Goal: Task Accomplishment & Management: Manage account settings

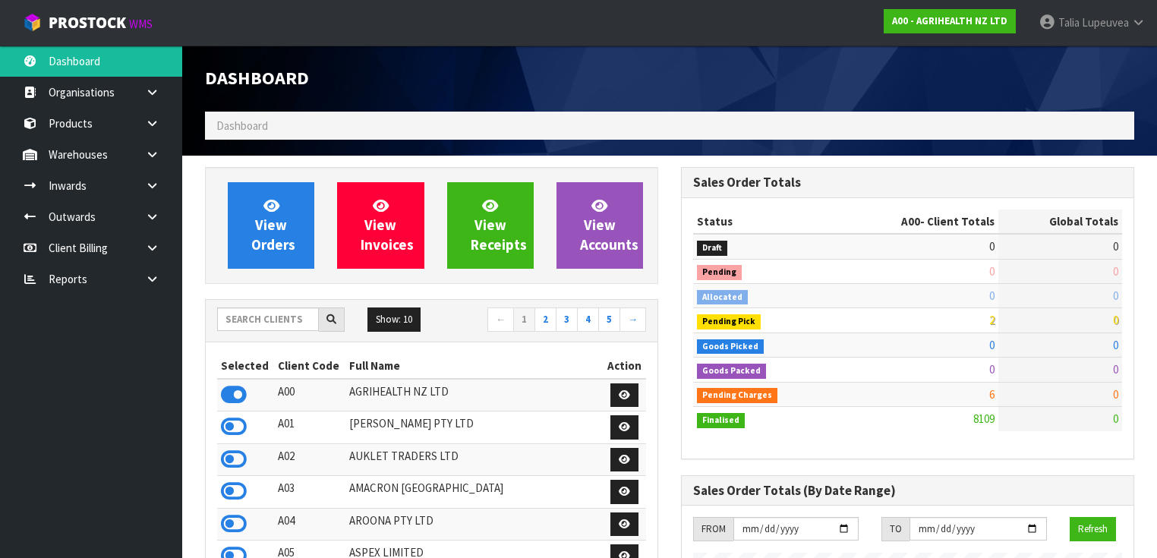
scroll to position [1145, 476]
click at [258, 325] on input "text" at bounding box center [268, 319] width 102 height 24
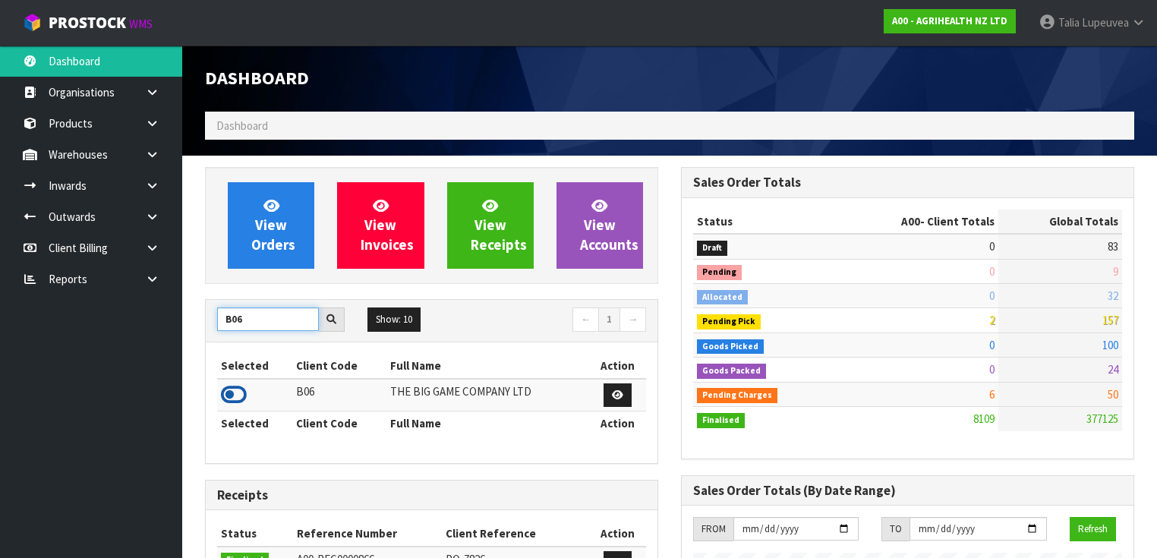
type input "B06"
click at [241, 394] on icon at bounding box center [234, 394] width 26 height 23
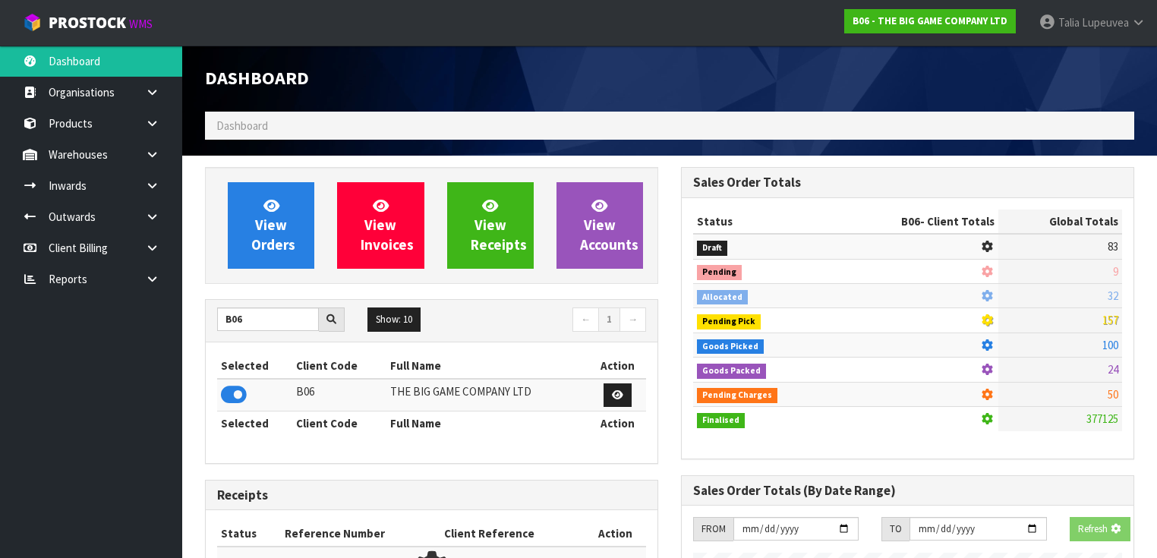
scroll to position [1211, 476]
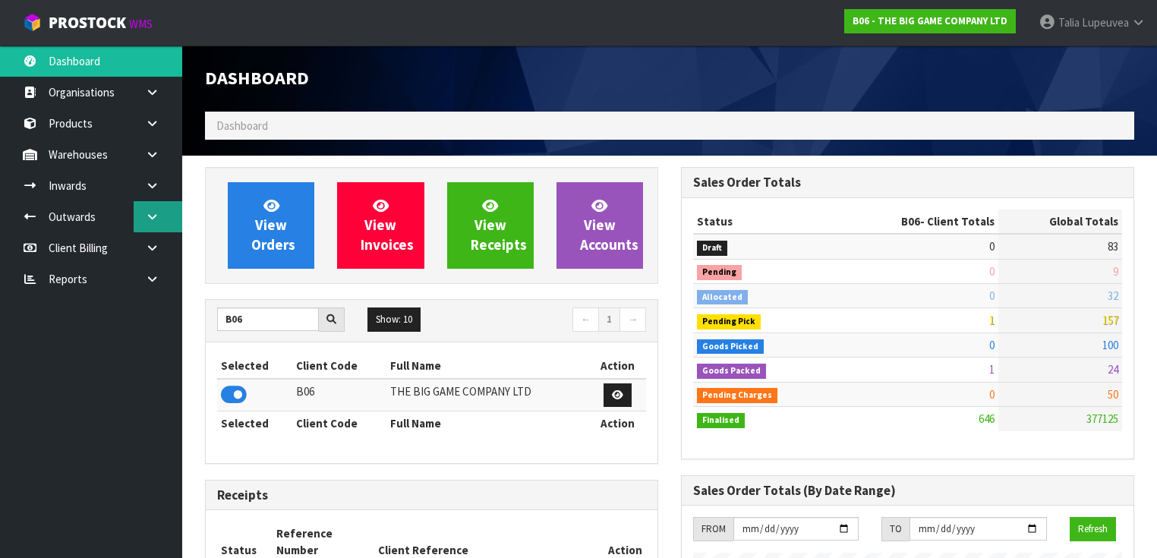
click at [153, 218] on icon at bounding box center [152, 216] width 14 height 11
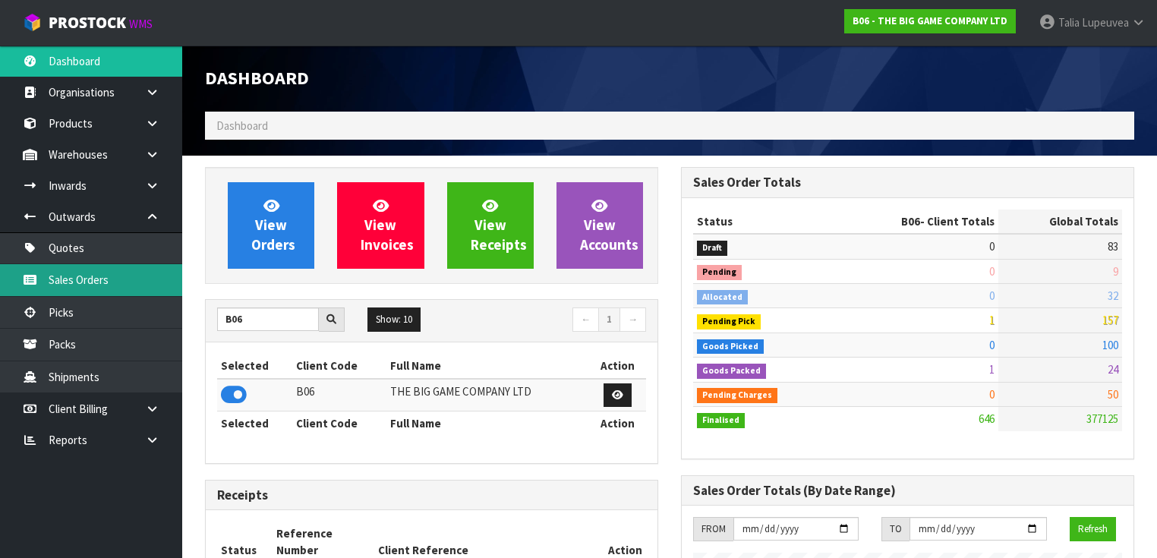
click at [153, 270] on link "Sales Orders" at bounding box center [91, 279] width 182 height 31
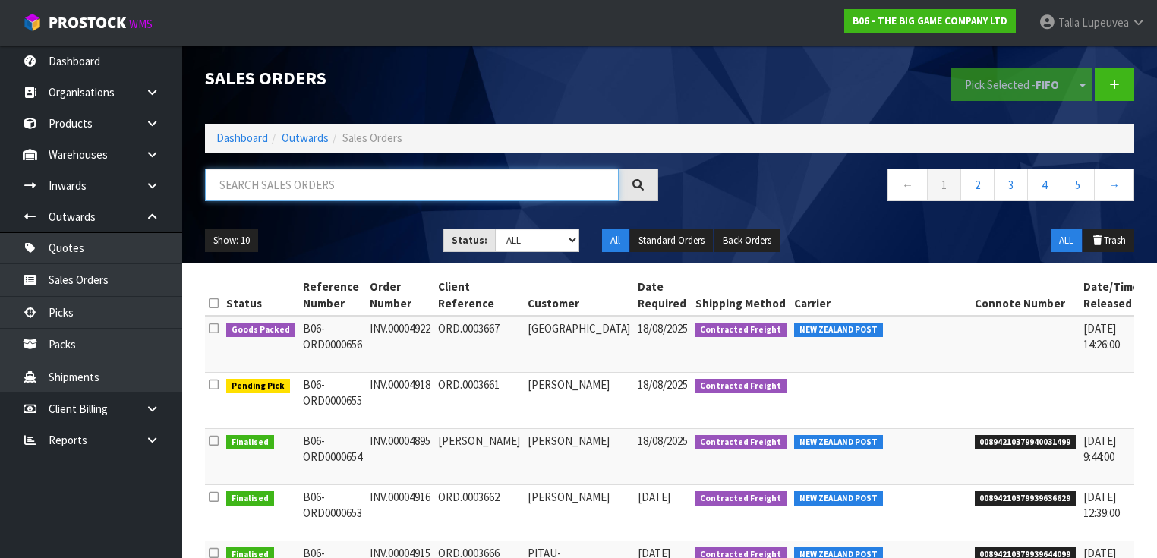
click at [294, 181] on input "text" at bounding box center [412, 184] width 414 height 33
type input "JOB-0408079"
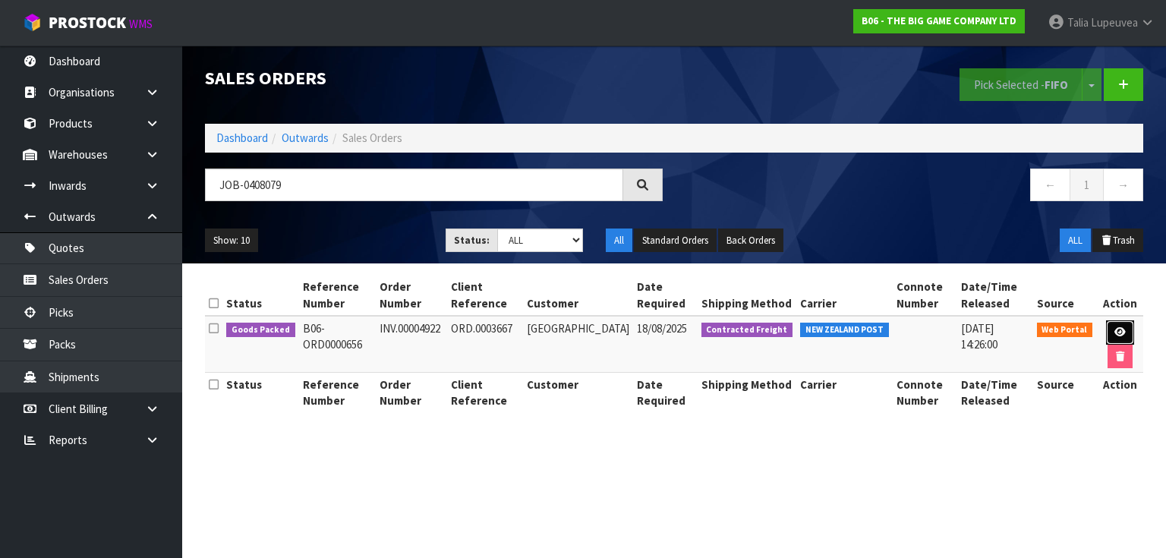
click at [1122, 325] on link at bounding box center [1120, 332] width 28 height 24
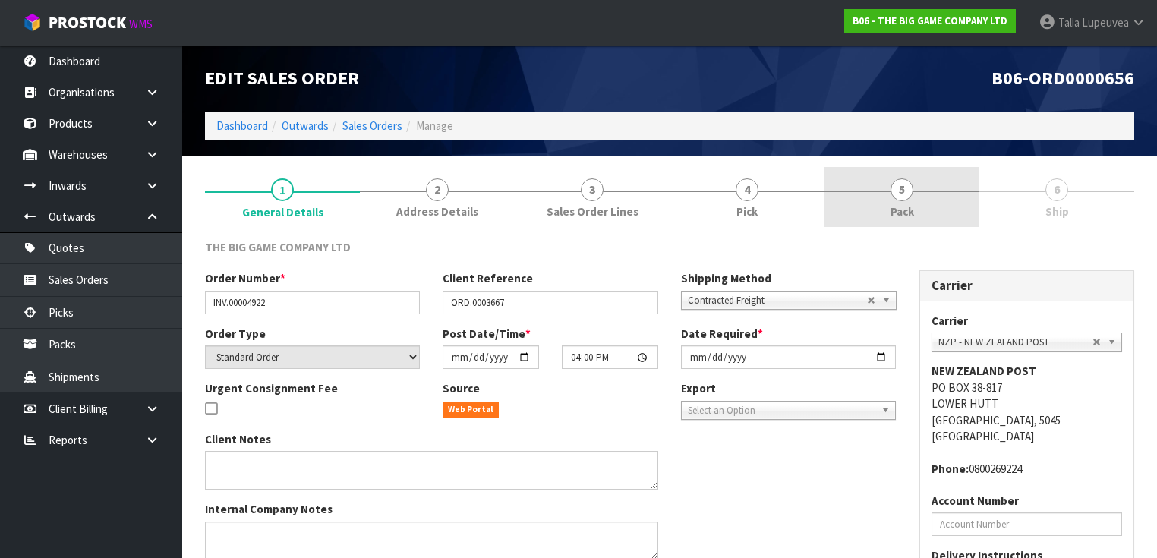
click at [896, 198] on span "5" at bounding box center [901, 189] width 23 height 23
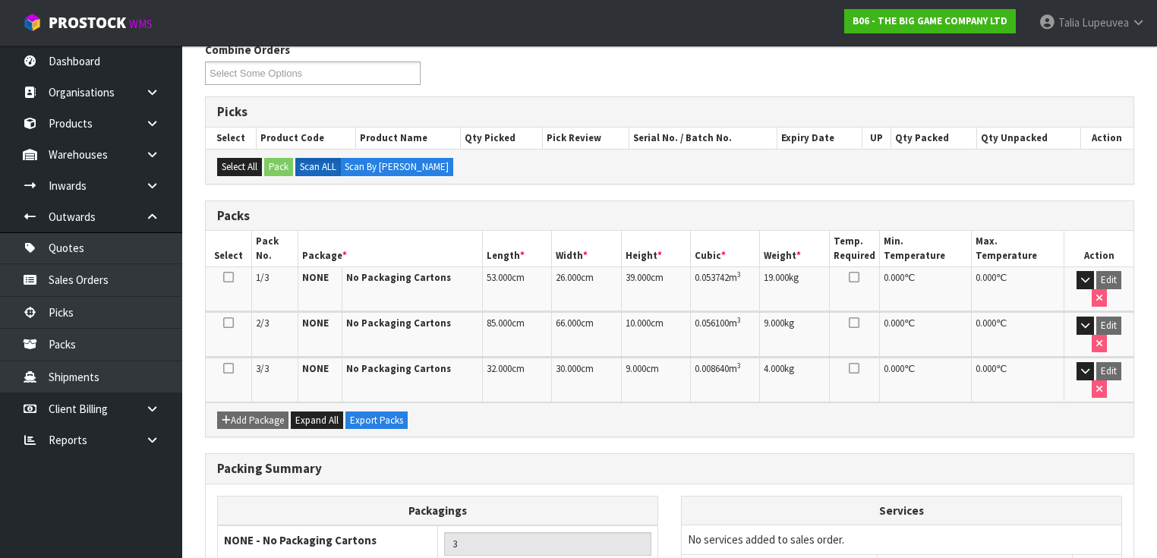
scroll to position [271, 0]
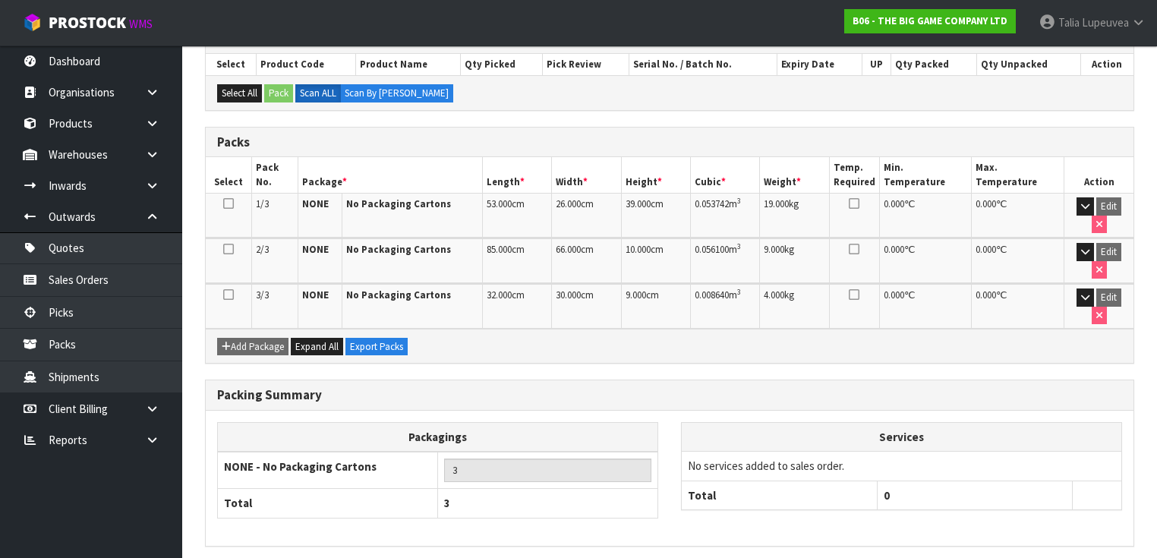
click at [1102, 498] on div "Packing Summary Packagings NONE - No Packaging Cartons 3 Total 3 Services No se…" at bounding box center [670, 470] width 952 height 183
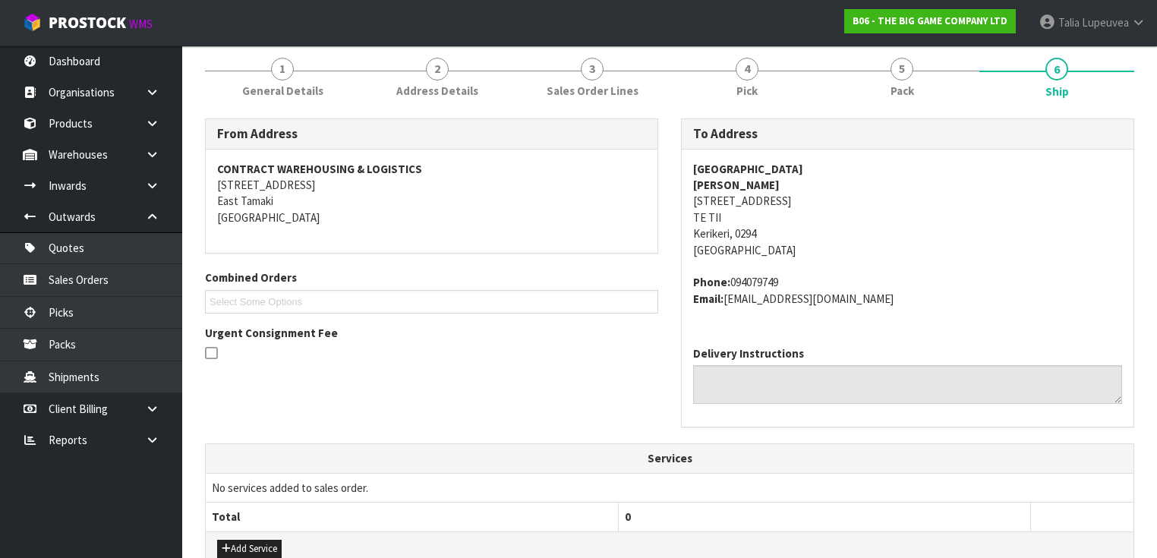
scroll to position [121, 0]
click at [763, 166] on strong "BAY OF ISLANDS INTERNATIONAL ACADEMY" at bounding box center [748, 168] width 110 height 14
copy strong "BAY OF ISLANDS INTERNATIONAL ACADEMY"
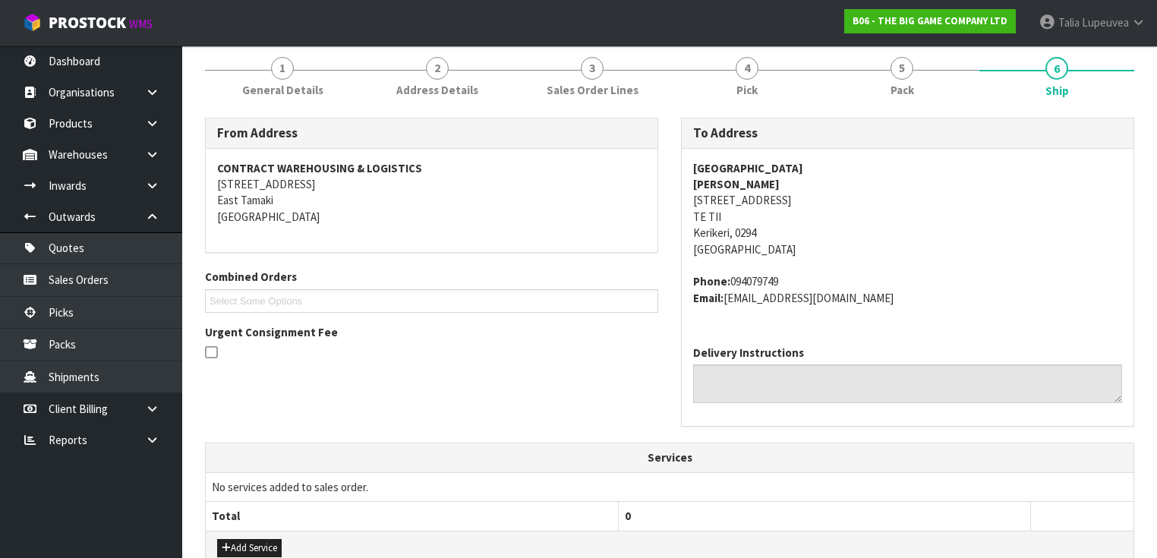
click at [720, 199] on address "BAY OF ISLANDS INTERNATIONAL ACADEMY CHRIS BELL 935 PURERUA ROAD TE TII Keriker…" at bounding box center [907, 209] width 429 height 98
copy address "935 PURERUA ROAD"
click at [886, 228] on address "BAY OF ISLANDS INTERNATIONAL ACADEMY CHRIS BELL 935 PURERUA ROAD TE TII Keriker…" at bounding box center [907, 209] width 429 height 98
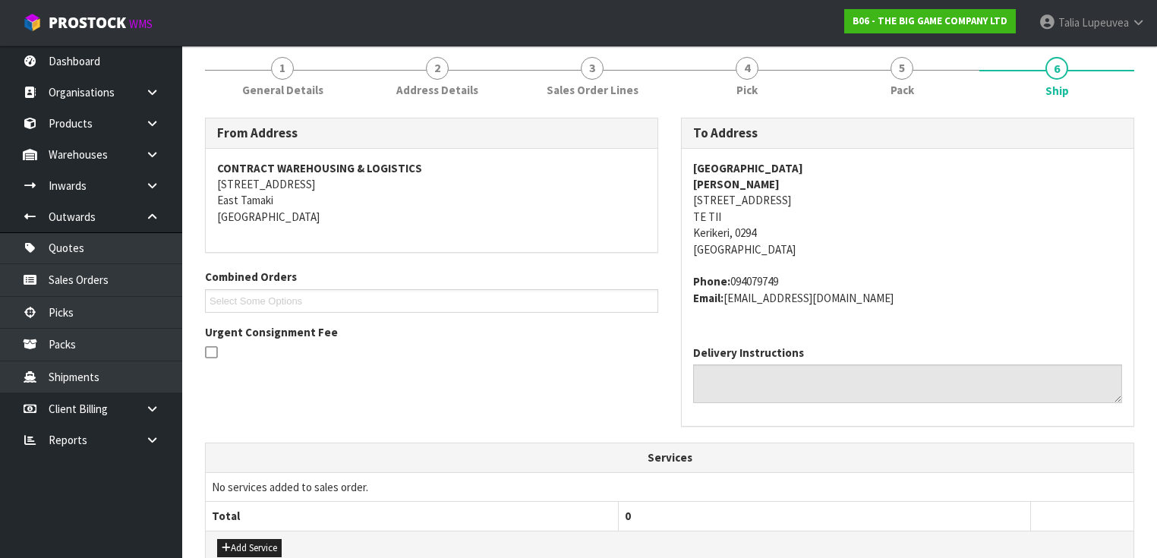
click at [777, 165] on strong "BAY OF ISLANDS INTERNATIONAL ACADEMY" at bounding box center [748, 168] width 110 height 14
click at [728, 184] on strong "CHRIS BELL" at bounding box center [736, 184] width 87 height 14
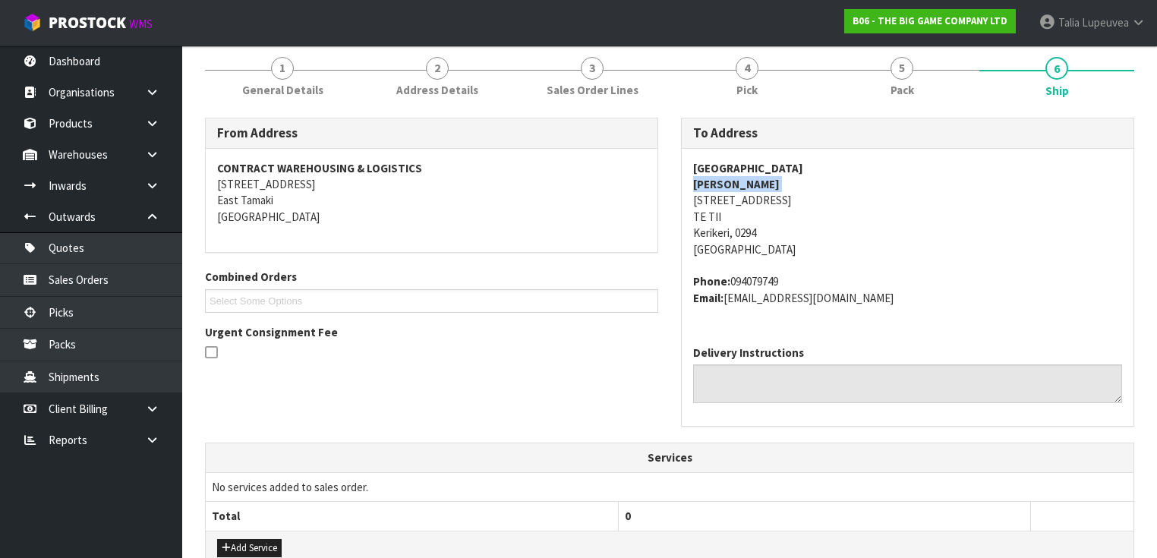
click at [728, 184] on strong "CHRIS BELL" at bounding box center [736, 184] width 87 height 14
copy strong "CHRIS BELL"
drag, startPoint x: 726, startPoint y: 297, endPoint x: 817, endPoint y: 298, distance: 91.1
click at [815, 299] on address "Phone: 094079749 Email: admin@boi.ac.nz" at bounding box center [907, 289] width 429 height 33
copy address "admin@boi.ac.nz"
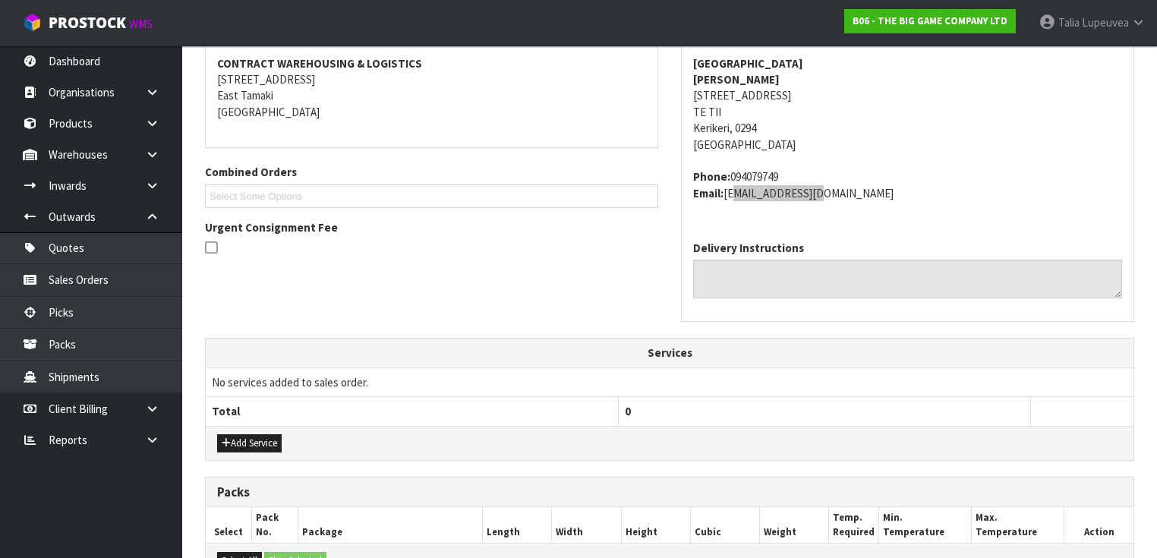
scroll to position [243, 0]
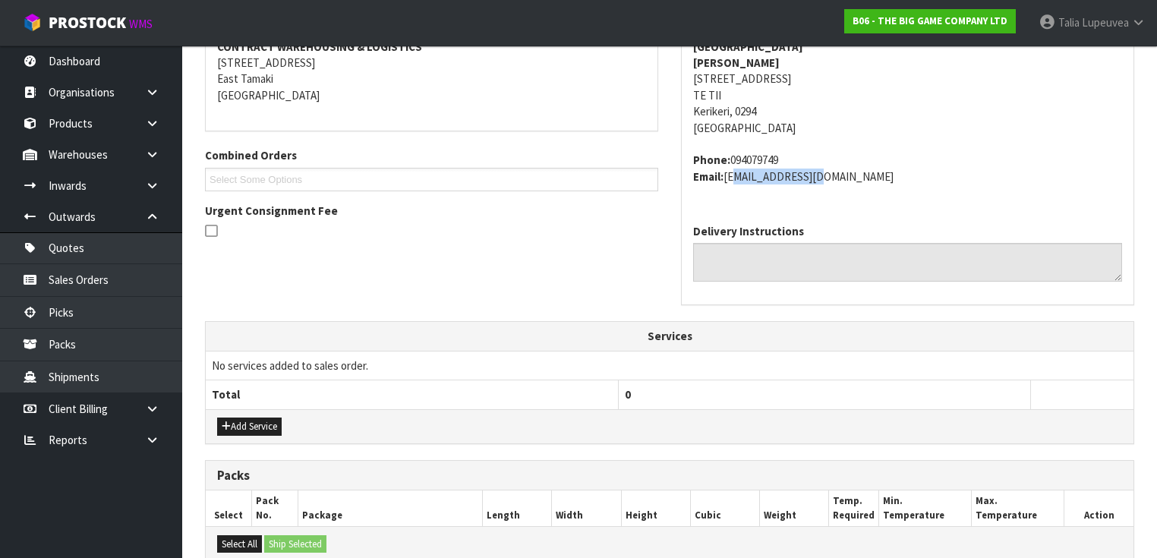
drag, startPoint x: 732, startPoint y: 157, endPoint x: 808, endPoint y: 152, distance: 76.8
click at [808, 152] on address "Phone: 094079749 Email: admin@boi.ac.nz" at bounding box center [907, 168] width 429 height 33
copy address "094079749"
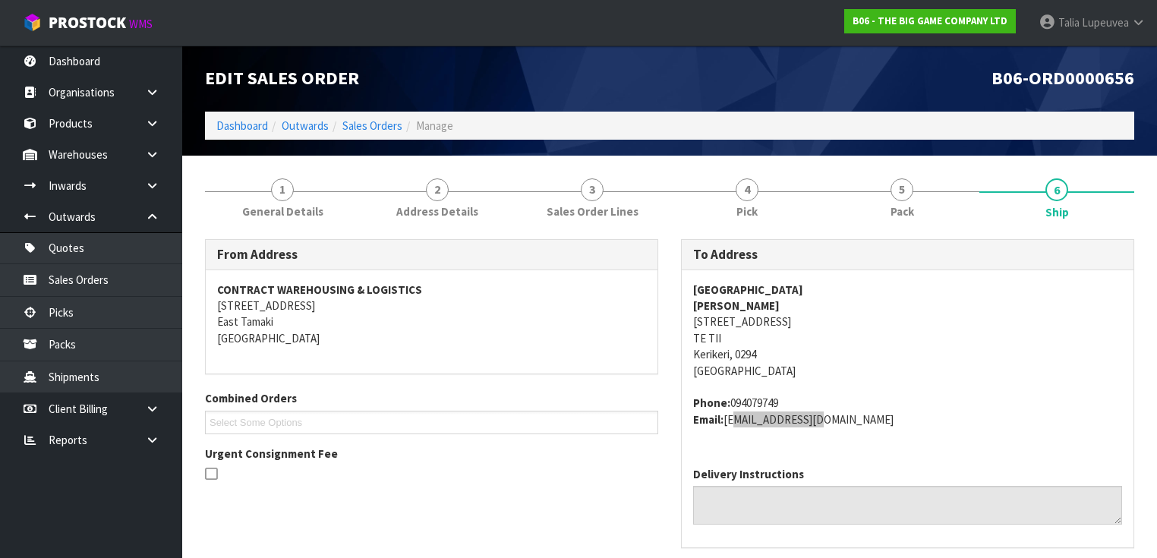
scroll to position [0, 0]
click at [713, 301] on strong "CHRIS BELL" at bounding box center [736, 305] width 87 height 14
copy strong "CHRIS BELL"
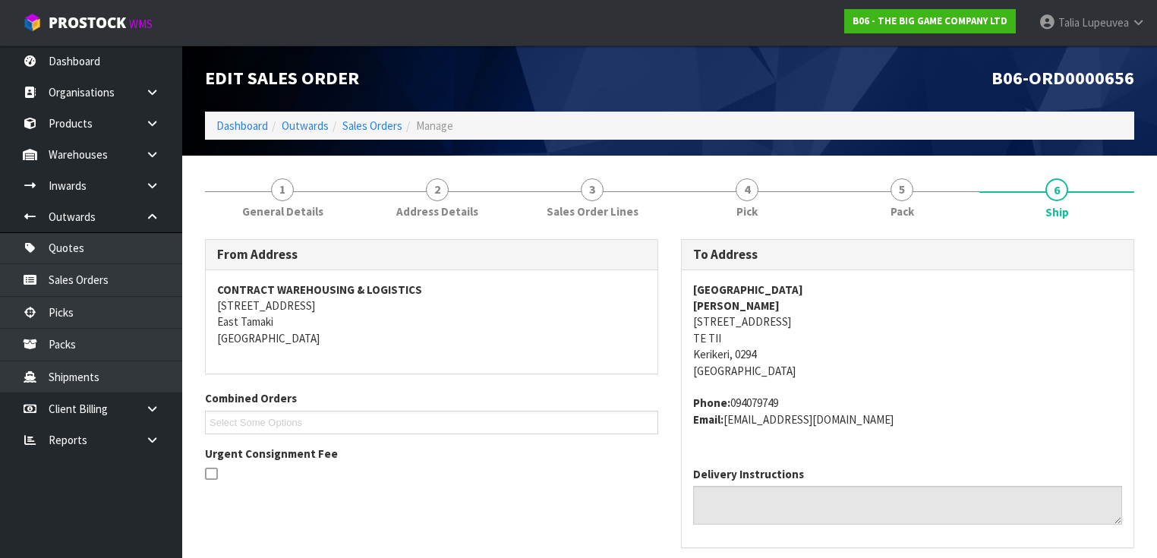
click at [721, 285] on strong "BAY OF ISLANDS INTERNATIONAL ACADEMY" at bounding box center [748, 289] width 110 height 14
copy strong "BAY OF ISLANDS INTERNATIONAL ACADEMY"
click at [723, 298] on strong "CHRIS BELL" at bounding box center [736, 305] width 87 height 14
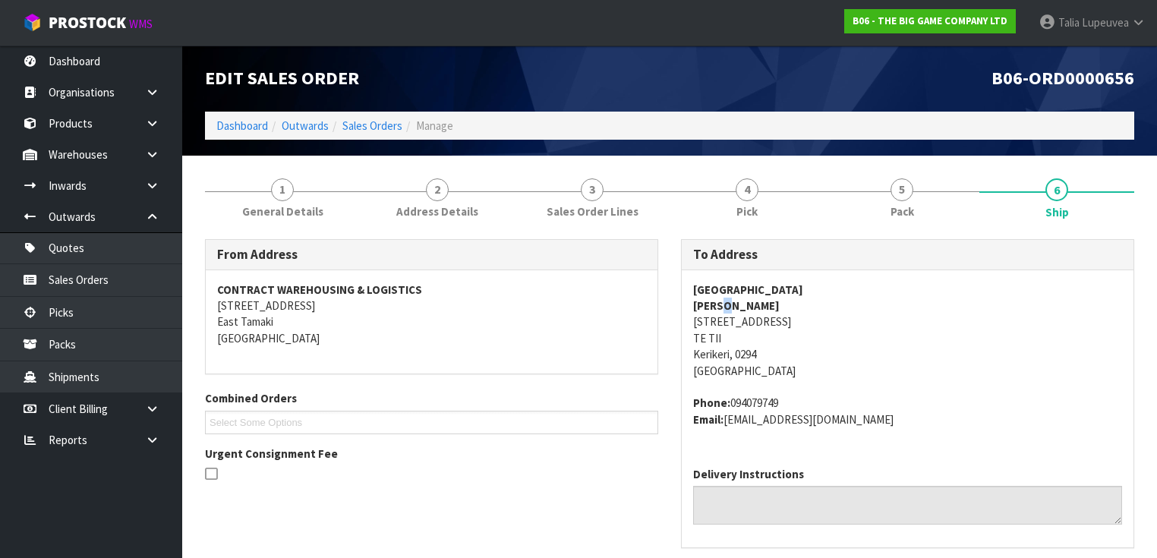
click at [723, 298] on strong "CHRIS BELL" at bounding box center [736, 305] width 87 height 14
click at [723, 301] on strong "CHRIS BELL" at bounding box center [736, 305] width 87 height 14
click at [721, 304] on strong "CHRIS BELL" at bounding box center [736, 305] width 87 height 14
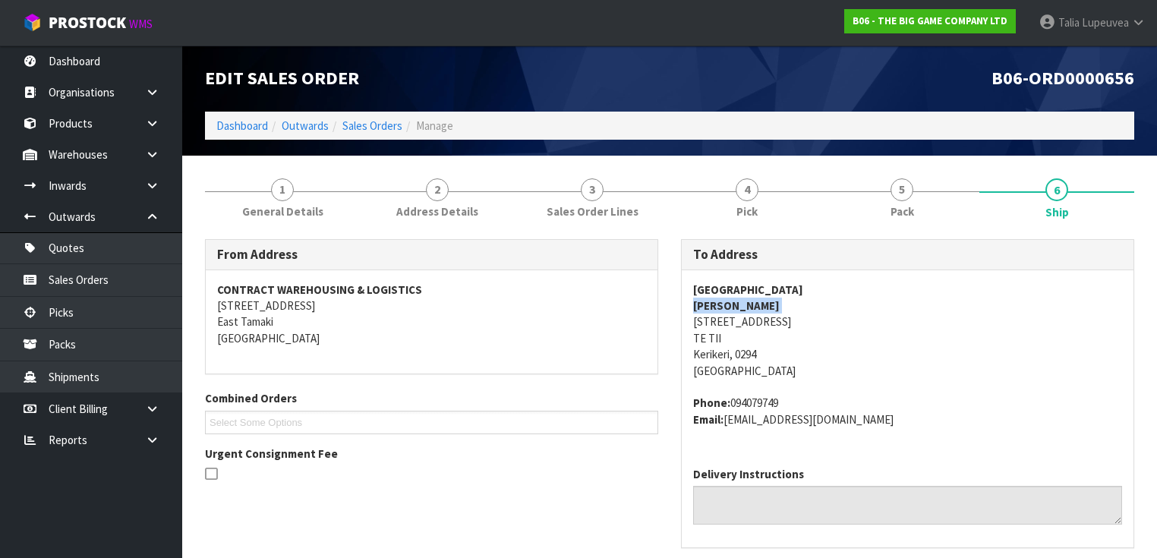
click at [721, 304] on strong "CHRIS BELL" at bounding box center [736, 305] width 87 height 14
click at [1053, 326] on address "BAY OF ISLANDS INTERNATIONAL ACADEMY CHRIS BELL 935 PURERUA ROAD TE TII Keriker…" at bounding box center [907, 331] width 429 height 98
click at [795, 284] on strong "BAY OF ISLANDS INTERNATIONAL ACADEMY" at bounding box center [748, 289] width 110 height 14
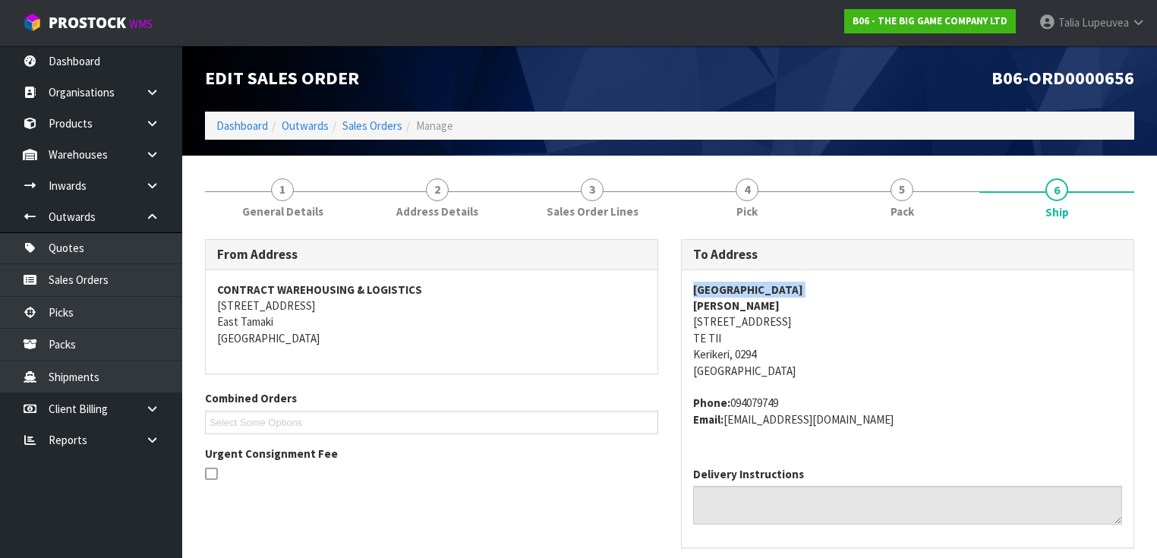
copy strong "BAY OF ISLANDS INTERNATIONAL ACADEMY"
click at [252, 210] on span "General Details" at bounding box center [282, 211] width 81 height 16
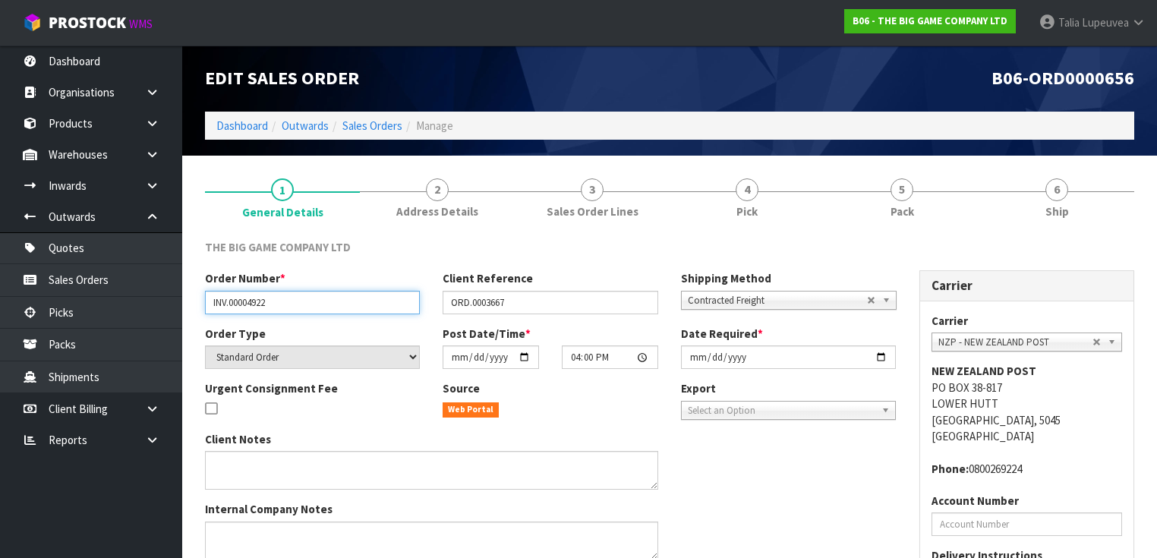
click at [249, 298] on input "INV.00004922" at bounding box center [312, 303] width 215 height 24
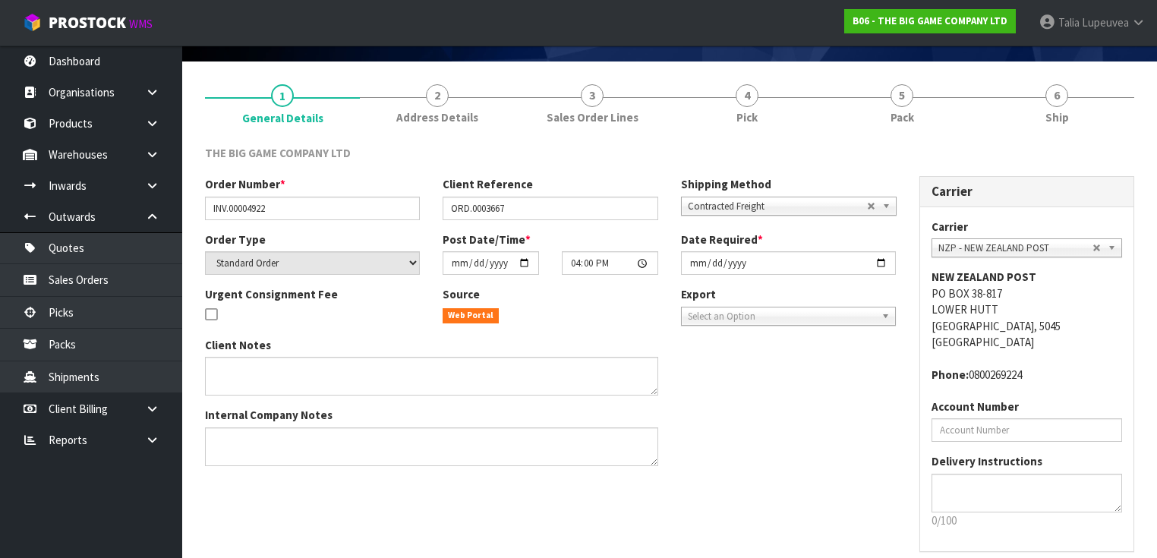
scroll to position [121, 0]
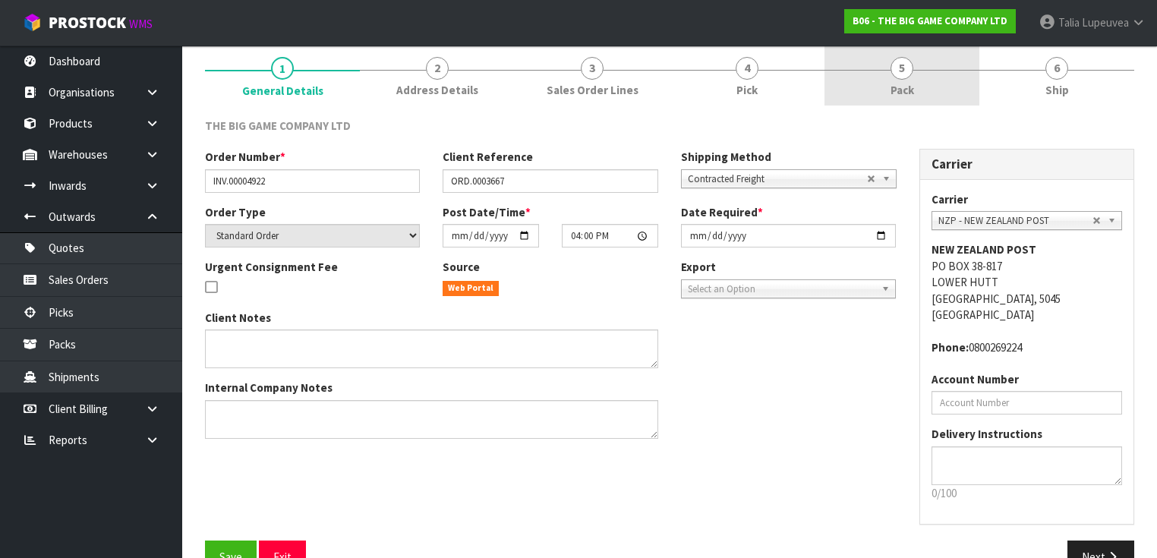
click at [886, 71] on link "5 Pack" at bounding box center [901, 76] width 155 height 60
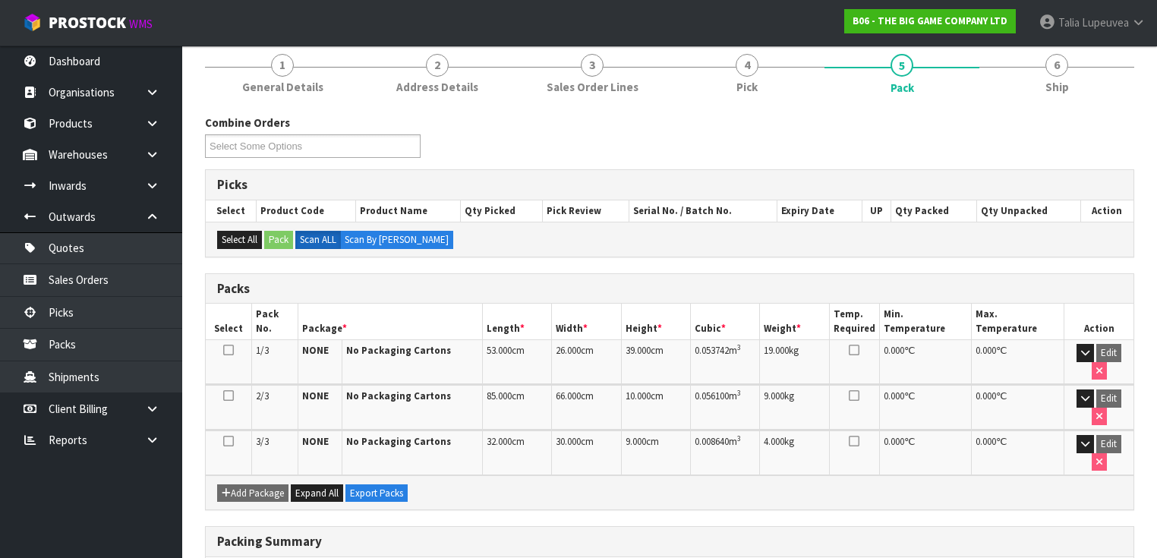
scroll to position [0, 0]
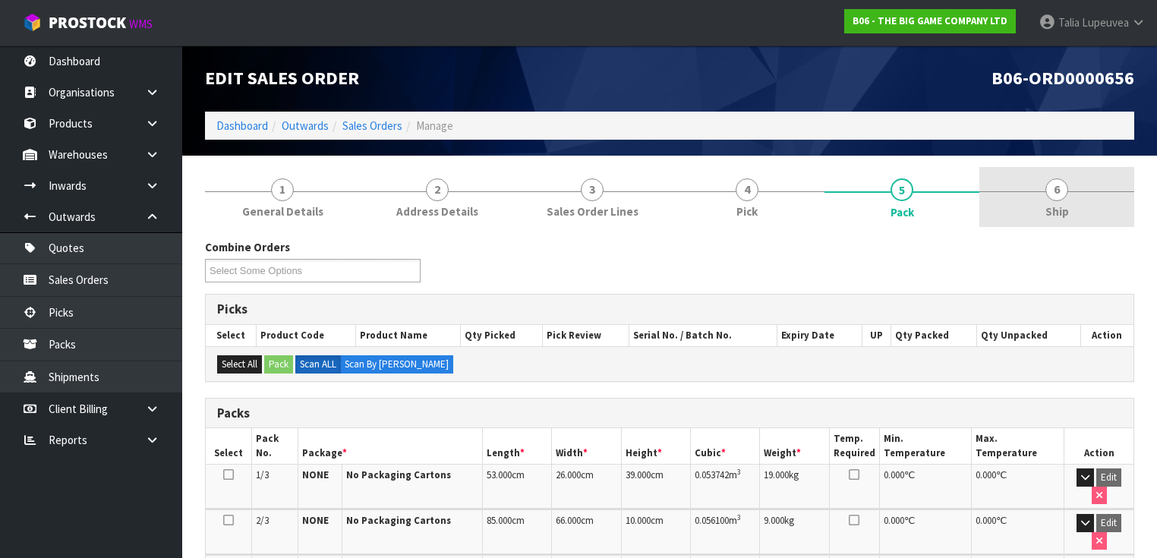
click at [1013, 204] on link "6 Ship" at bounding box center [1056, 197] width 155 height 60
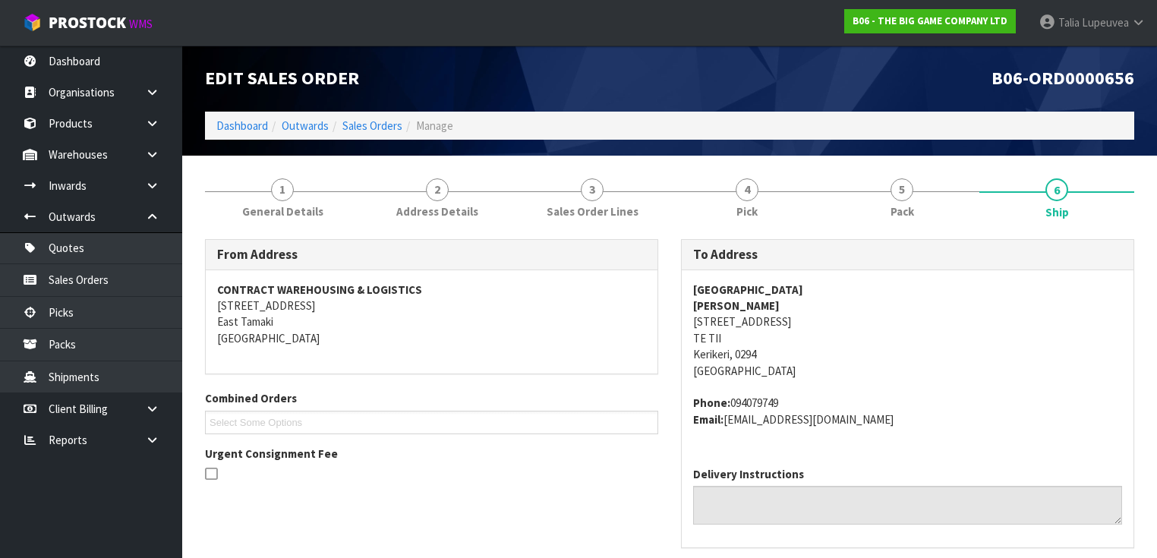
click at [747, 322] on address "BAY OF ISLANDS INTERNATIONAL ACADEMY CHRIS BELL 935 PURERUA ROAD TE TII Keriker…" at bounding box center [907, 331] width 429 height 98
copy address "935 PURERUA ROAD"
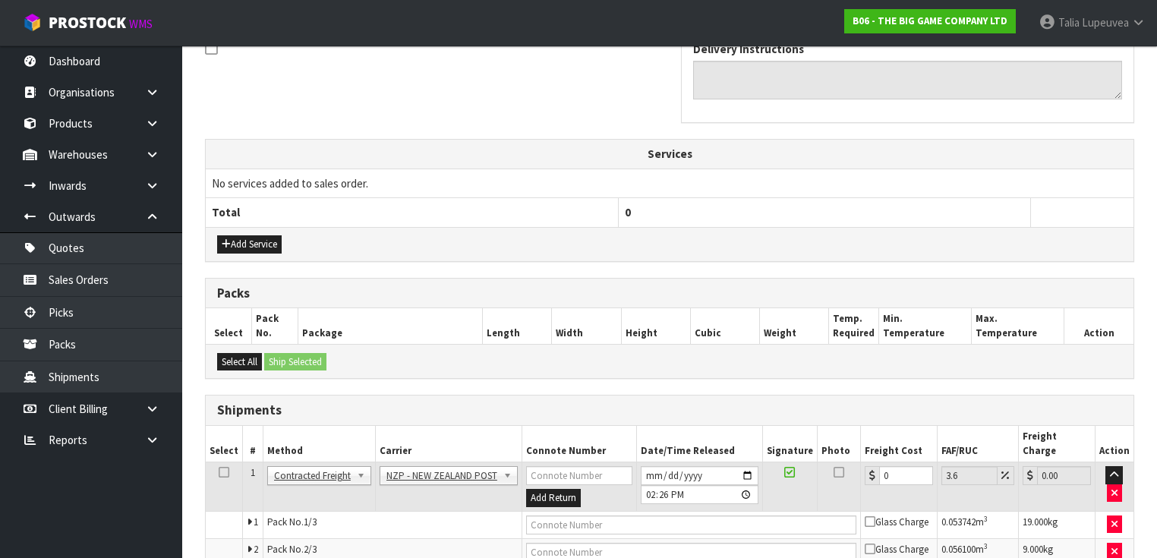
scroll to position [512, 0]
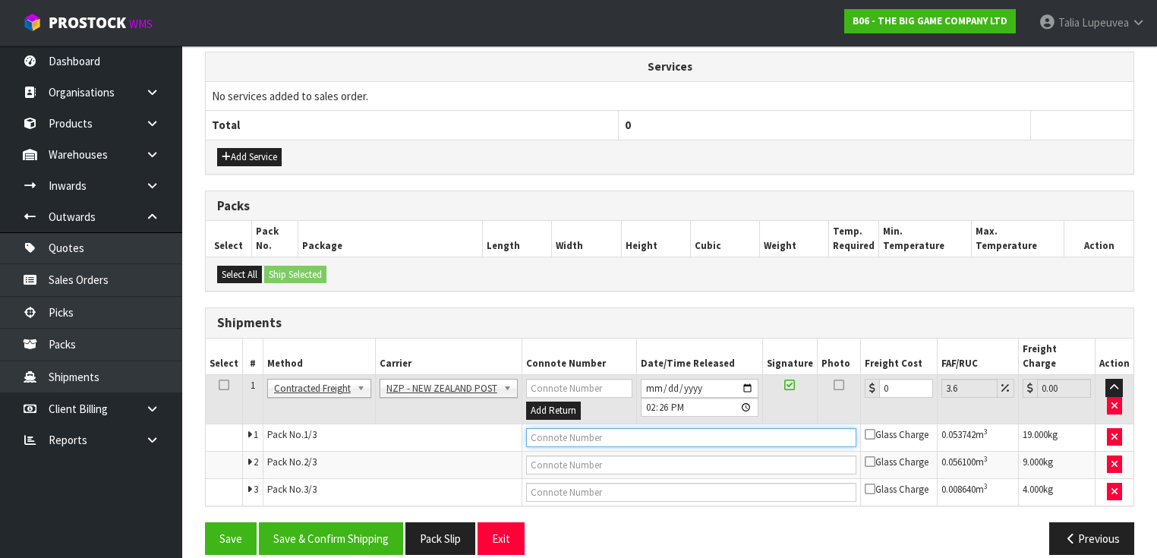
click at [610, 428] on input "text" at bounding box center [691, 437] width 330 height 19
type input "00894210379940408710"
click at [205, 522] on button "Save" at bounding box center [231, 538] width 52 height 33
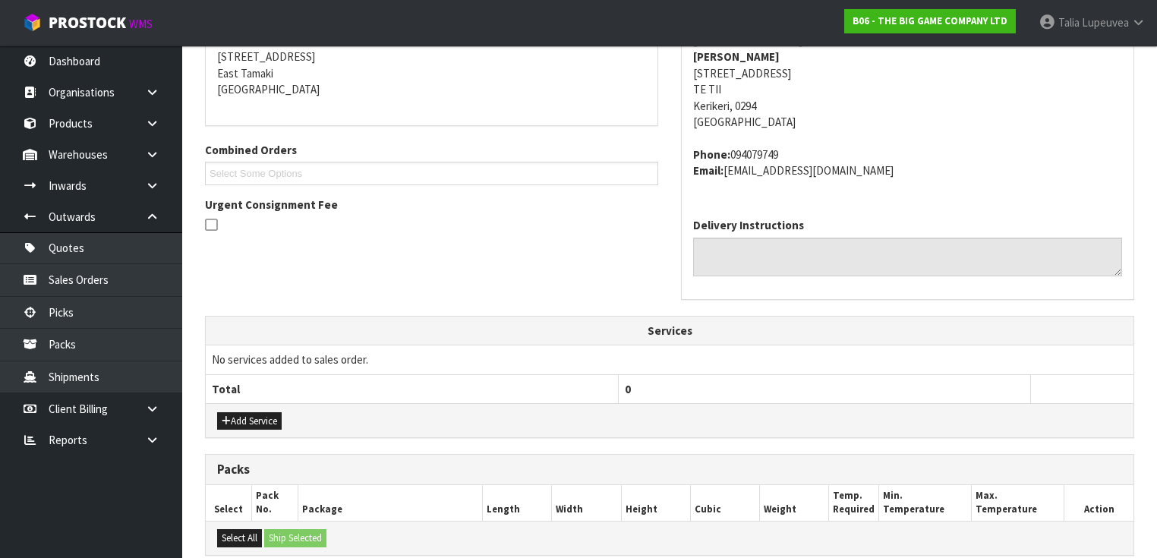
scroll to position [567, 0]
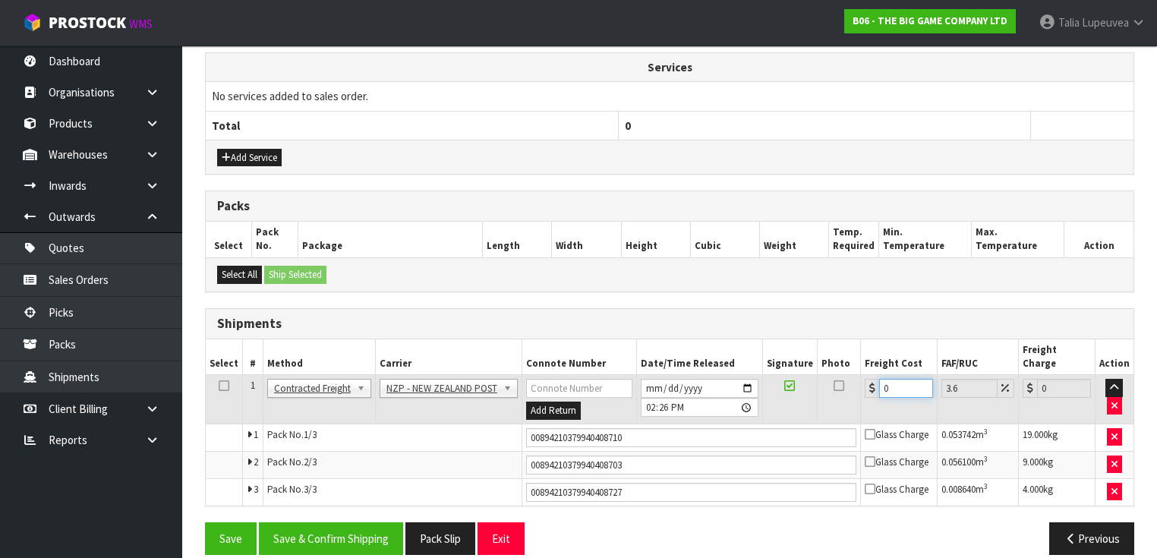
click at [881, 379] on input "0" at bounding box center [906, 388] width 54 height 19
type input "4"
type input "4.14"
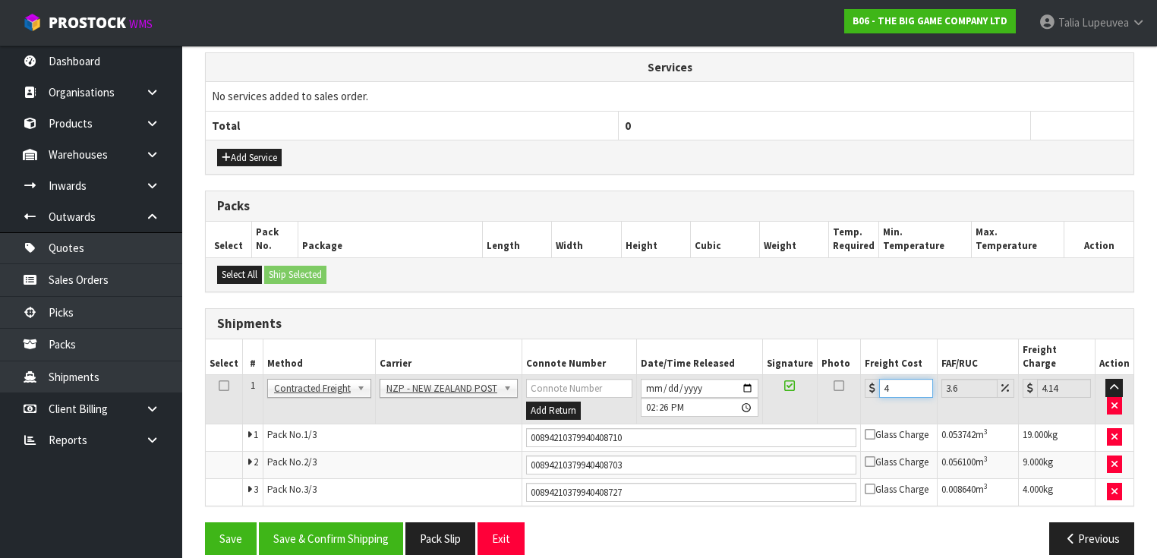
type input "48"
type input "49.73"
type input "48.05"
type input "49.78"
type input "48.05"
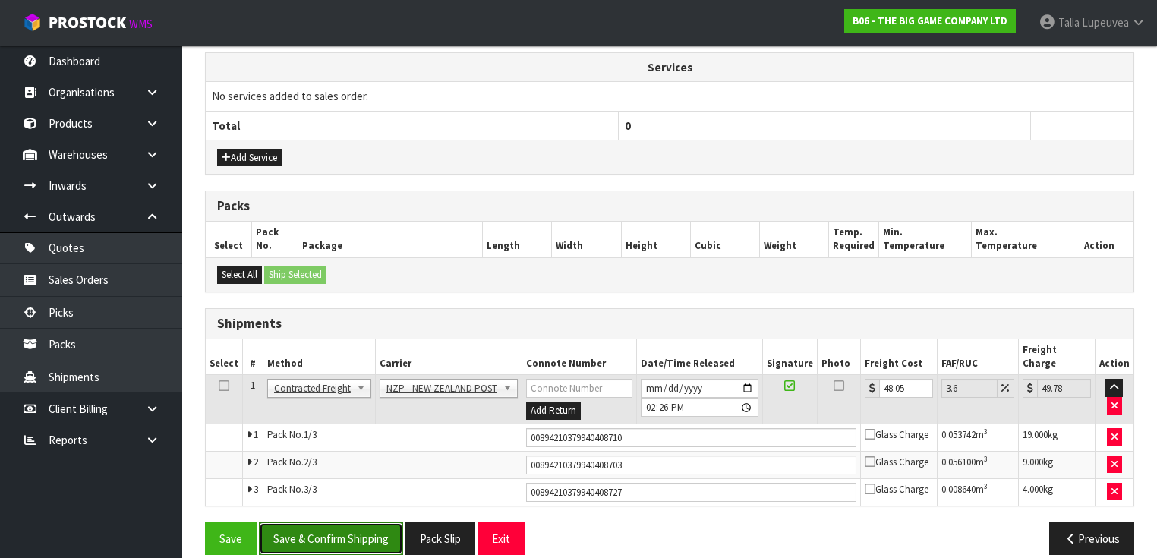
click at [320, 525] on button "Save & Confirm Shipping" at bounding box center [331, 538] width 144 height 33
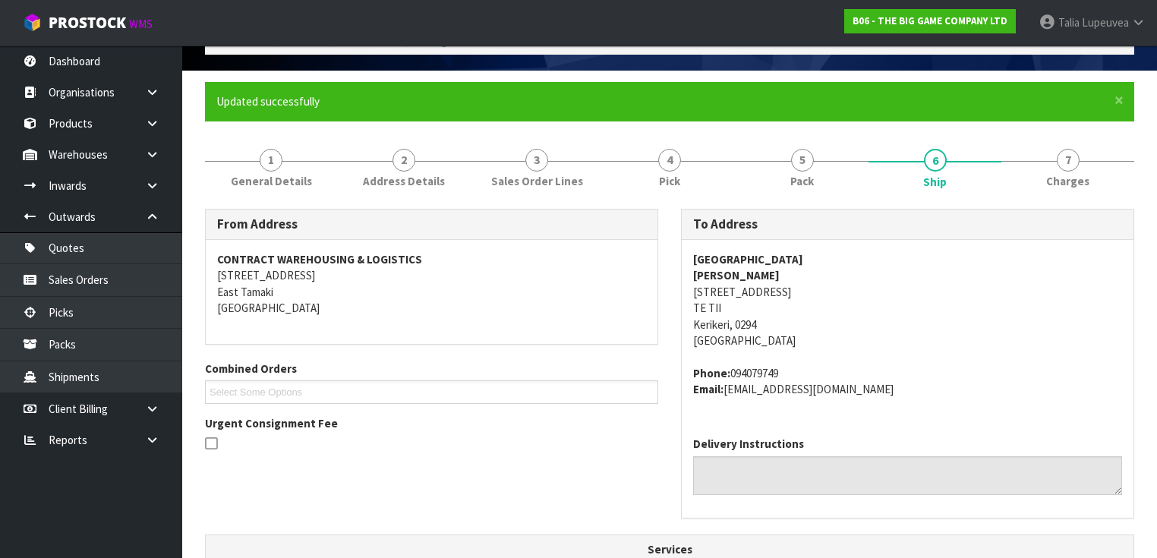
scroll to position [41, 0]
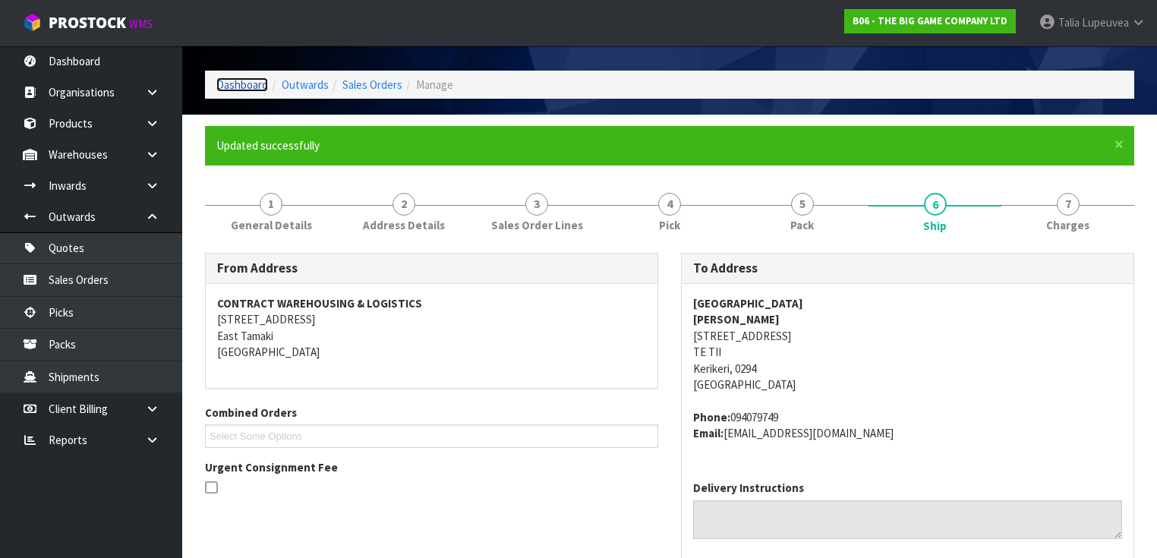
click at [244, 82] on link "Dashboard" at bounding box center [242, 84] width 52 height 14
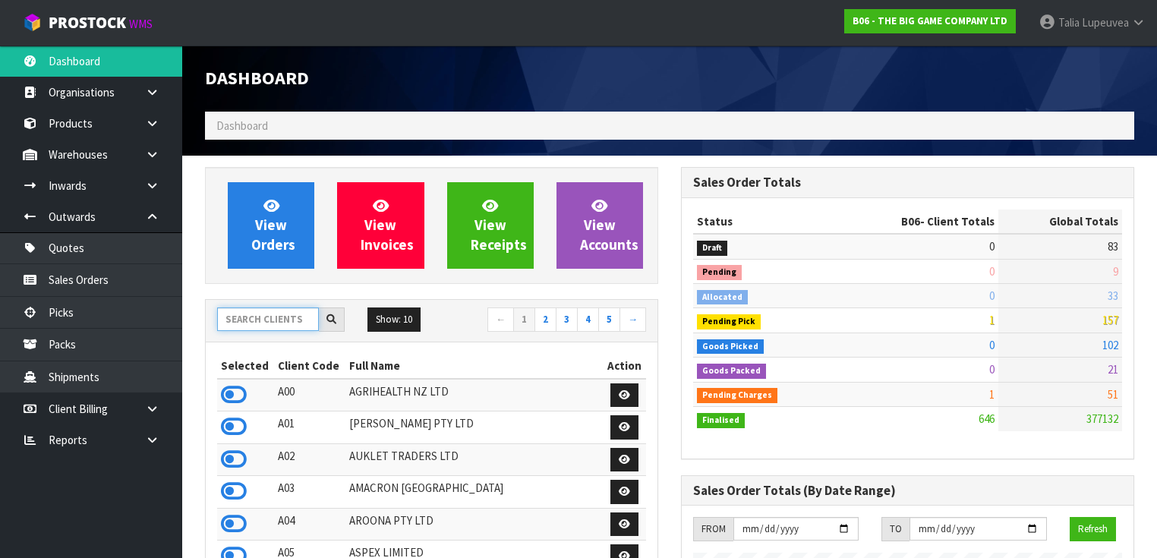
click at [294, 317] on input "text" at bounding box center [268, 319] width 102 height 24
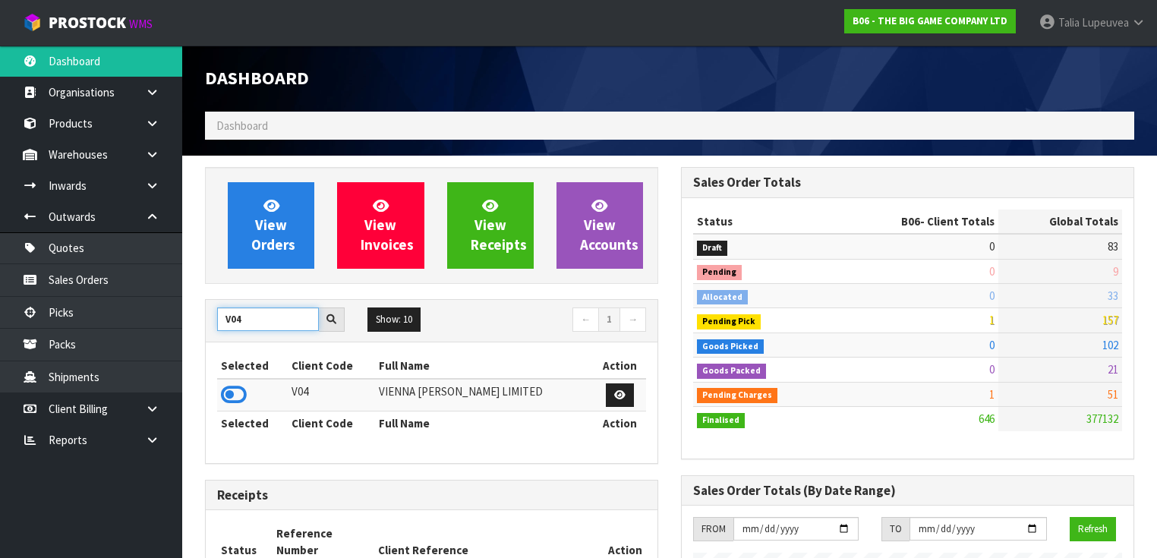
type input "V04"
click at [238, 395] on icon at bounding box center [234, 394] width 26 height 23
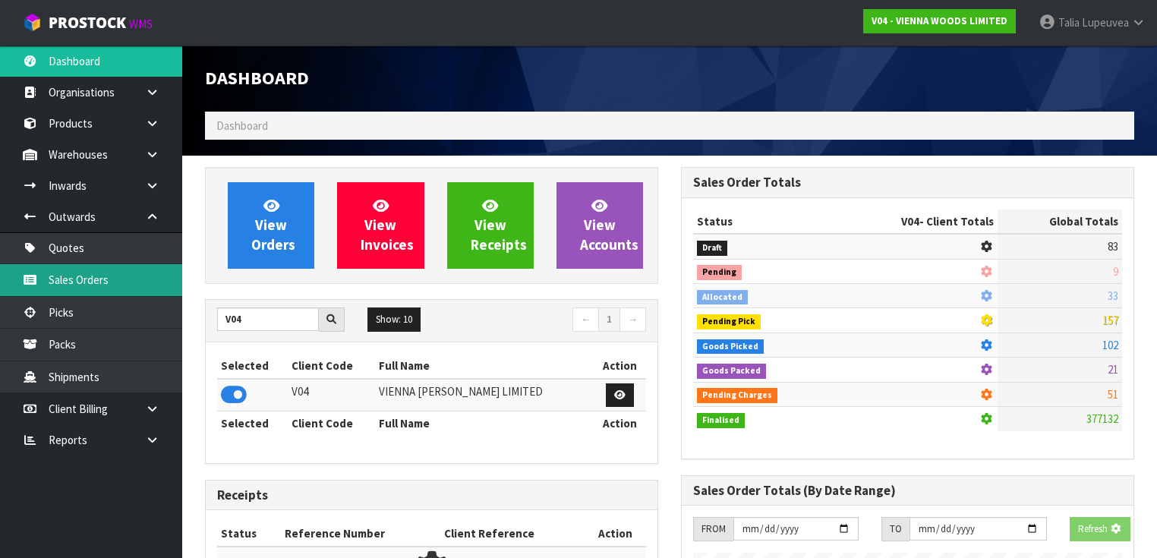
scroll to position [982, 476]
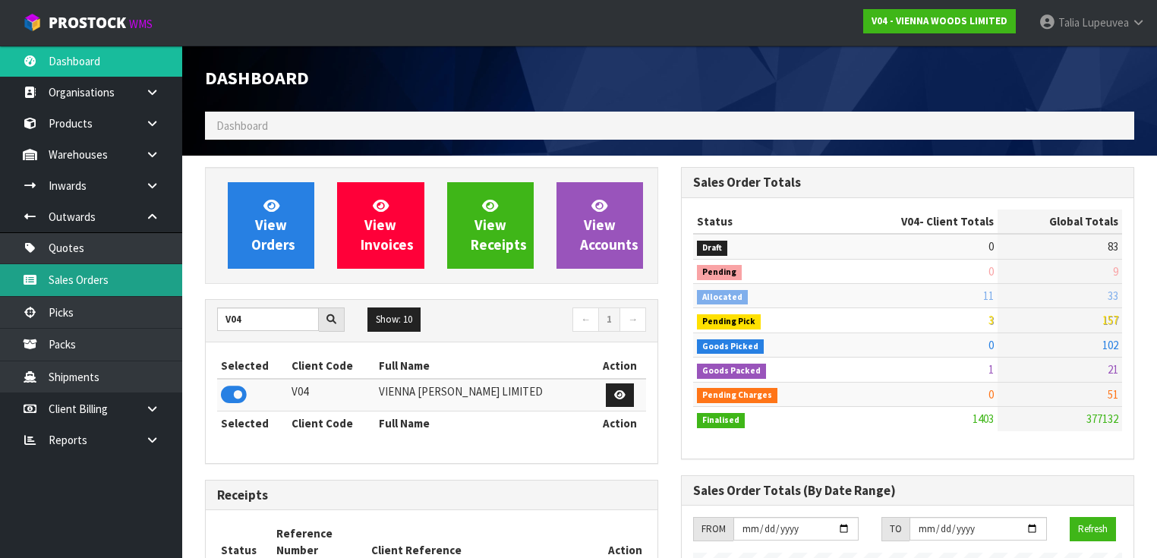
click at [65, 277] on link "Sales Orders" at bounding box center [91, 279] width 182 height 31
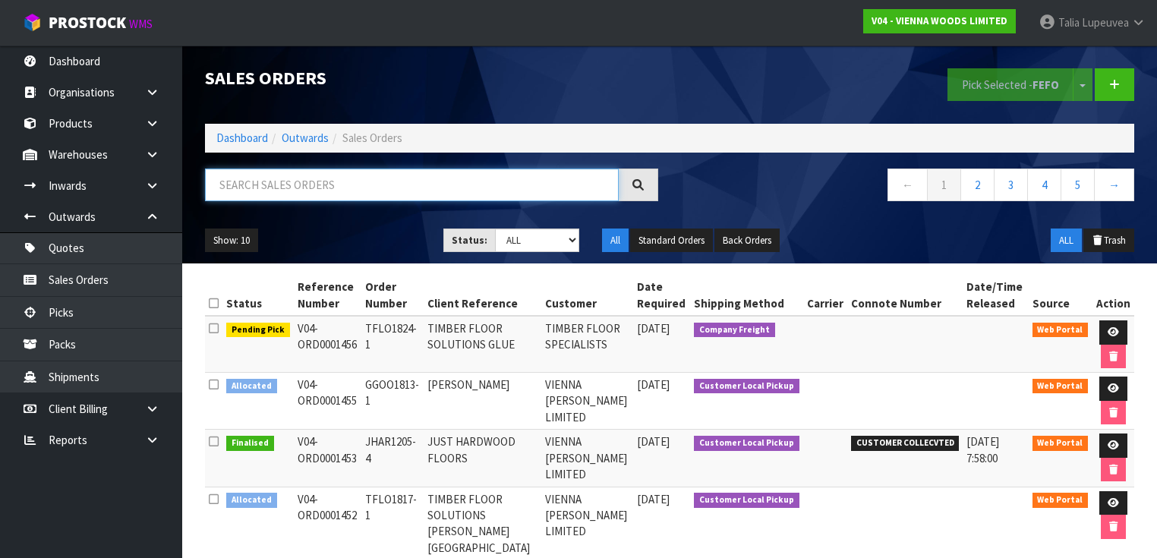
click at [345, 188] on input "text" at bounding box center [412, 184] width 414 height 33
type input "JOB-0408287"
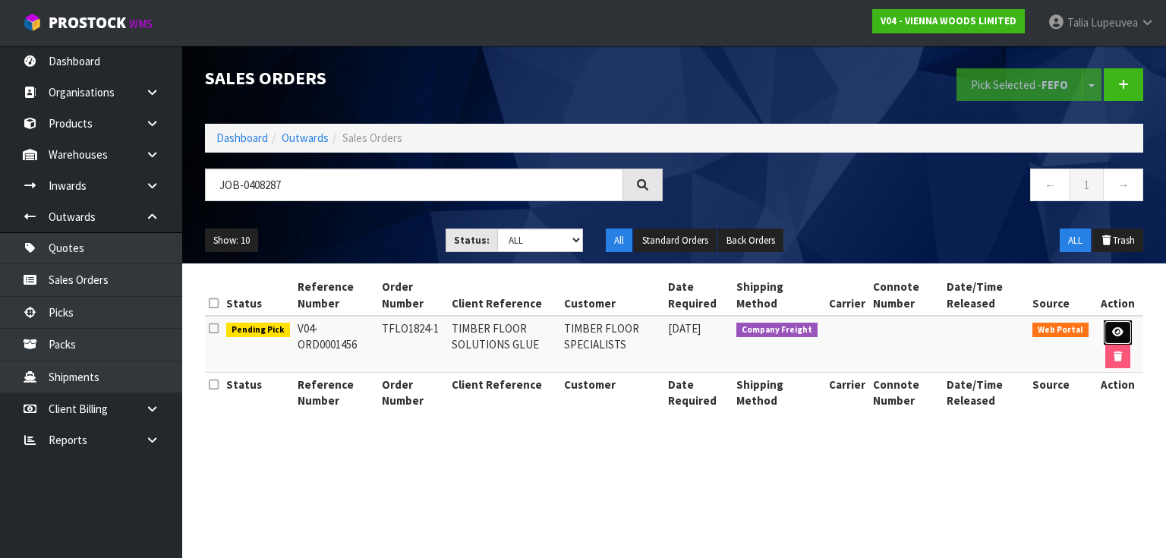
click at [1112, 328] on icon at bounding box center [1117, 332] width 11 height 10
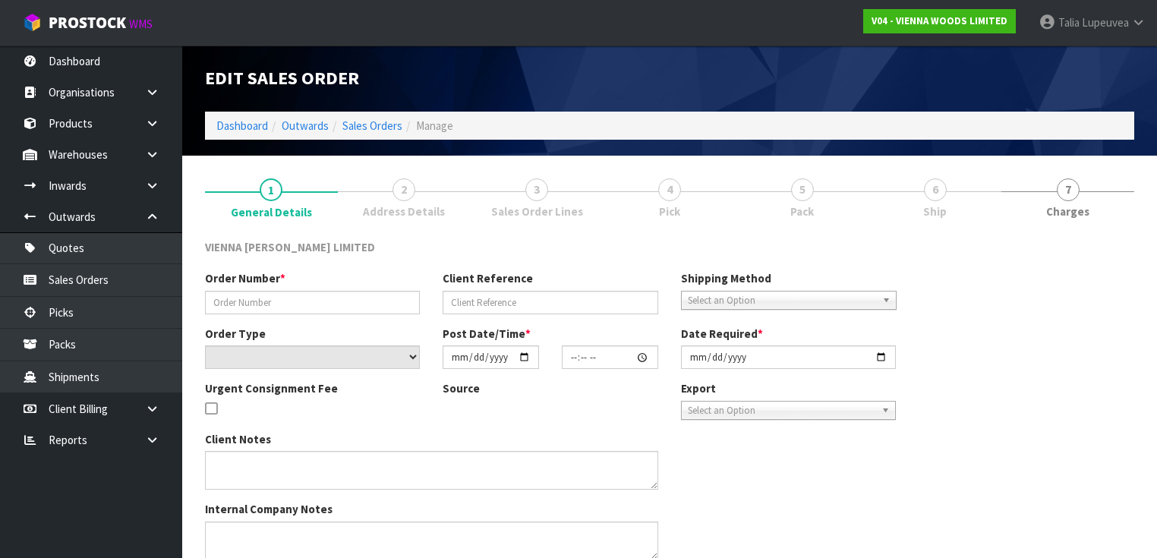
type input "TFLO1824-1"
type input "TIMBER FLOOR SOLUTIONS GLUE"
select select "number:0"
type input "2025-08-18"
type input "15:10:00.000"
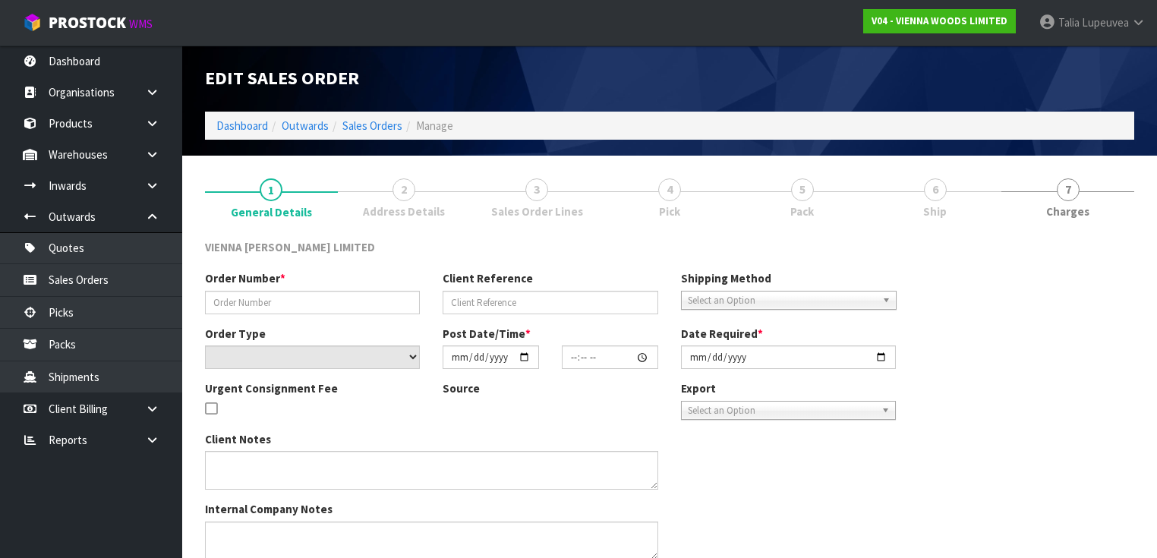
type input "2025-08-19"
type textarea "PALLET OF GLUE"
type textarea "CAN WE PLEASE DELIVER THIS PARA 440 GLUE TO THE ADDRESS SHOWN ON THE ORDER: PLE…"
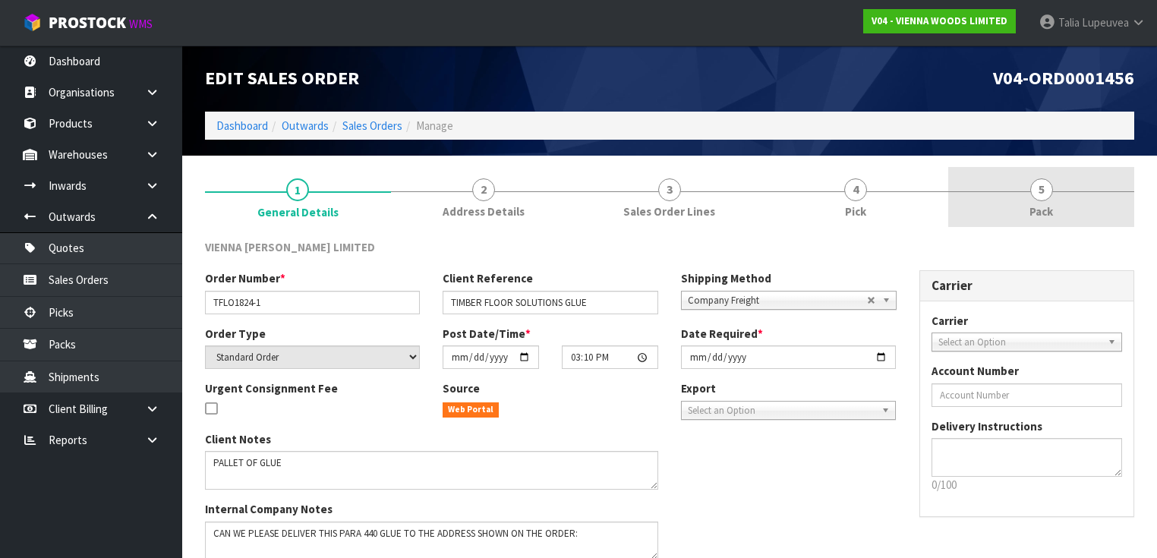
click at [1053, 198] on link "5 Pack" at bounding box center [1041, 197] width 186 height 60
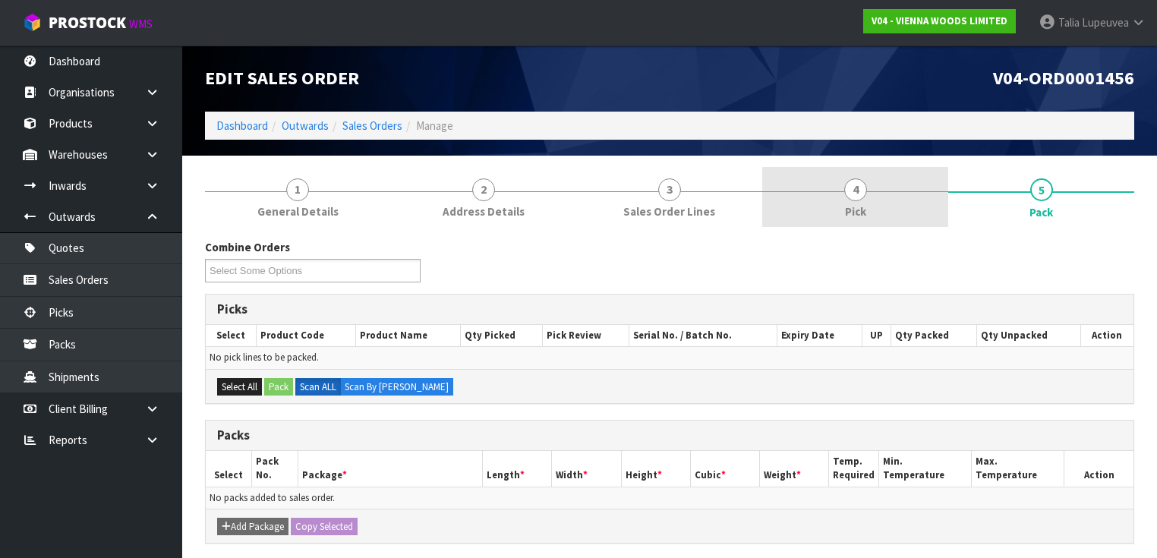
click at [823, 193] on link "4 Pick" at bounding box center [855, 197] width 186 height 60
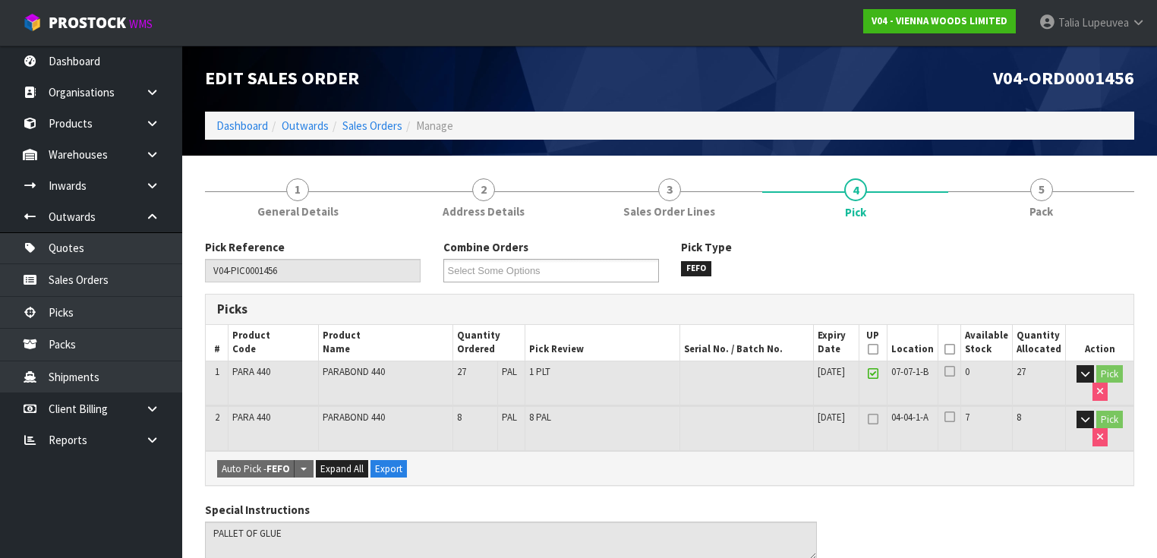
click at [955, 349] on icon at bounding box center [949, 349] width 11 height 1
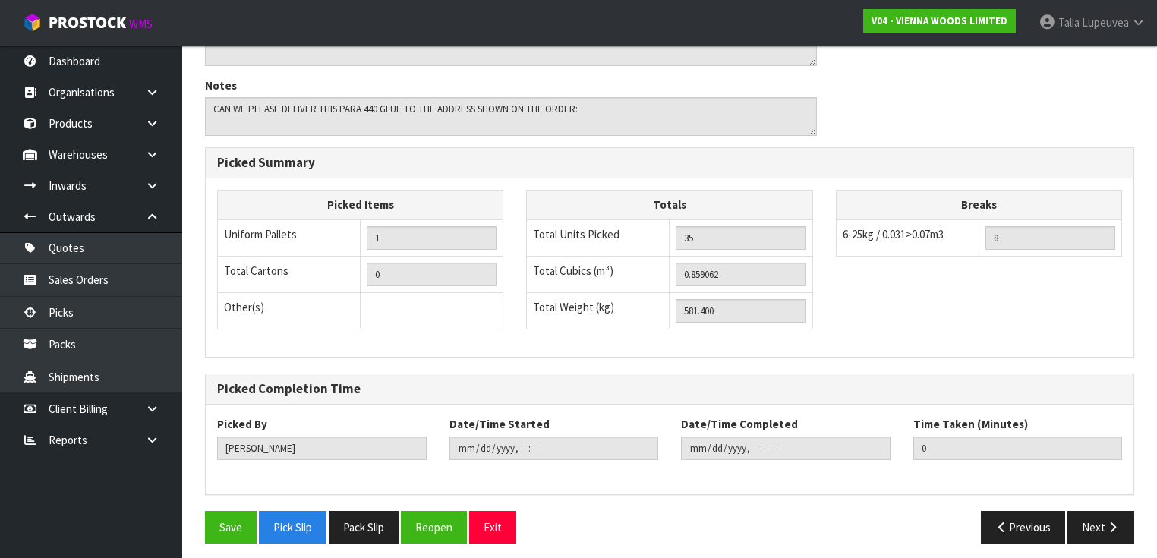
scroll to position [551, 0]
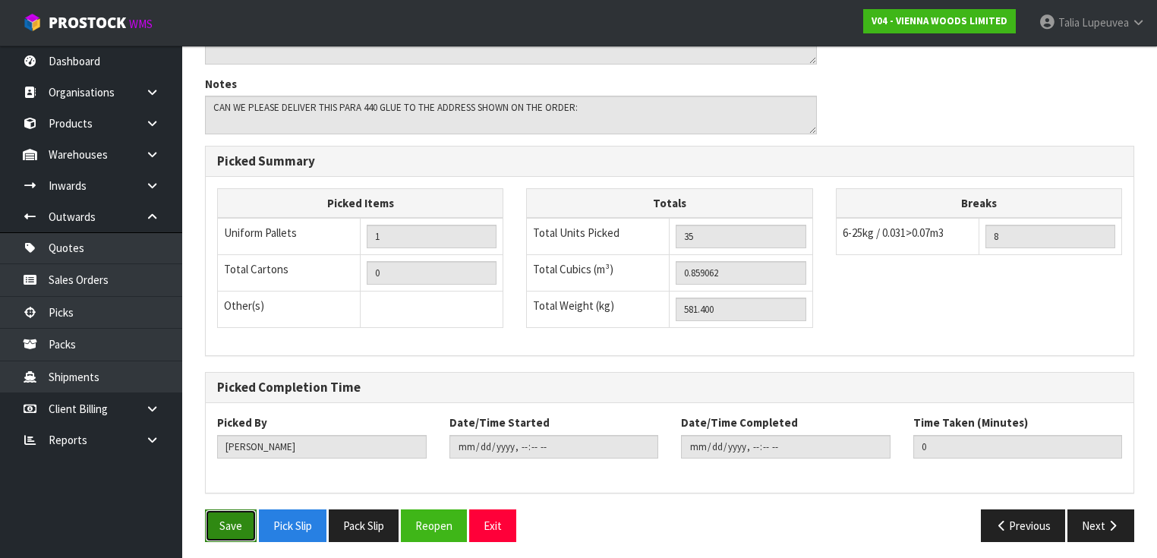
click at [236, 519] on button "Save" at bounding box center [231, 525] width 52 height 33
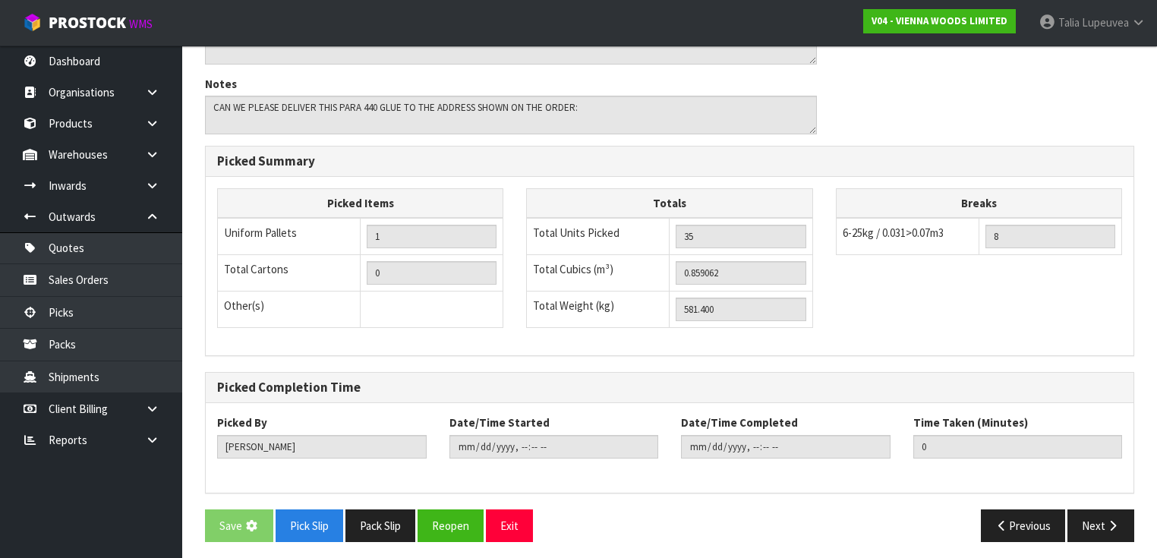
scroll to position [0, 0]
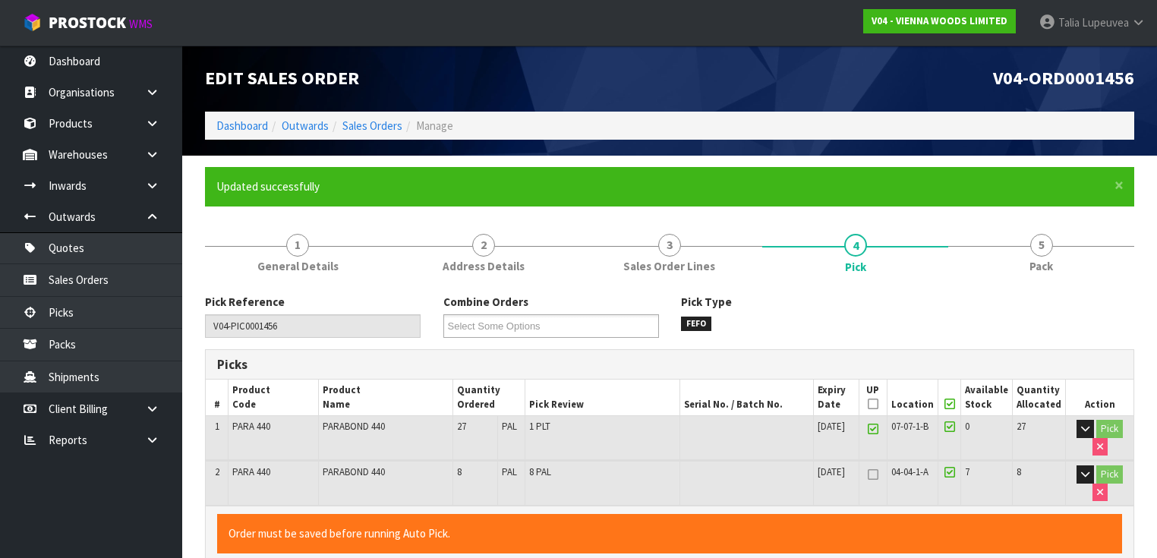
type input "Talia Lupeuvea"
type input "2025-08-18T16:02:56"
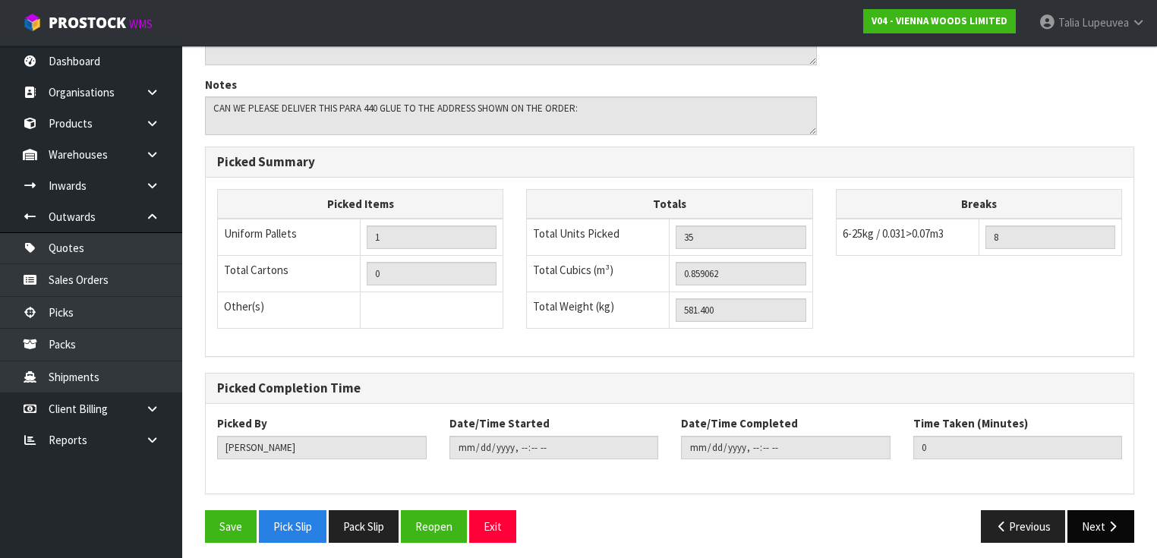
scroll to position [551, 0]
click at [1077, 509] on button "Next" at bounding box center [1100, 525] width 67 height 33
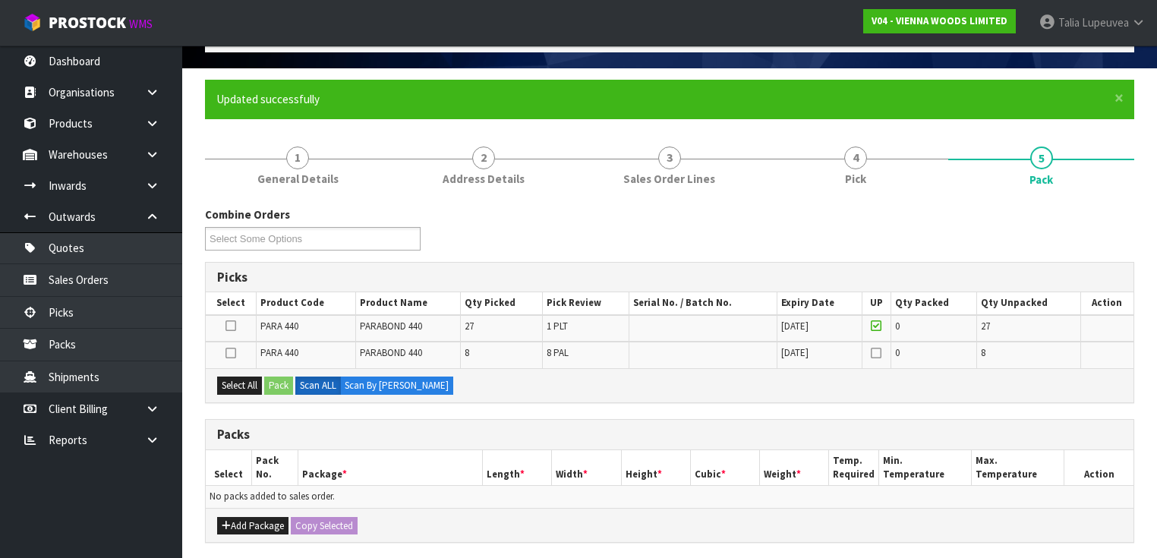
scroll to position [182, 0]
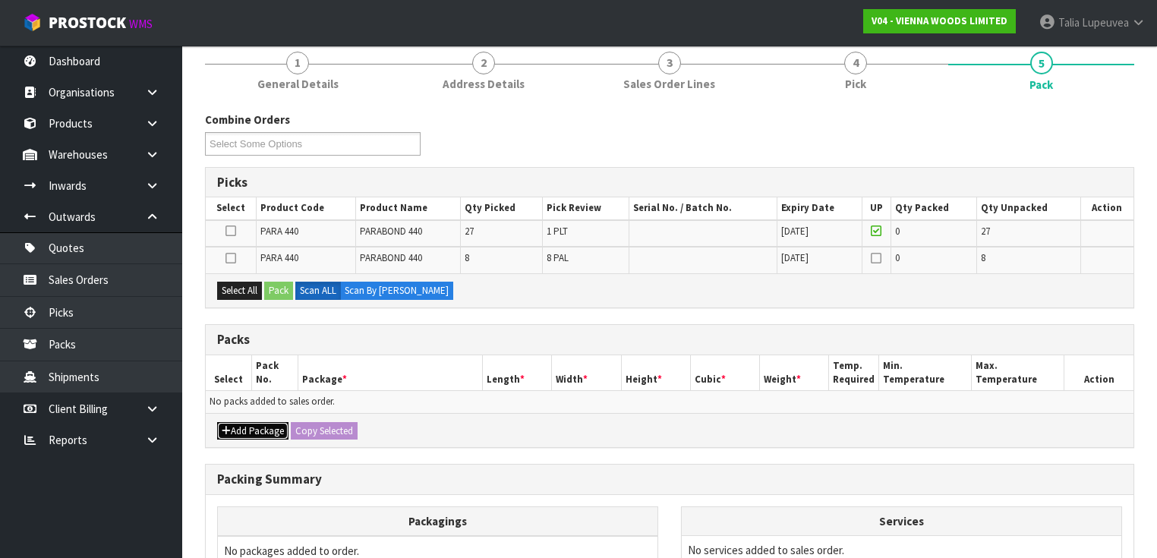
click at [249, 422] on button "Add Package" at bounding box center [252, 431] width 71 height 18
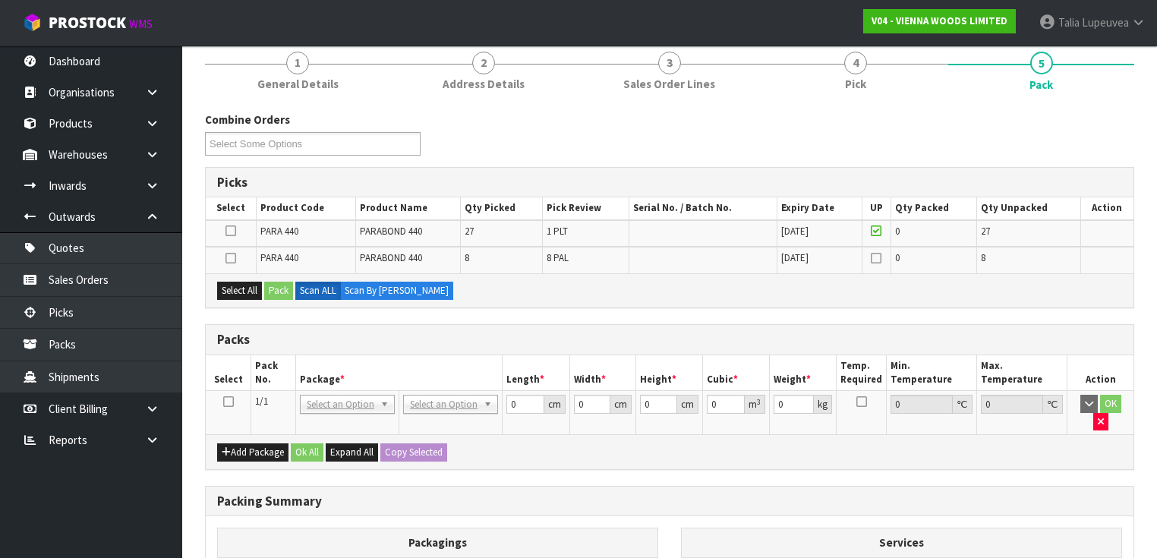
click at [230, 402] on icon at bounding box center [228, 402] width 11 height 1
drag, startPoint x: 242, startPoint y: 287, endPoint x: 259, endPoint y: 283, distance: 17.1
click at [242, 286] on button "Select All" at bounding box center [239, 291] width 45 height 18
click at [269, 283] on button "Pack" at bounding box center [278, 291] width 29 height 18
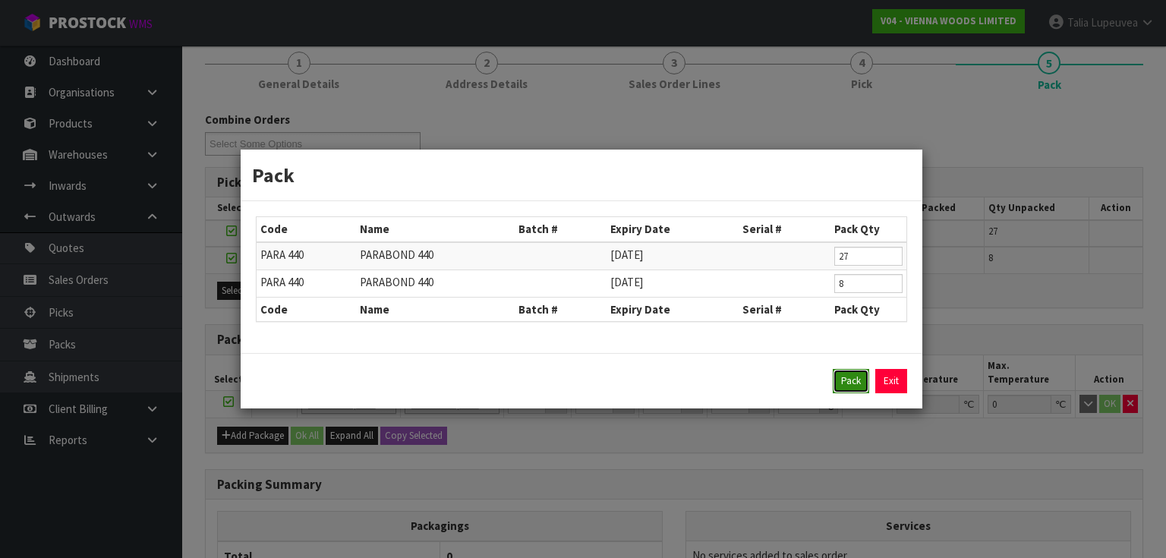
click at [848, 376] on button "Pack" at bounding box center [851, 381] width 36 height 24
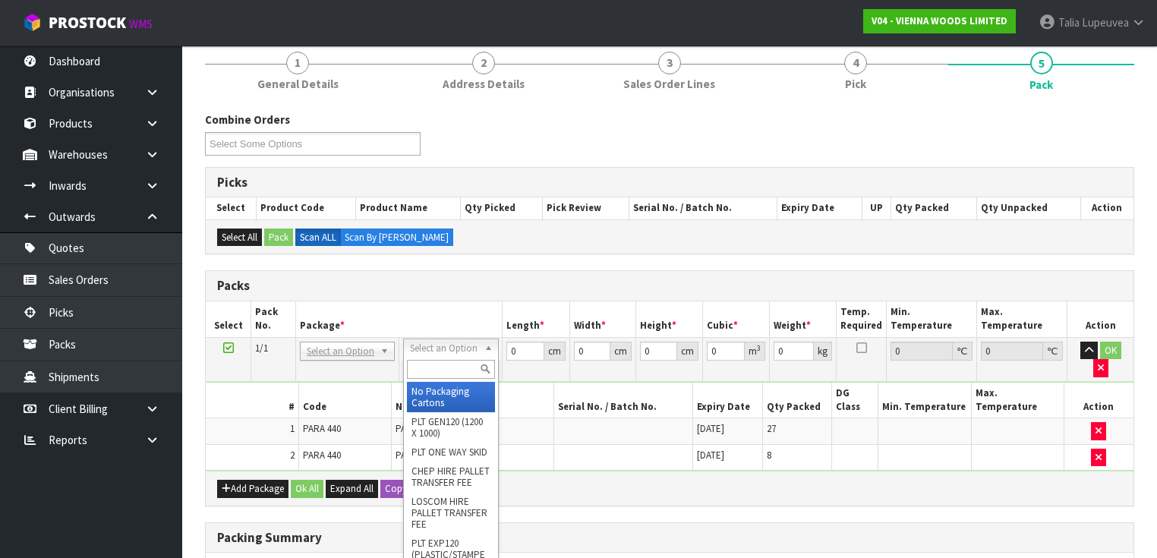
click at [444, 369] on input "text" at bounding box center [450, 369] width 87 height 19
type input "U"
type input "581.4"
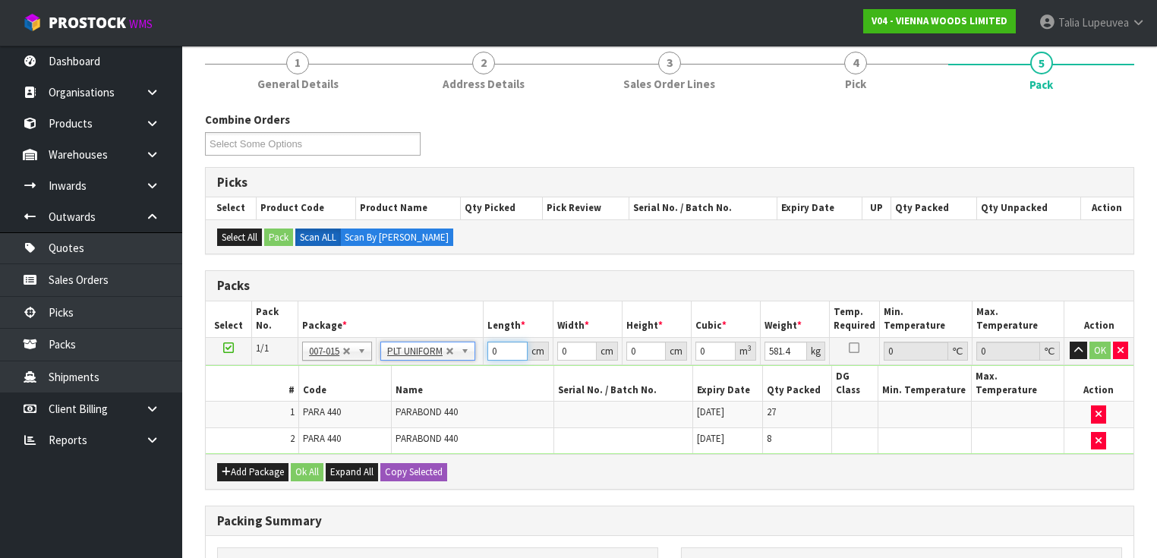
click at [498, 350] on input "0" at bounding box center [506, 351] width 39 height 19
click at [496, 349] on input "0" at bounding box center [506, 351] width 39 height 19
click at [492, 348] on input "0" at bounding box center [506, 351] width 39 height 19
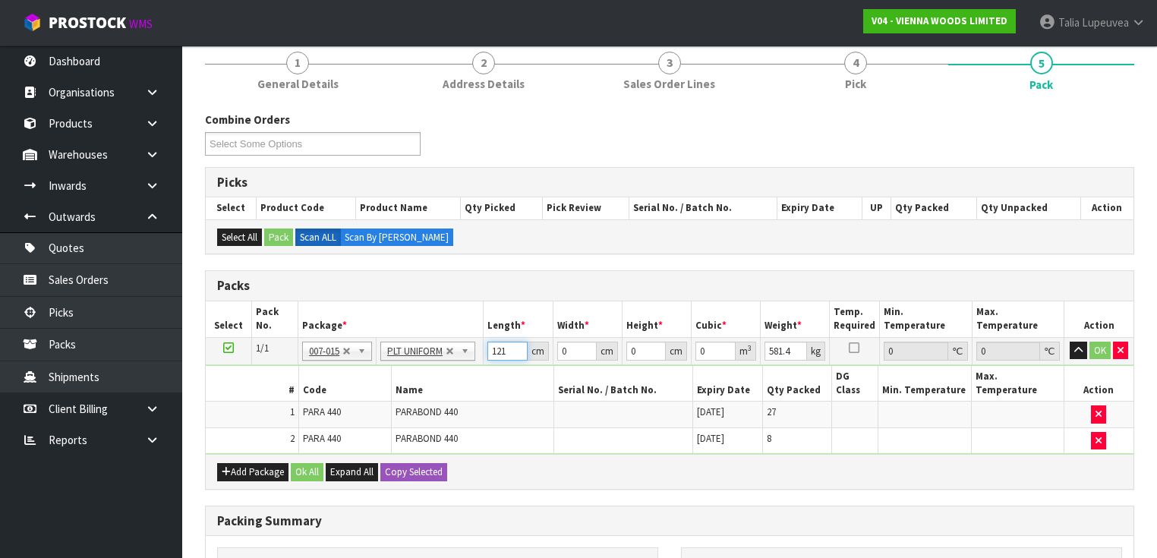
type input "121"
type input "100"
type input "1"
type input "0.0121"
type input "10"
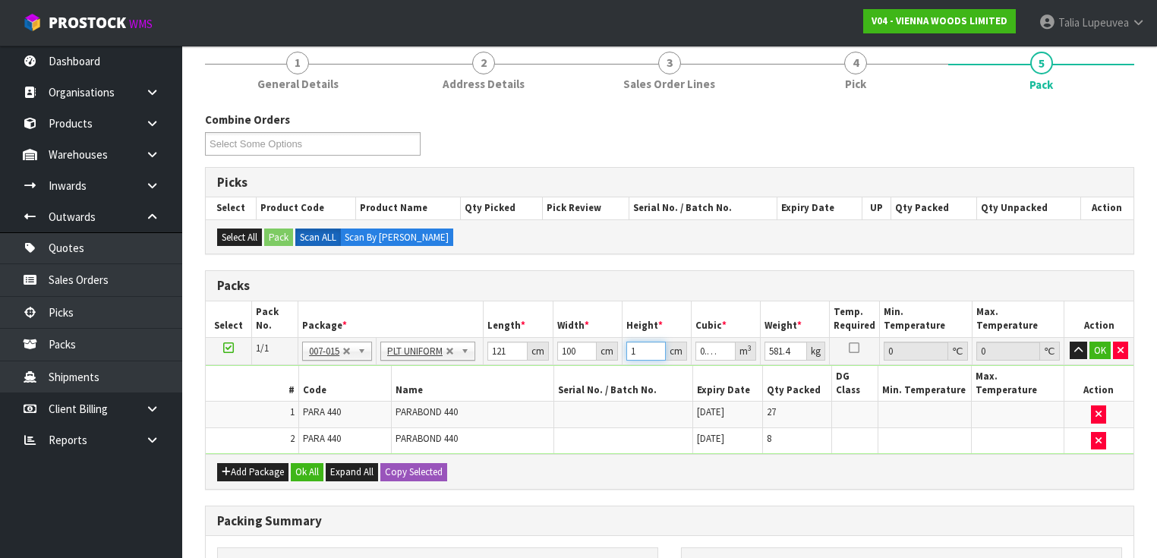
type input "0.121"
type input "100"
type input "1.21"
type input "100"
type input "569"
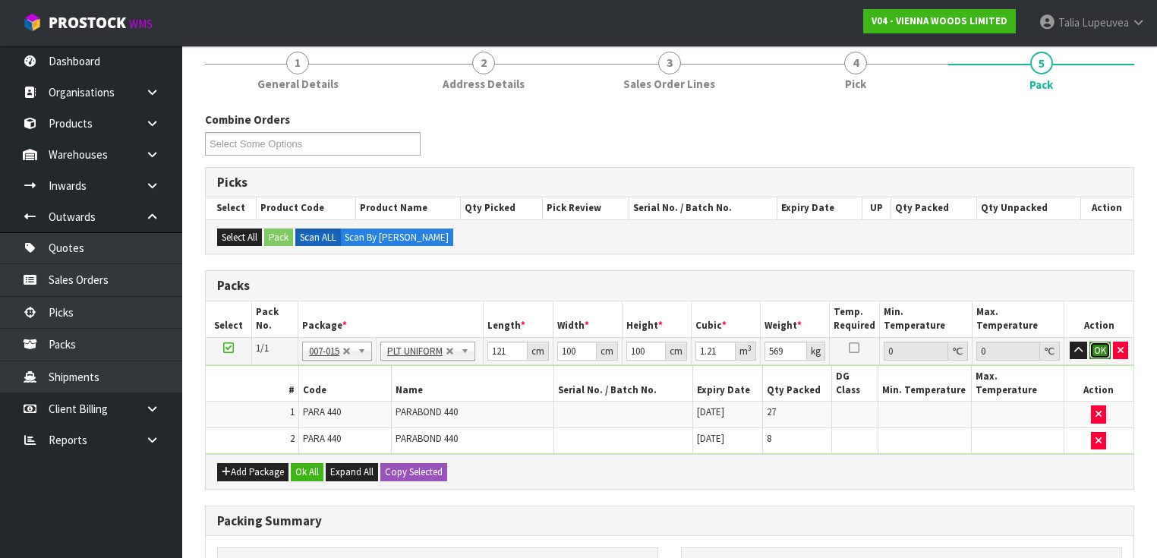
click at [1092, 346] on button "OK" at bounding box center [1099, 351] width 21 height 18
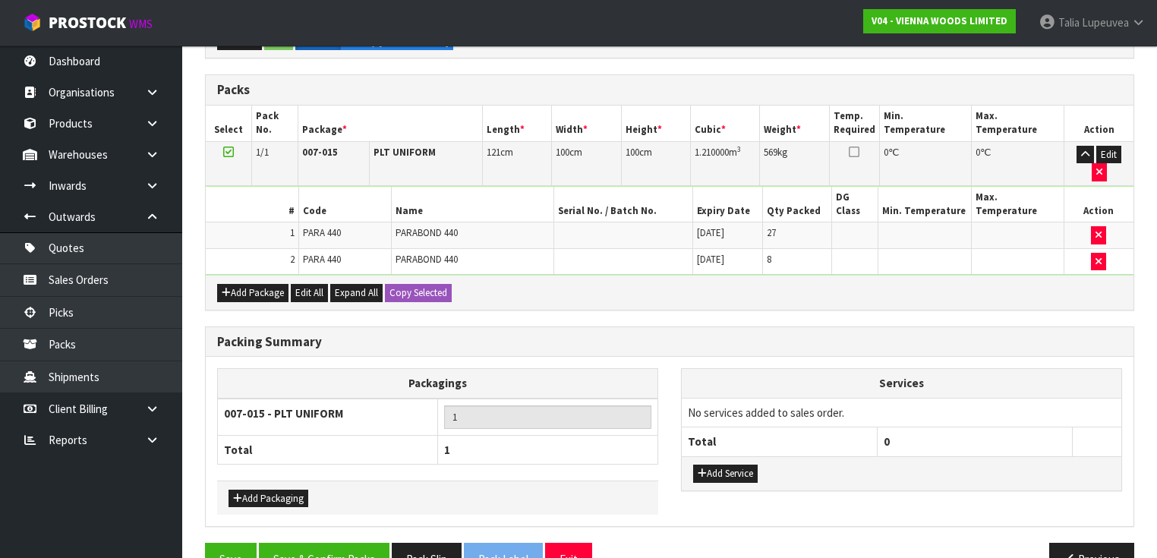
scroll to position [379, 0]
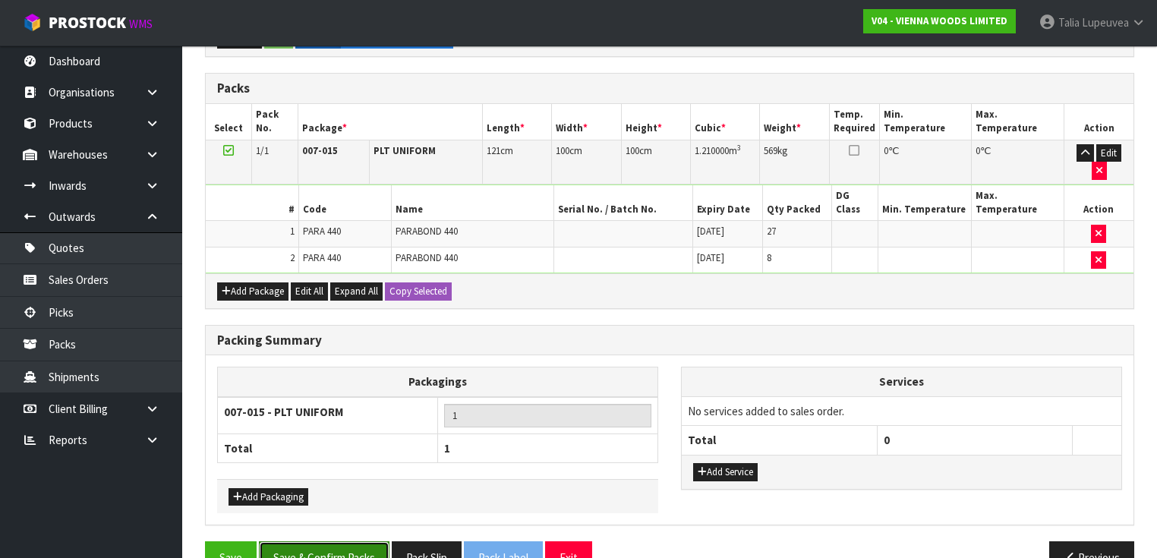
click at [367, 541] on button "Save & Confirm Packs" at bounding box center [324, 557] width 131 height 33
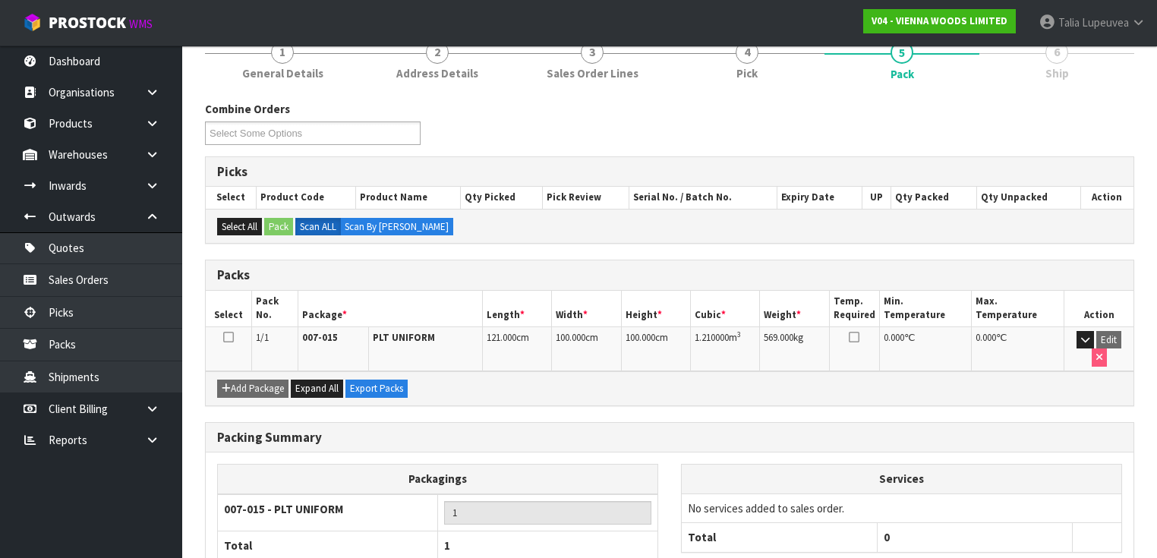
scroll to position [272, 0]
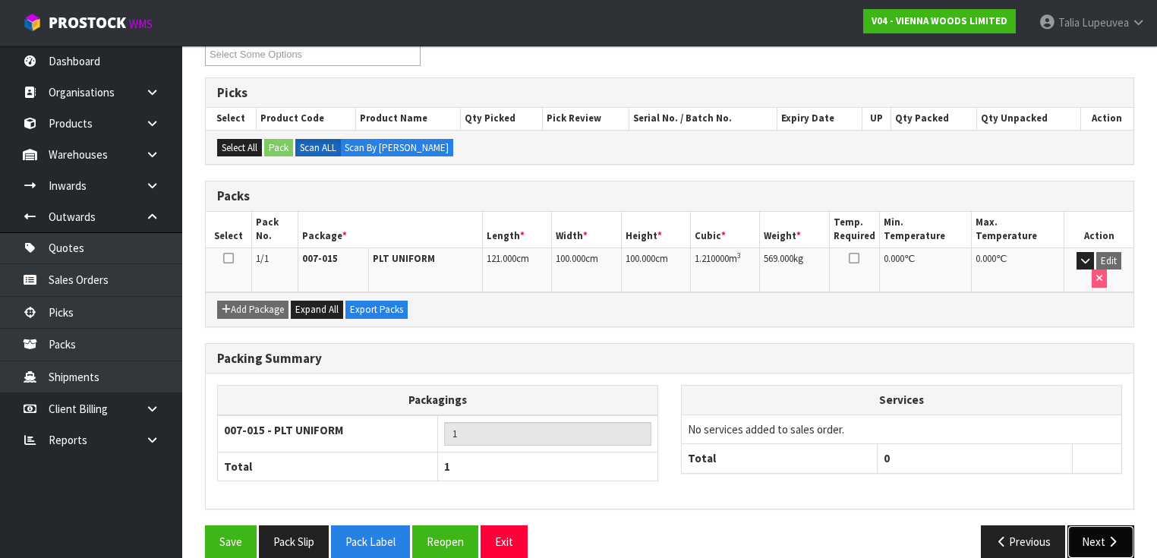
click at [1096, 525] on button "Next" at bounding box center [1100, 541] width 67 height 33
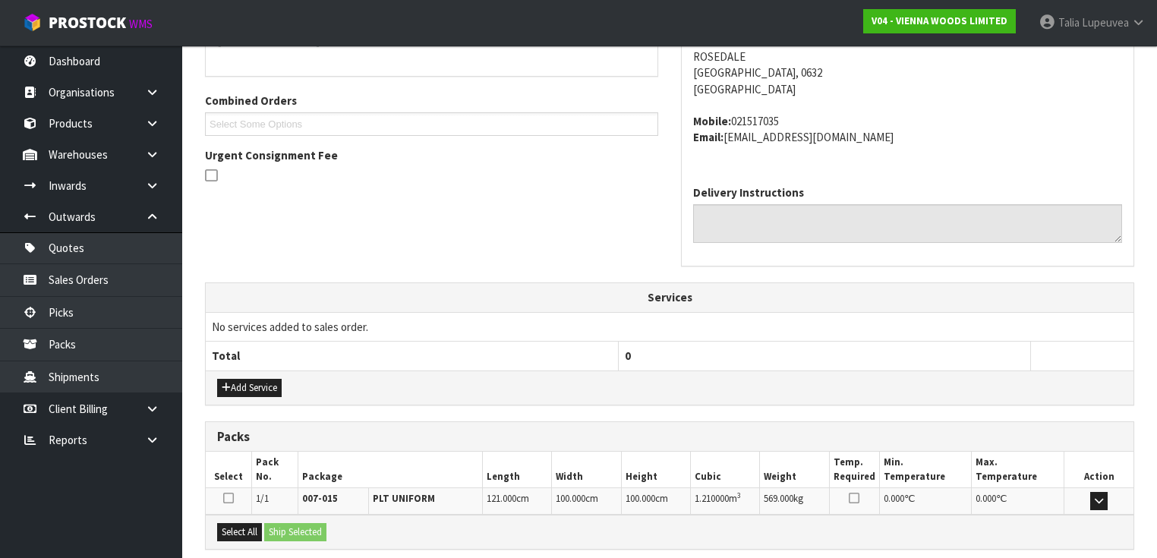
scroll to position [502, 0]
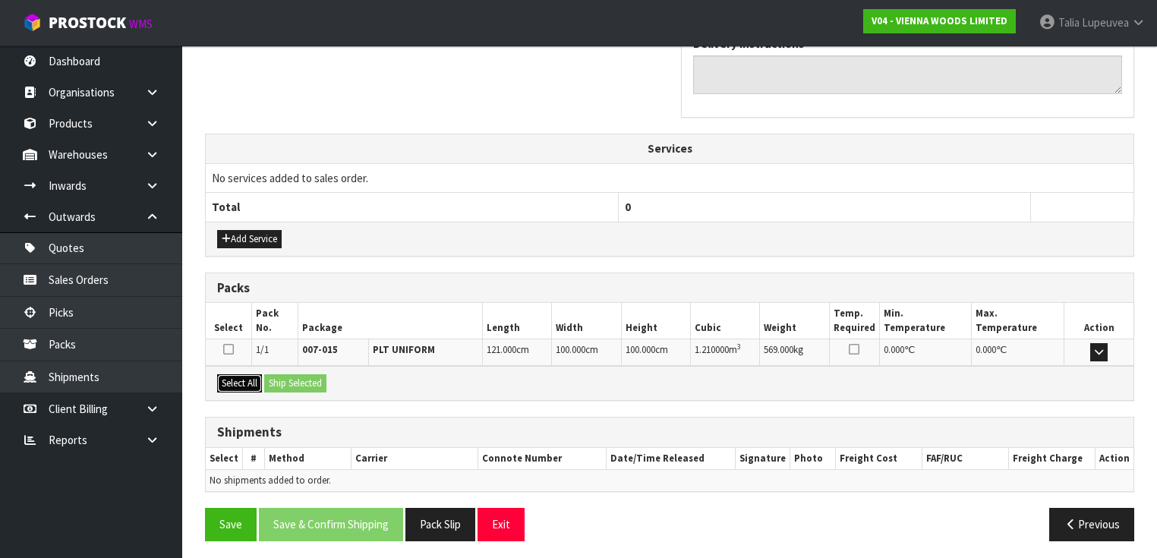
click at [239, 379] on button "Select All" at bounding box center [239, 383] width 45 height 18
click at [276, 379] on button "Ship Selected" at bounding box center [295, 383] width 62 height 18
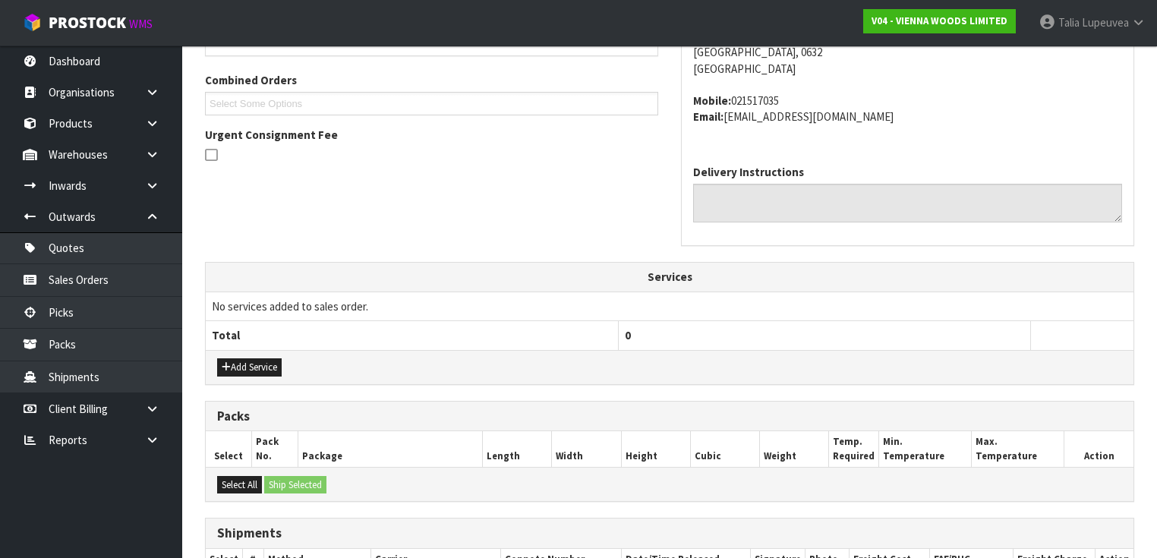
scroll to position [77, 0]
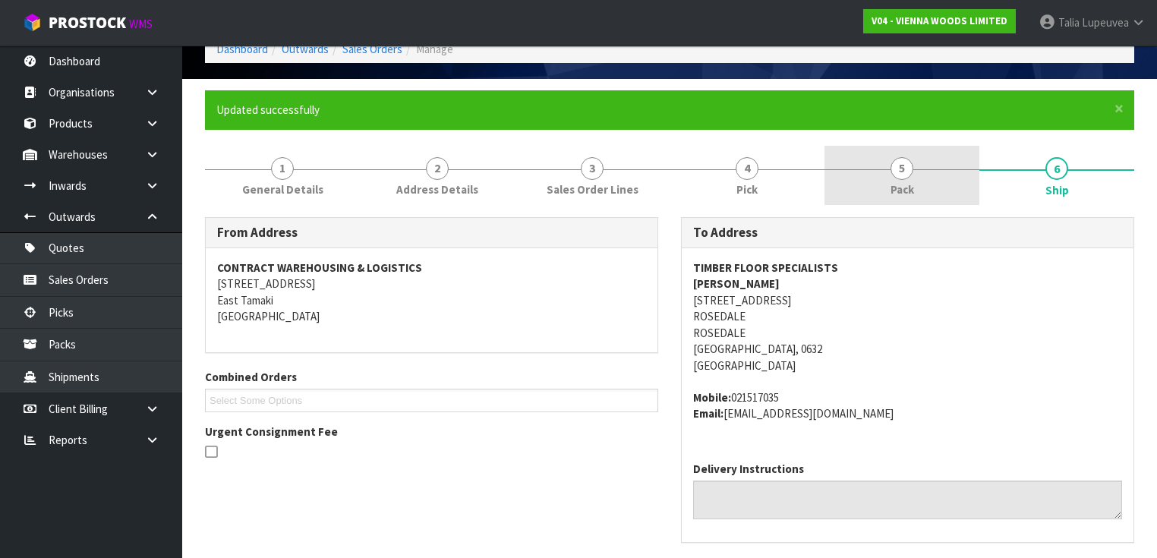
click at [902, 184] on span "Pack" at bounding box center [902, 189] width 24 height 16
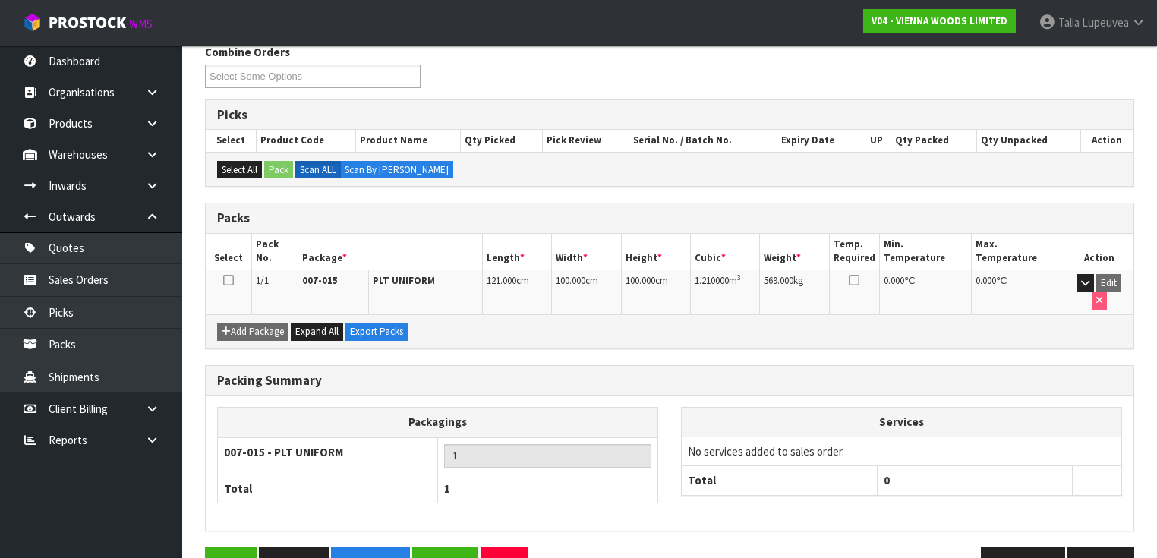
scroll to position [272, 0]
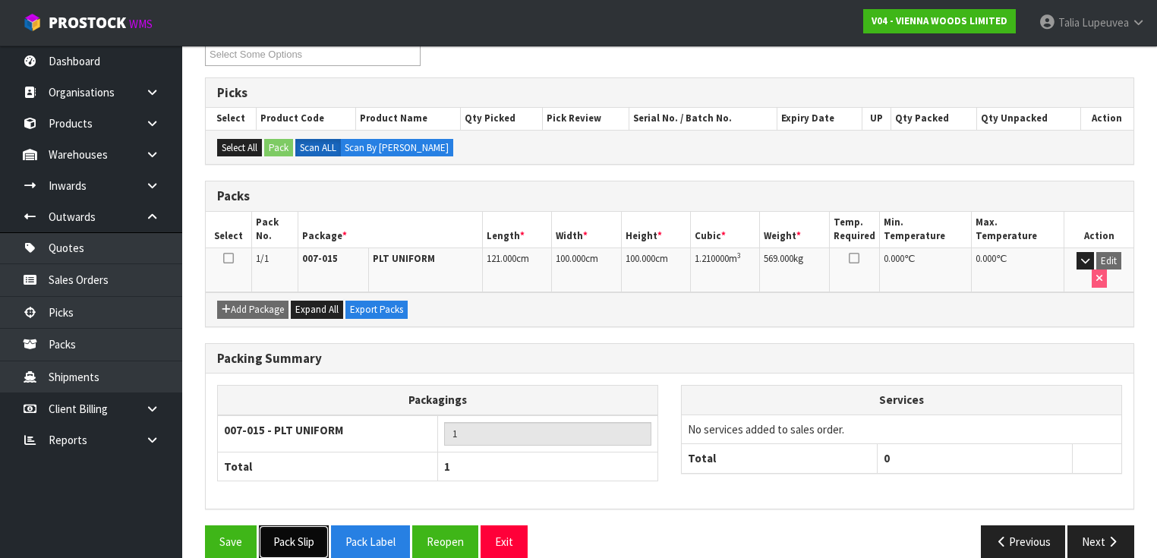
click at [311, 525] on button "Pack Slip" at bounding box center [294, 541] width 70 height 33
click at [376, 525] on button "Pack Label" at bounding box center [370, 541] width 79 height 33
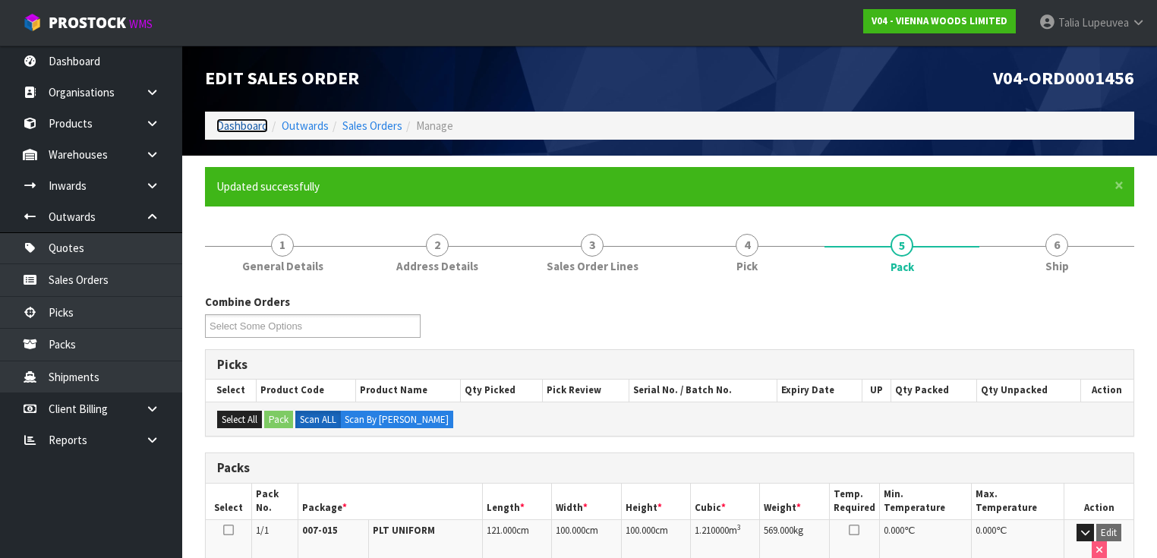
click at [237, 127] on link "Dashboard" at bounding box center [242, 125] width 52 height 14
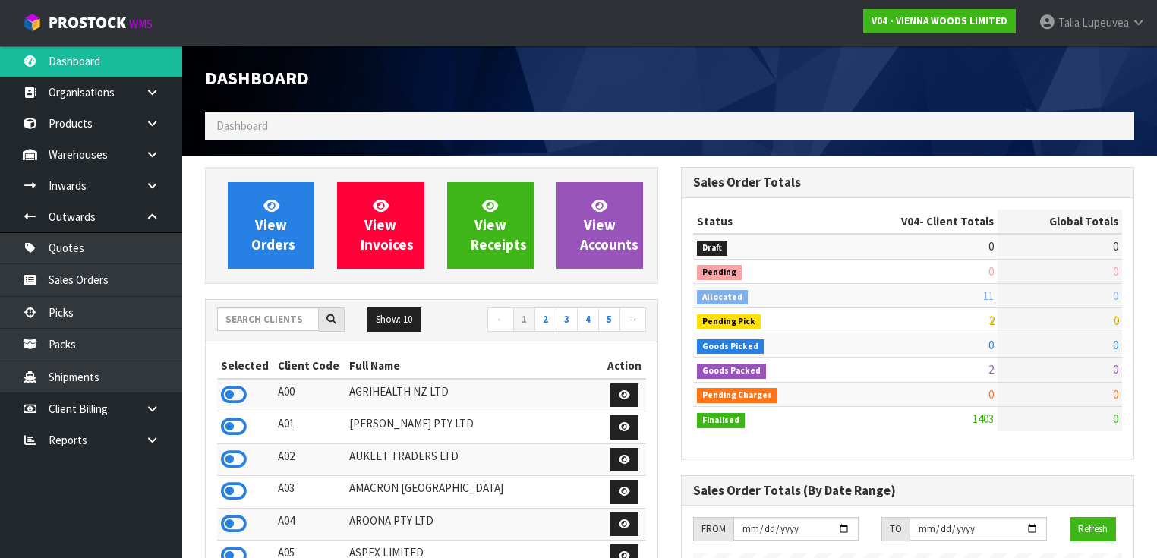
scroll to position [982, 476]
click at [288, 323] on input "text" at bounding box center [268, 319] width 102 height 24
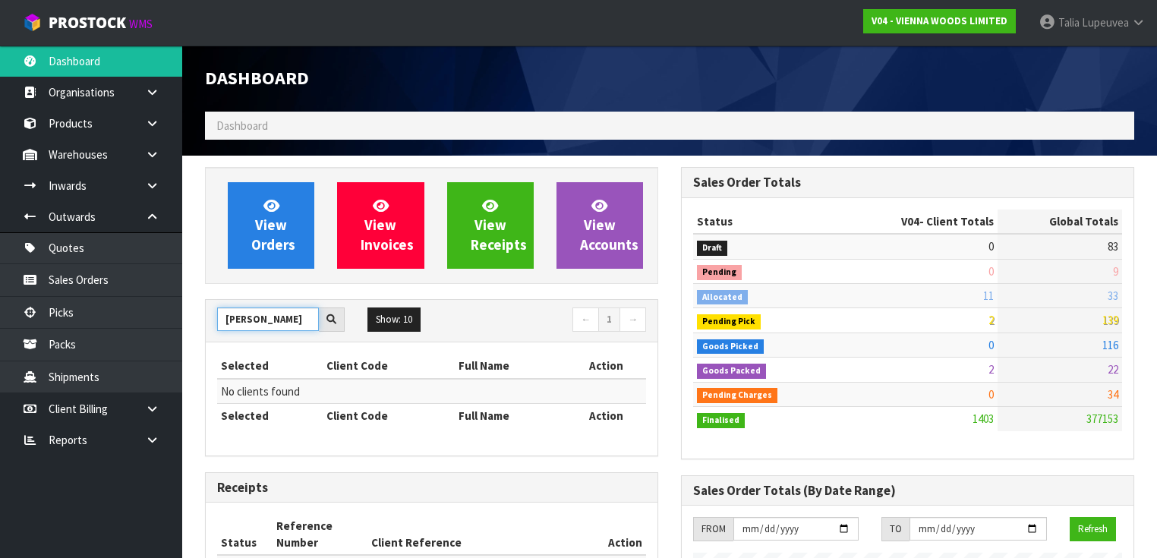
click at [286, 316] on input "ARRONA" at bounding box center [268, 319] width 102 height 24
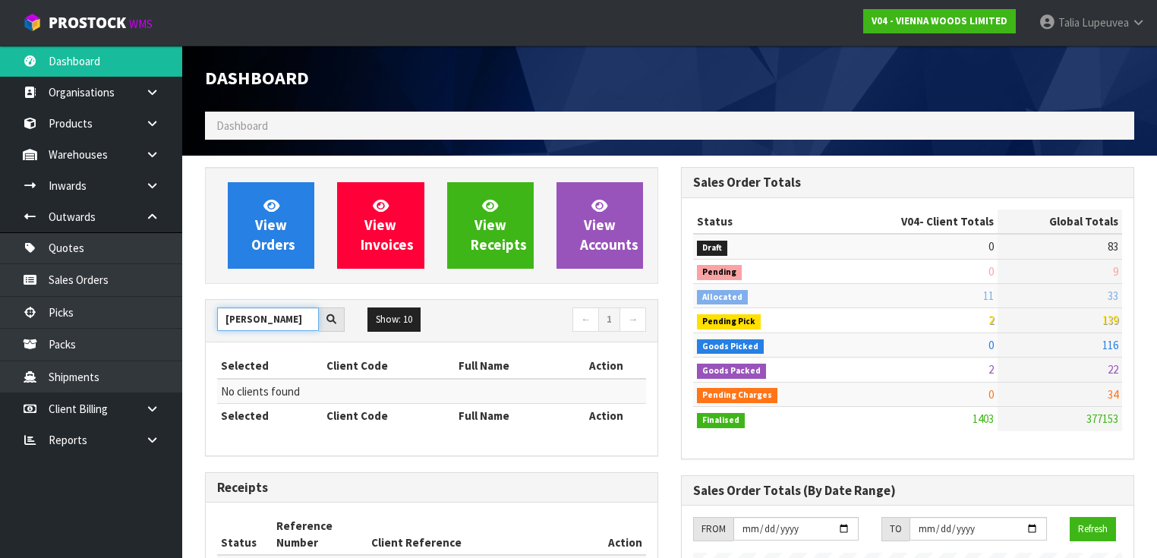
click at [286, 316] on input "ARRONA" at bounding box center [268, 319] width 102 height 24
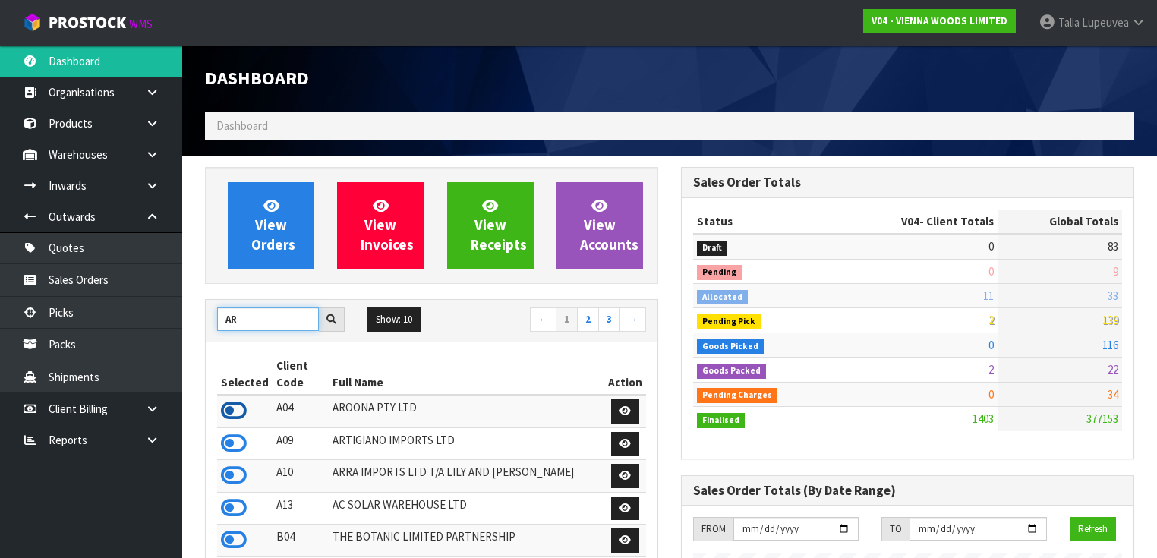
type input "AR"
click at [243, 407] on icon at bounding box center [234, 410] width 26 height 23
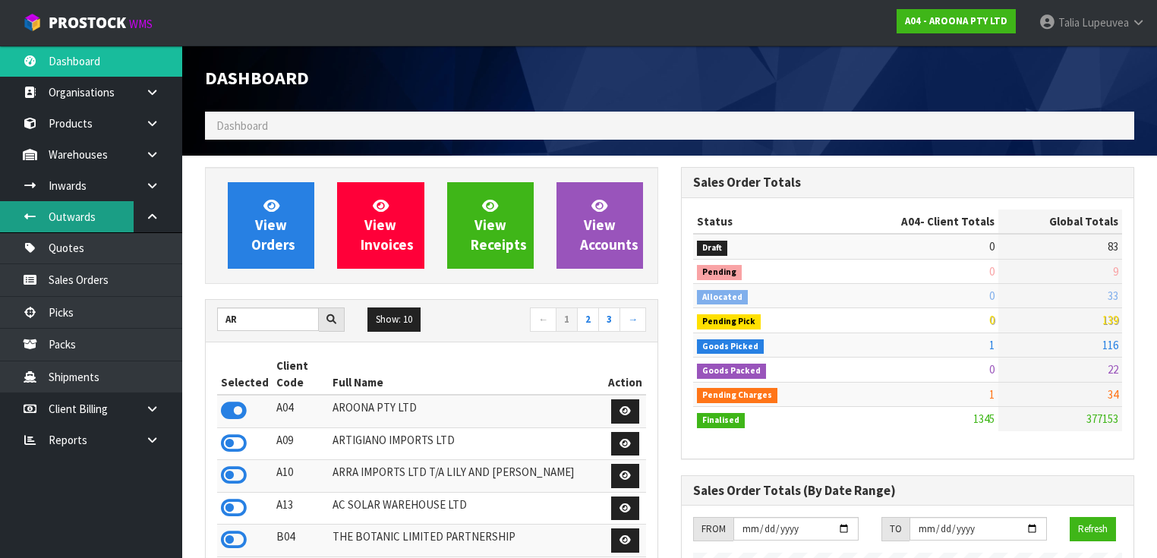
scroll to position [949, 476]
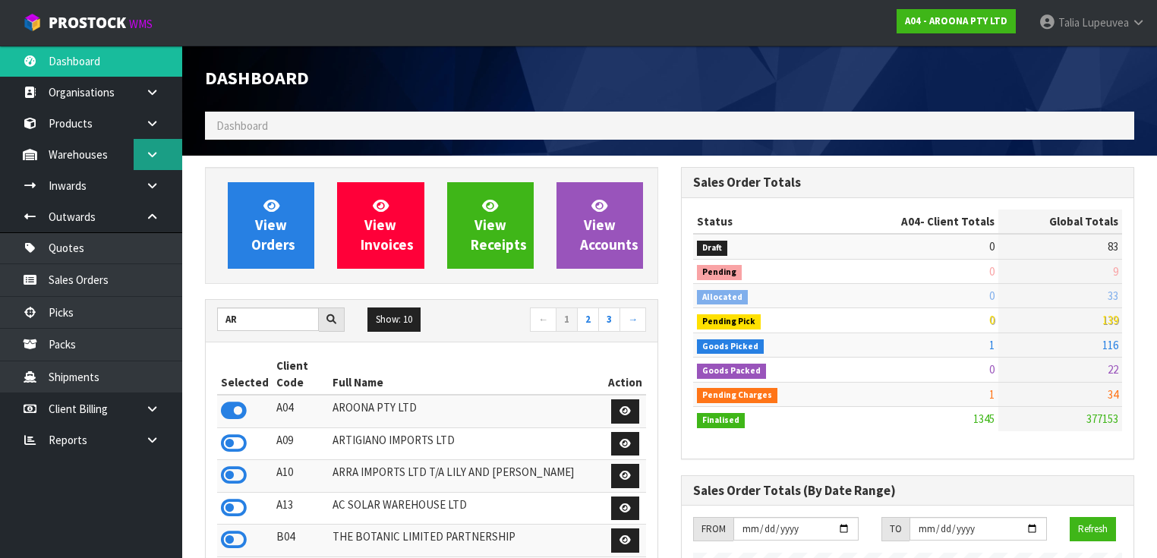
click at [158, 159] on icon at bounding box center [152, 154] width 14 height 11
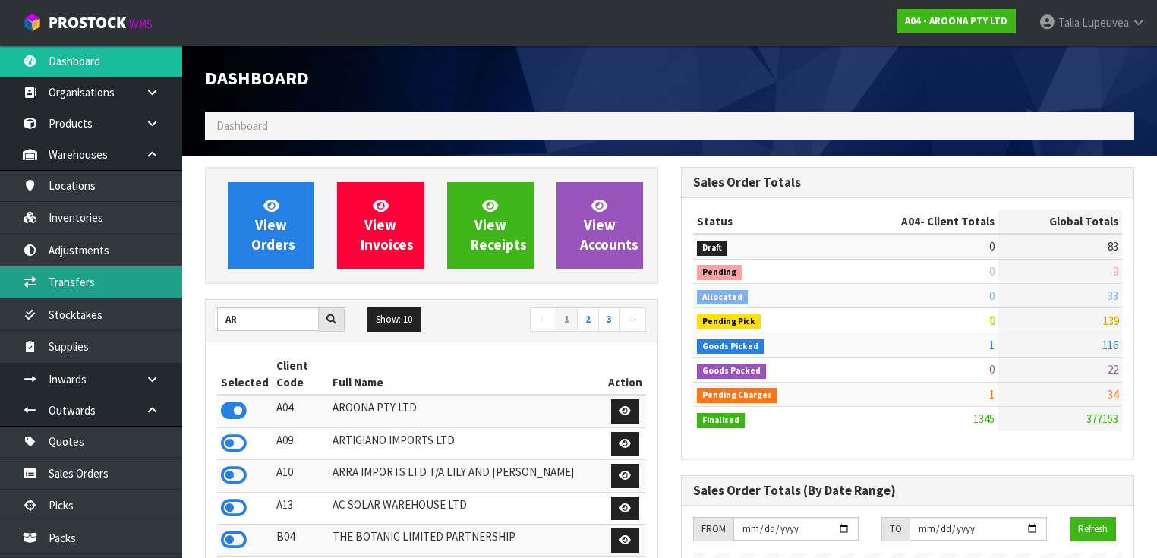
click at [137, 285] on link "Transfers" at bounding box center [91, 281] width 182 height 31
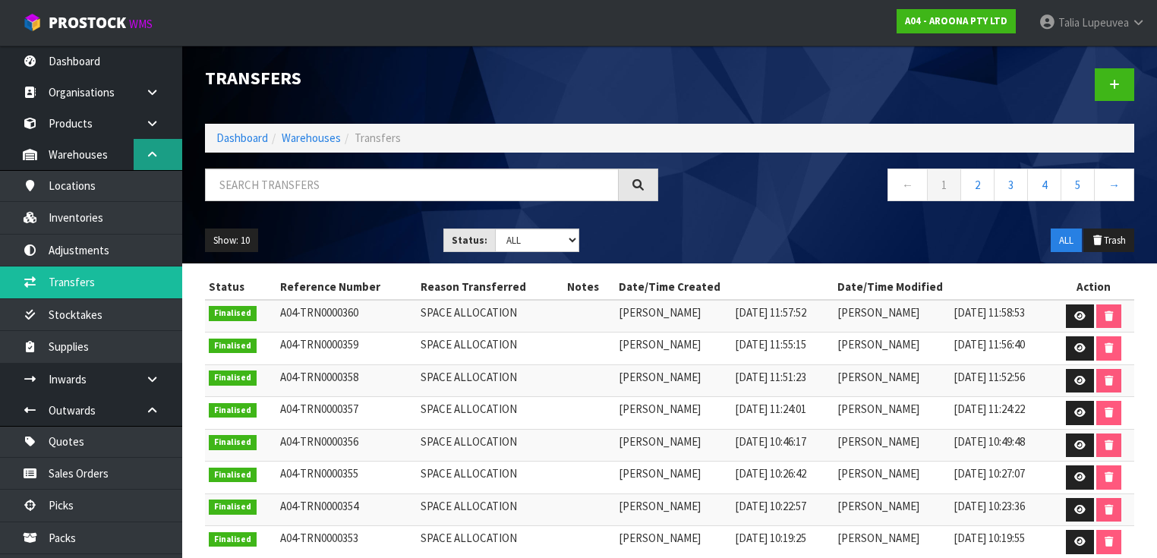
click at [167, 152] on link at bounding box center [158, 154] width 49 height 31
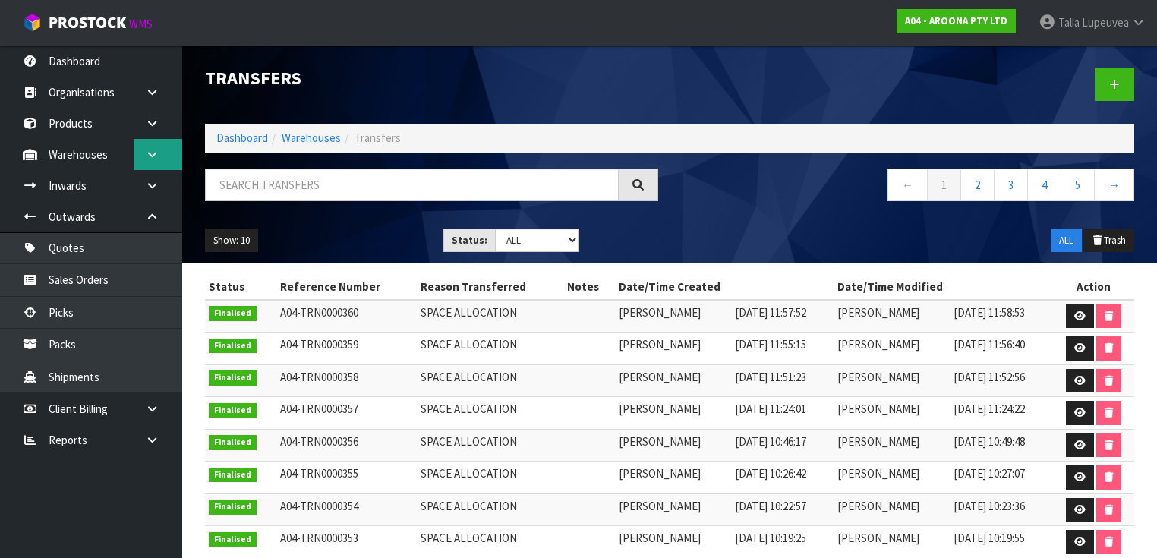
click at [167, 152] on link at bounding box center [158, 154] width 49 height 31
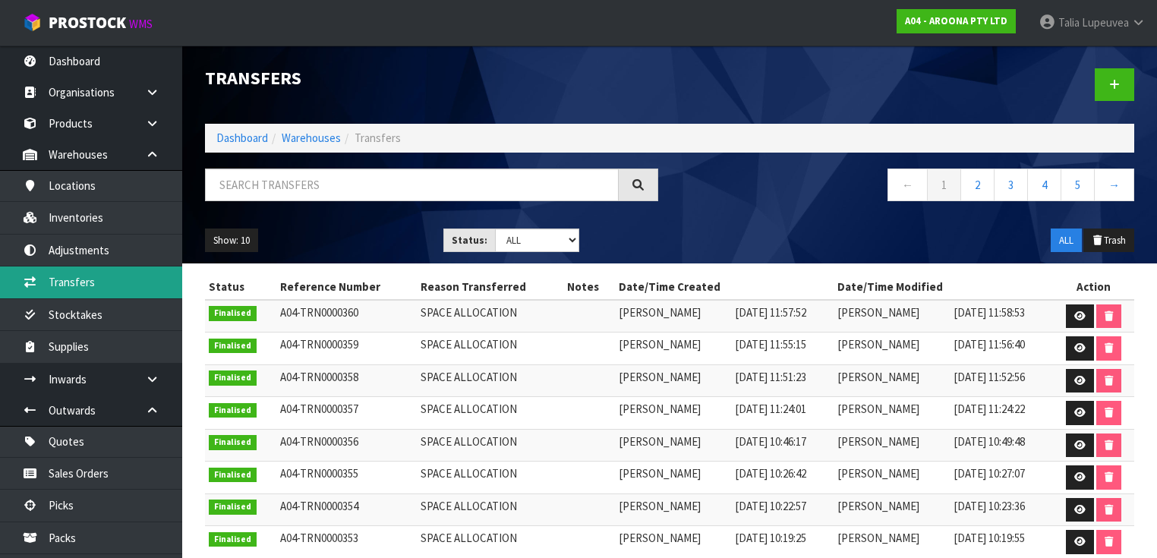
click at [112, 290] on link "Transfers" at bounding box center [91, 281] width 182 height 31
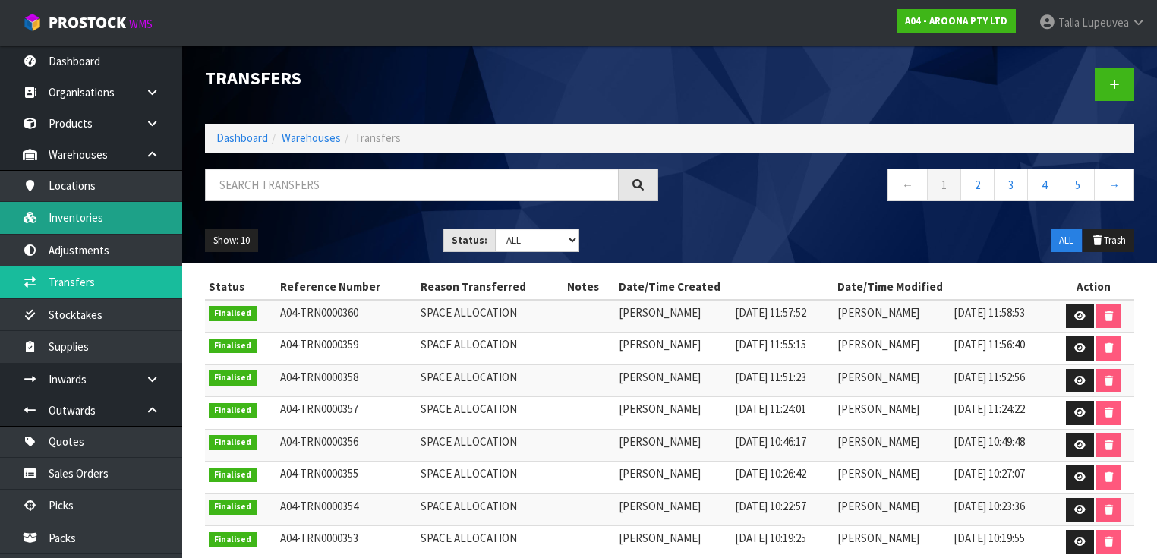
click at [94, 219] on link "Inventories" at bounding box center [91, 217] width 182 height 31
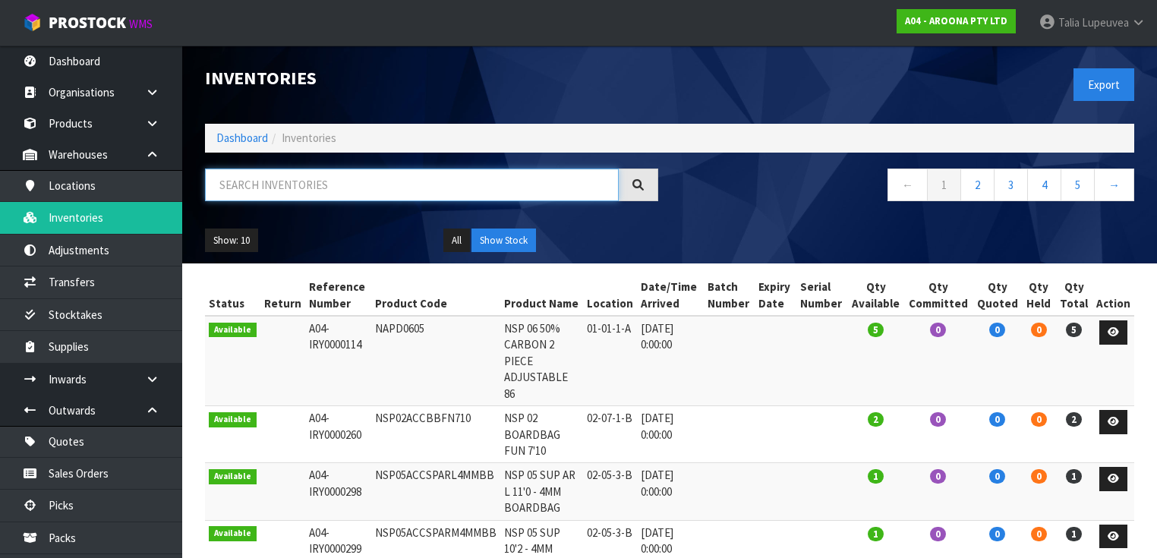
click at [315, 194] on input "text" at bounding box center [412, 184] width 414 height 33
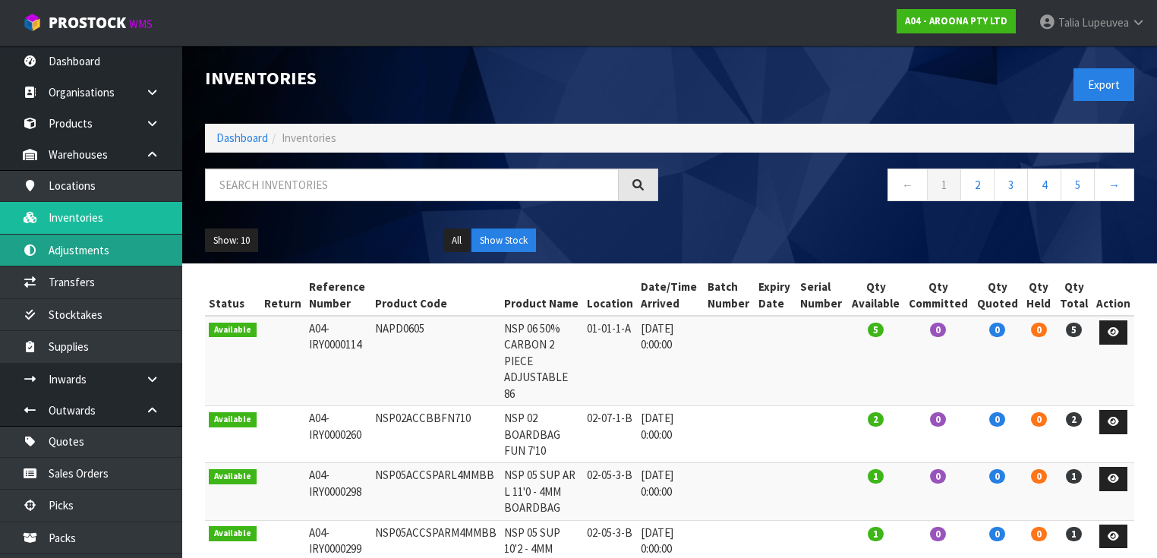
click at [109, 235] on link "Adjustments" at bounding box center [91, 250] width 182 height 31
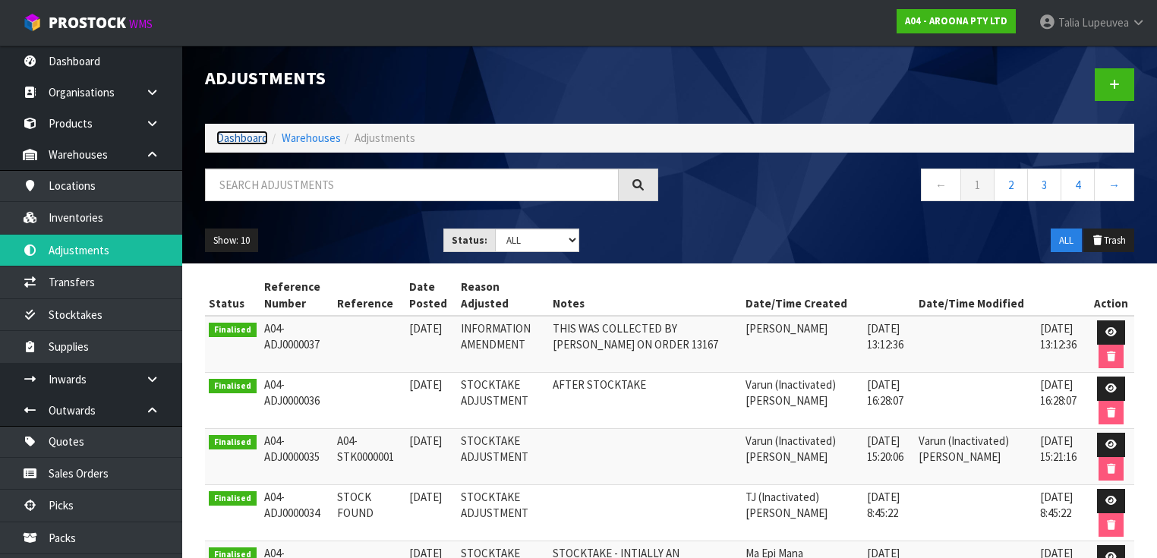
click at [243, 135] on link "Dashboard" at bounding box center [242, 138] width 52 height 14
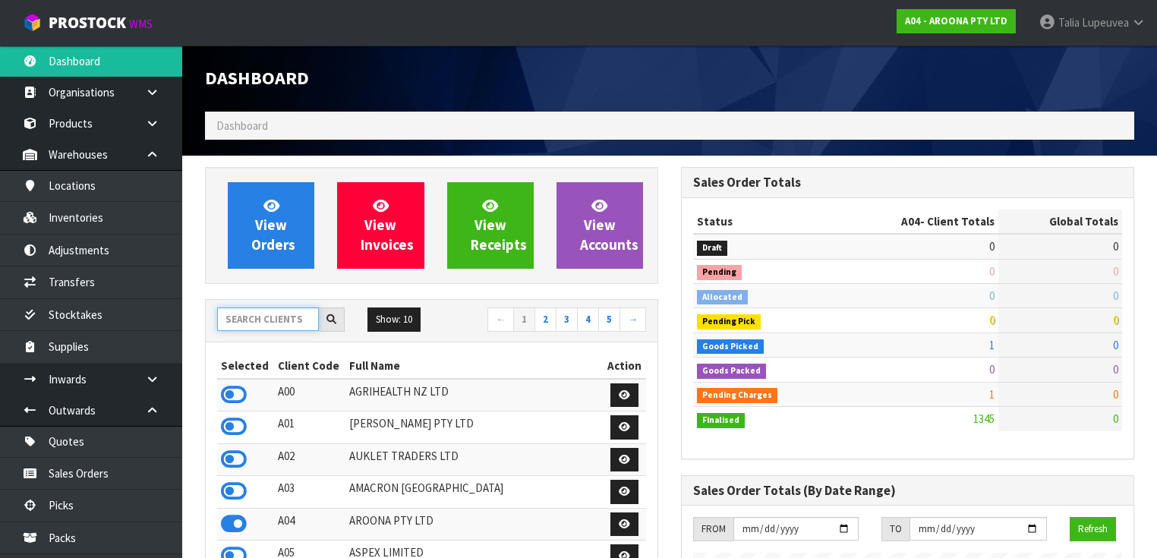
scroll to position [949, 476]
click at [284, 313] on input "text" at bounding box center [268, 319] width 102 height 24
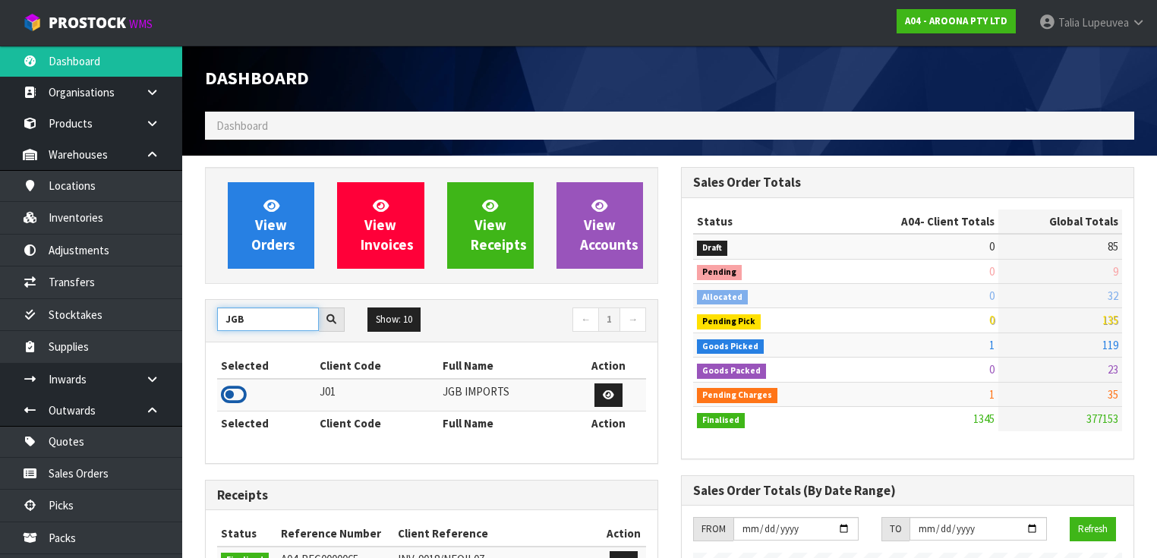
type input "JGB"
click at [241, 393] on icon at bounding box center [234, 394] width 26 height 23
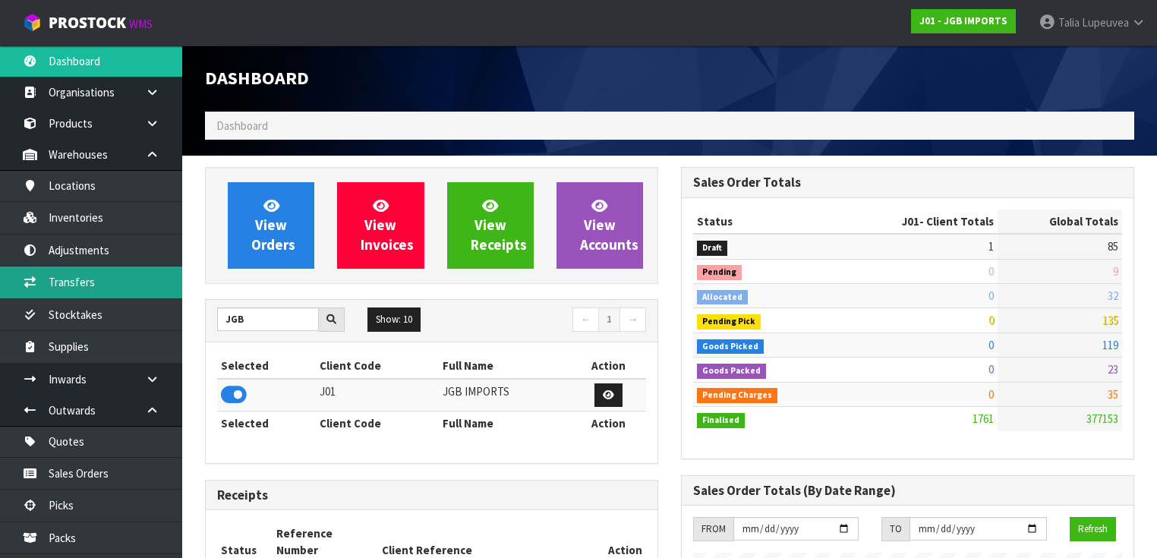
click at [94, 288] on link "Transfers" at bounding box center [91, 281] width 182 height 31
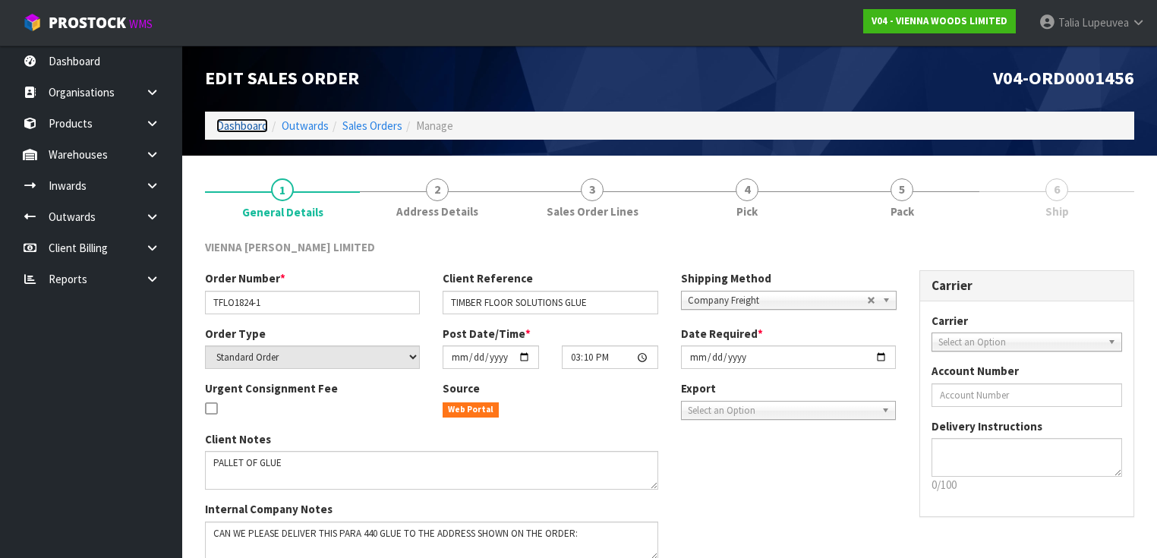
click at [231, 128] on link "Dashboard" at bounding box center [242, 125] width 52 height 14
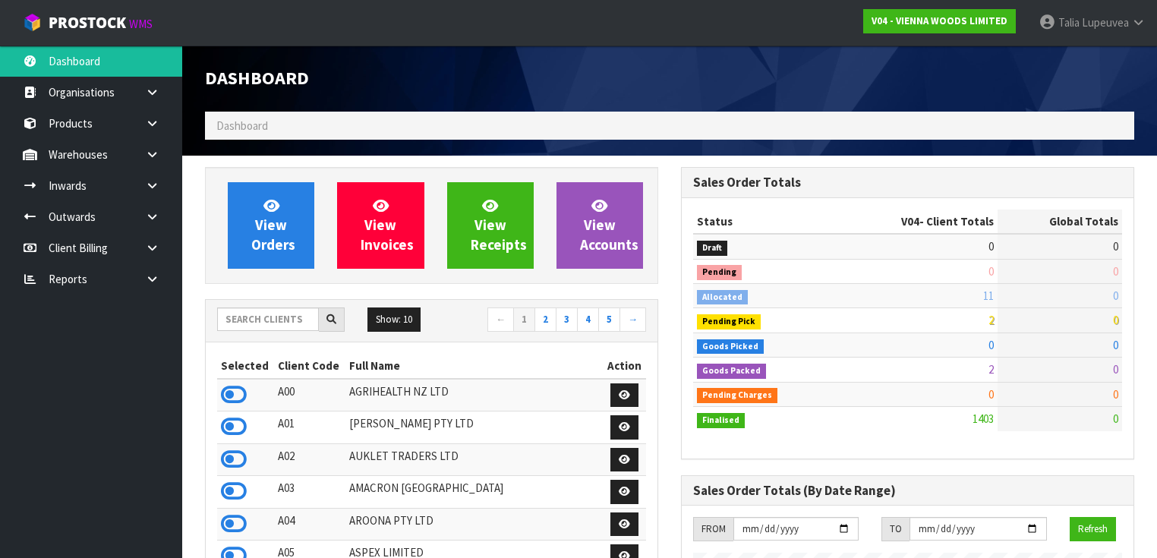
scroll to position [982, 476]
click at [280, 320] on input "text" at bounding box center [268, 319] width 102 height 24
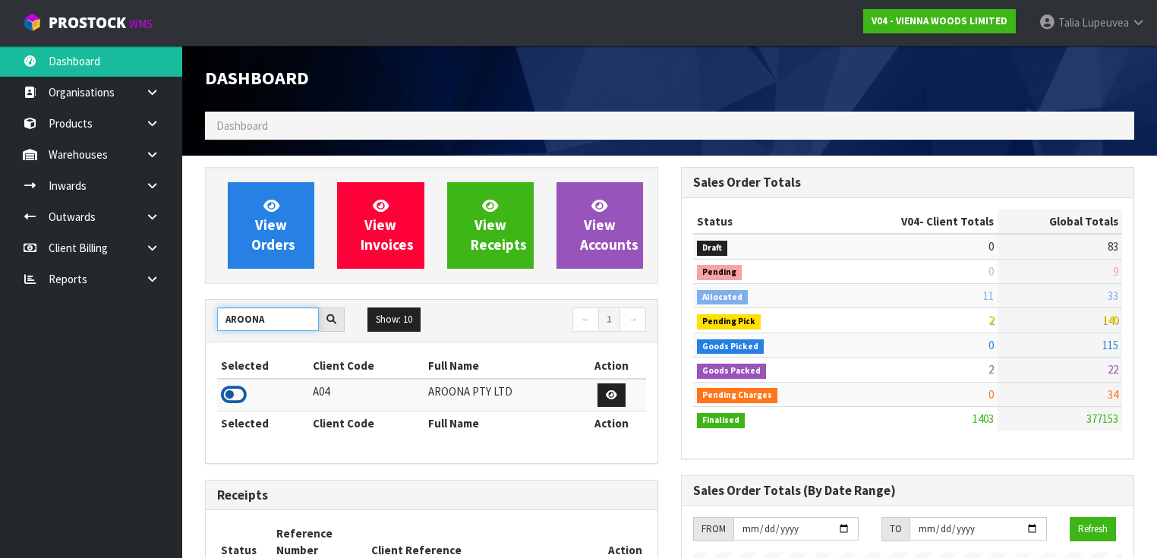
type input "AROONA"
click at [229, 390] on icon at bounding box center [234, 394] width 26 height 23
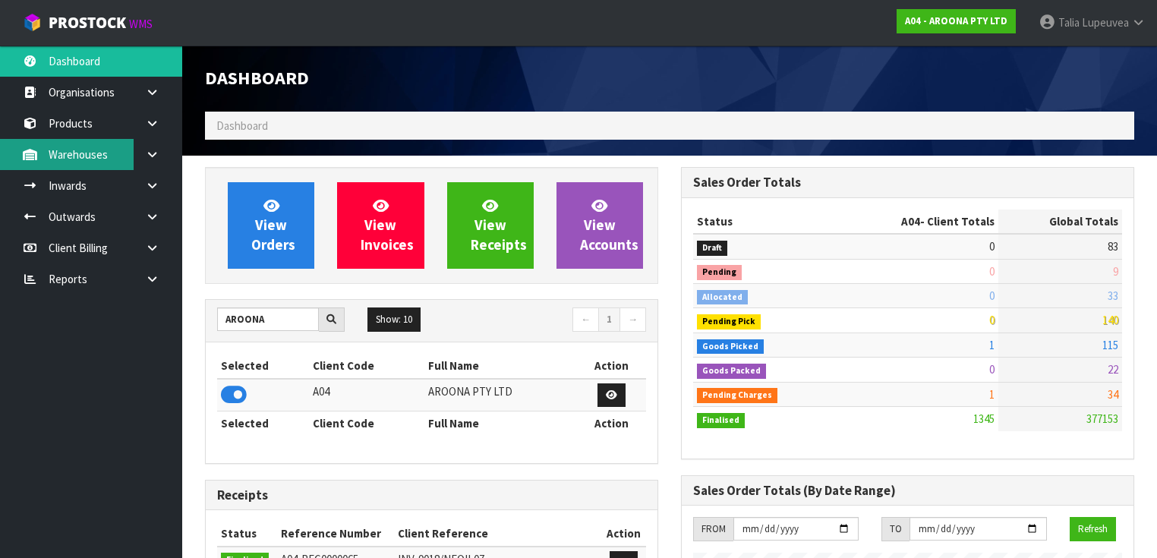
scroll to position [949, 476]
click at [164, 162] on link at bounding box center [158, 154] width 49 height 31
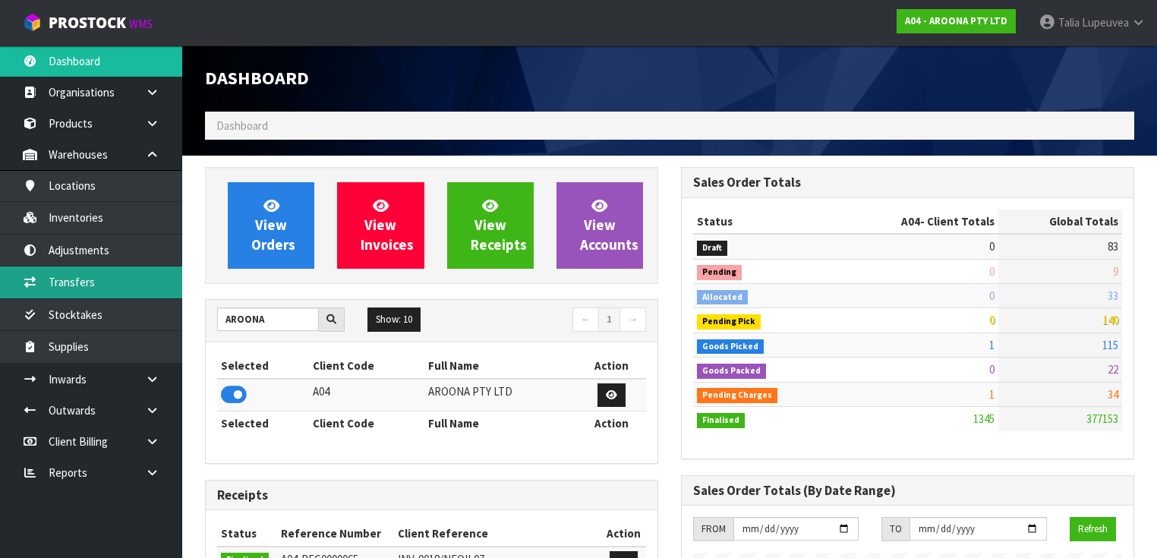
click at [121, 266] on link "Transfers" at bounding box center [91, 281] width 182 height 31
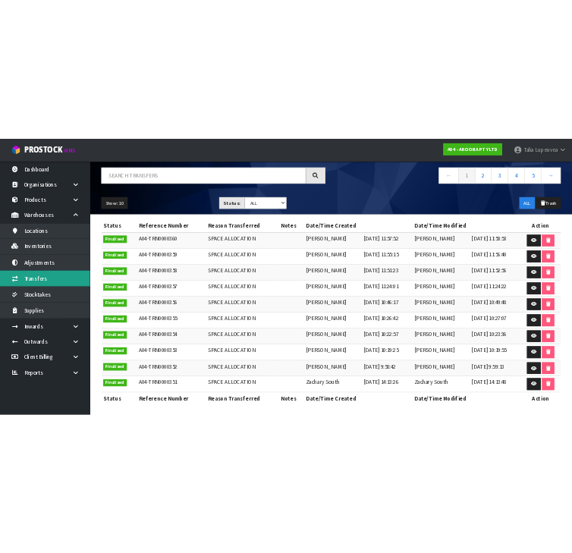
scroll to position [111, 0]
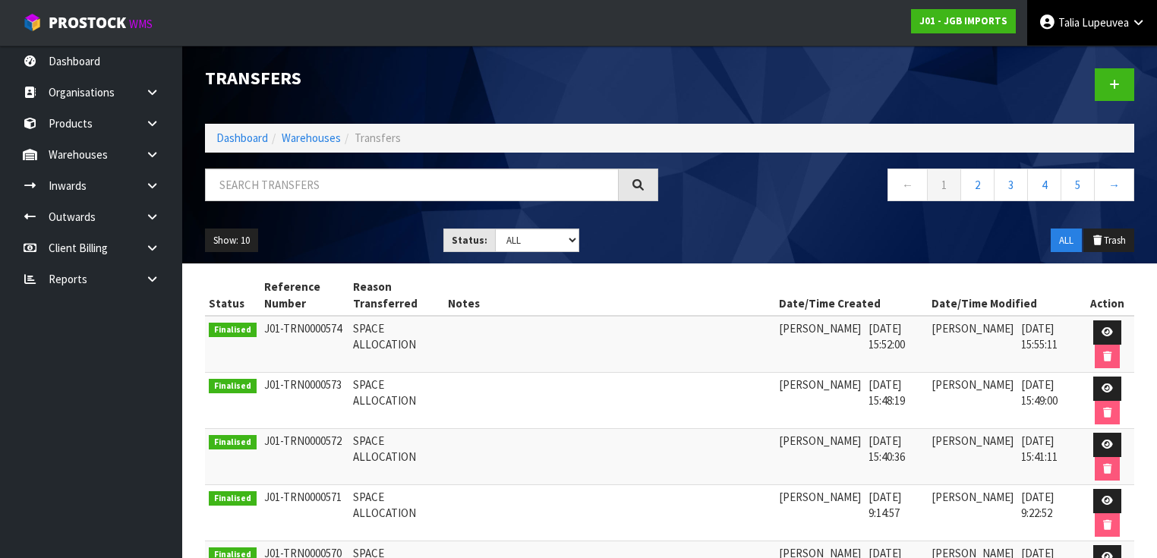
drag, startPoint x: 1130, startPoint y: 17, endPoint x: 1131, endPoint y: 41, distance: 24.3
click at [1131, 17] on icon at bounding box center [1138, 22] width 14 height 11
click at [1131, 58] on link "Logout" at bounding box center [1096, 60] width 120 height 20
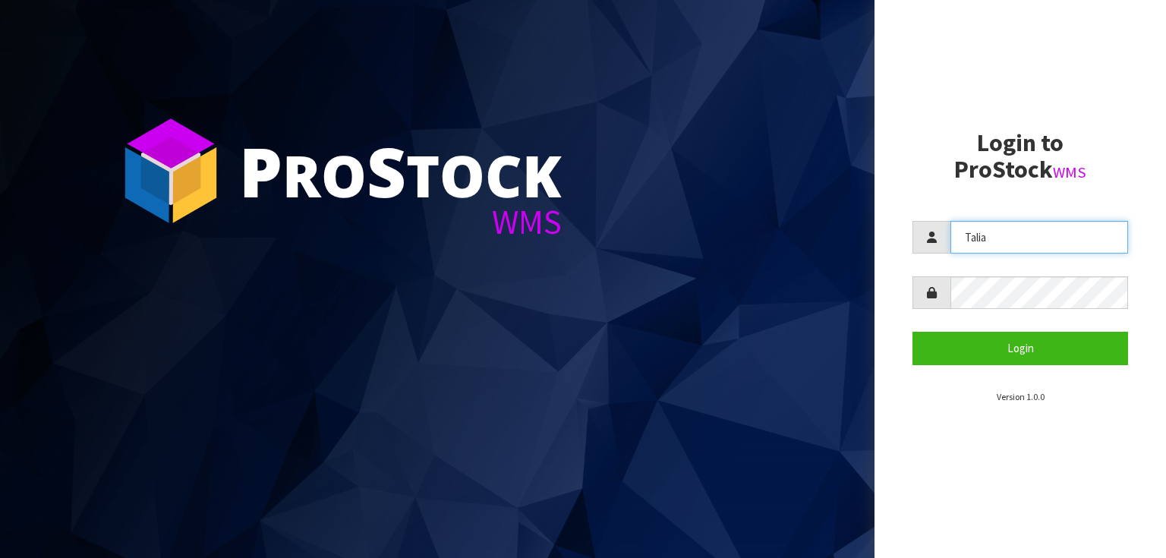
click at [1034, 244] on input "Talia" at bounding box center [1039, 237] width 178 height 33
drag, startPoint x: 1007, startPoint y: 240, endPoint x: 941, endPoint y: 240, distance: 66.0
click at [941, 240] on div "Talia" at bounding box center [1020, 237] width 216 height 33
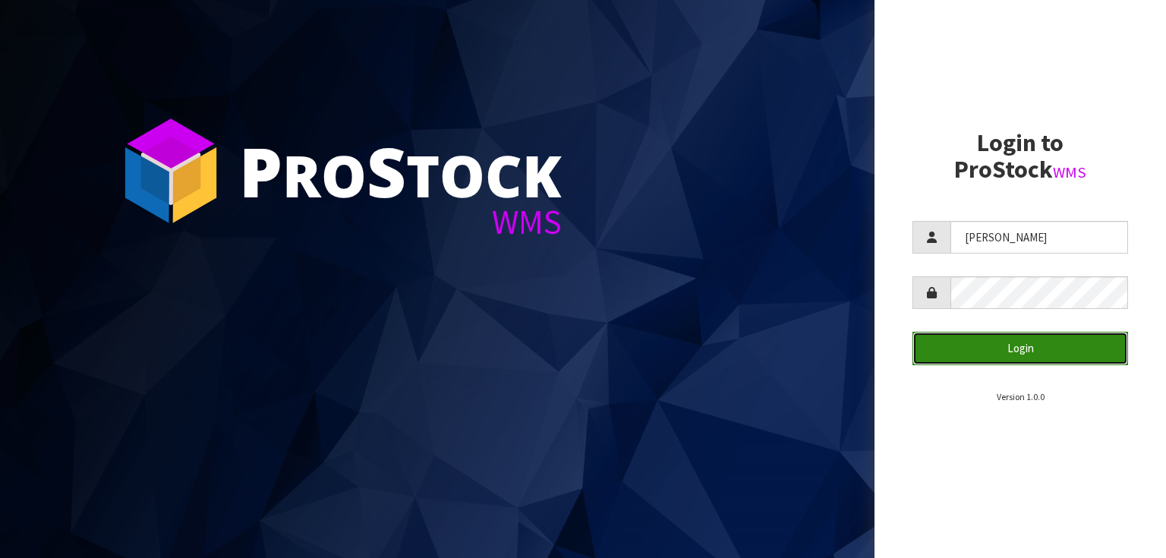
click at [1044, 337] on button "Login" at bounding box center [1020, 348] width 216 height 33
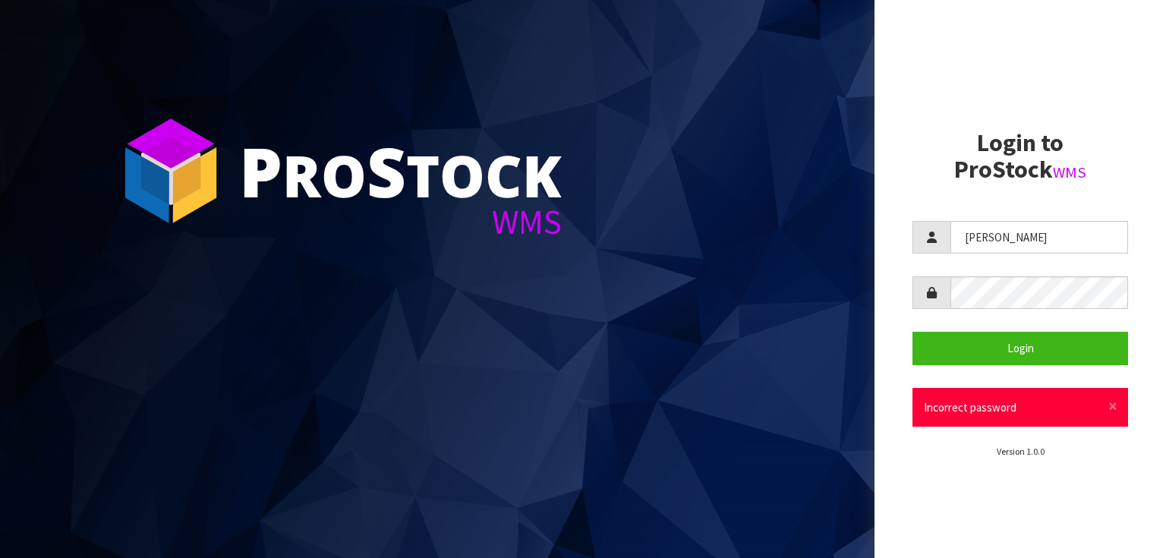
click at [1019, 276] on form "michael Login × Close Incorrect password" at bounding box center [1020, 324] width 216 height 206
click at [1009, 228] on input "michael" at bounding box center [1039, 237] width 178 height 33
drag, startPoint x: 1010, startPoint y: 231, endPoint x: 924, endPoint y: 256, distance: 90.1
click at [924, 256] on form "michael Login × Close Incorrect password" at bounding box center [1020, 324] width 216 height 206
type input "Talia"
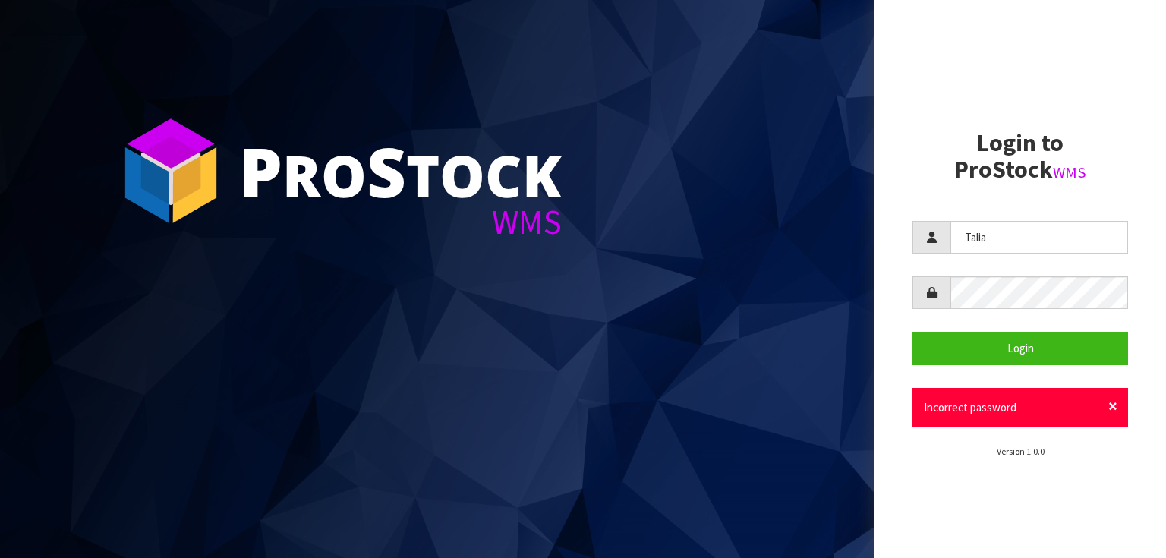
click at [1110, 404] on span "×" at bounding box center [1112, 405] width 9 height 21
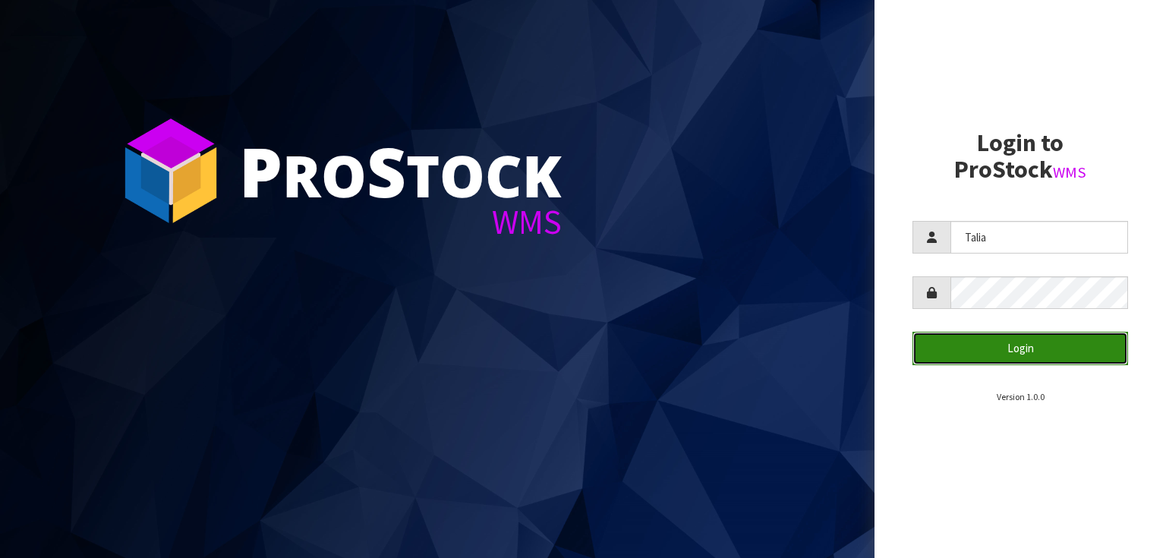
click at [981, 347] on button "Login" at bounding box center [1020, 348] width 216 height 33
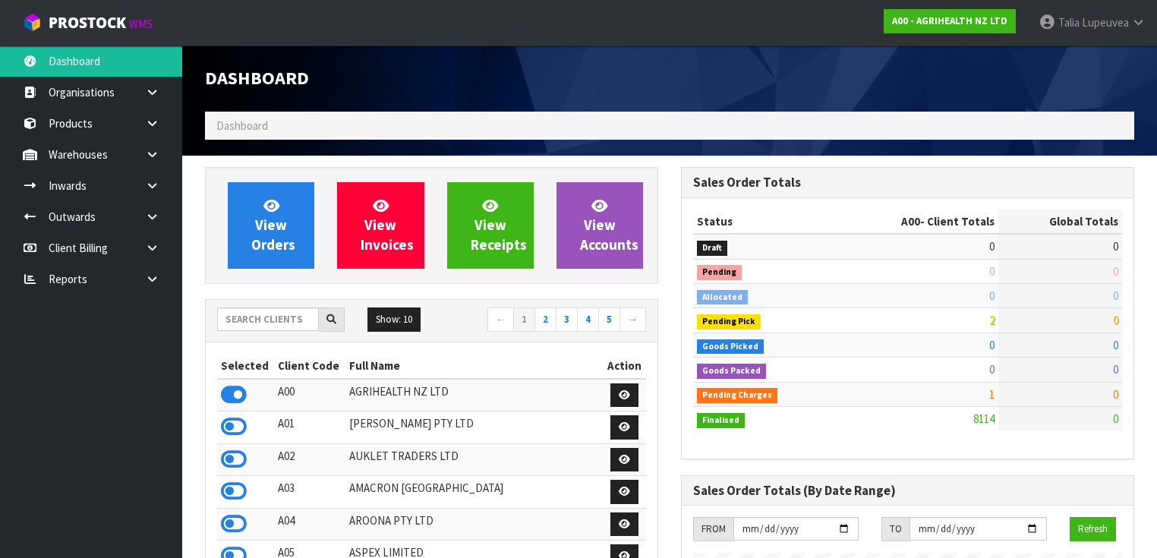
scroll to position [1145, 476]
click at [168, 154] on link at bounding box center [158, 154] width 49 height 31
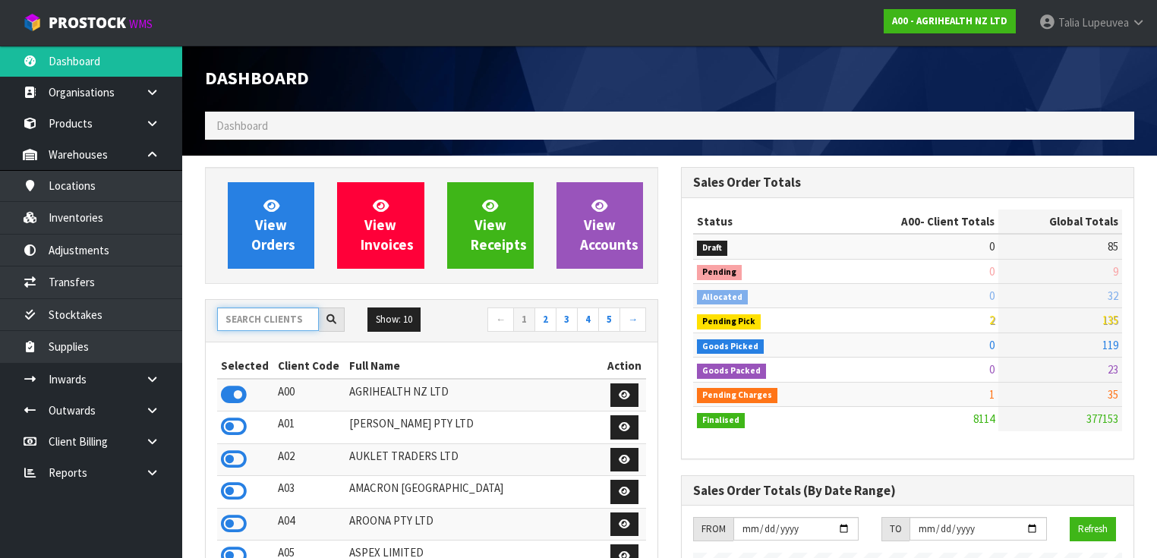
click at [258, 319] on input "text" at bounding box center [268, 319] width 102 height 24
type input "P"
click at [1137, 15] on link "Talia Lupeuvea" at bounding box center [1092, 23] width 130 height 46
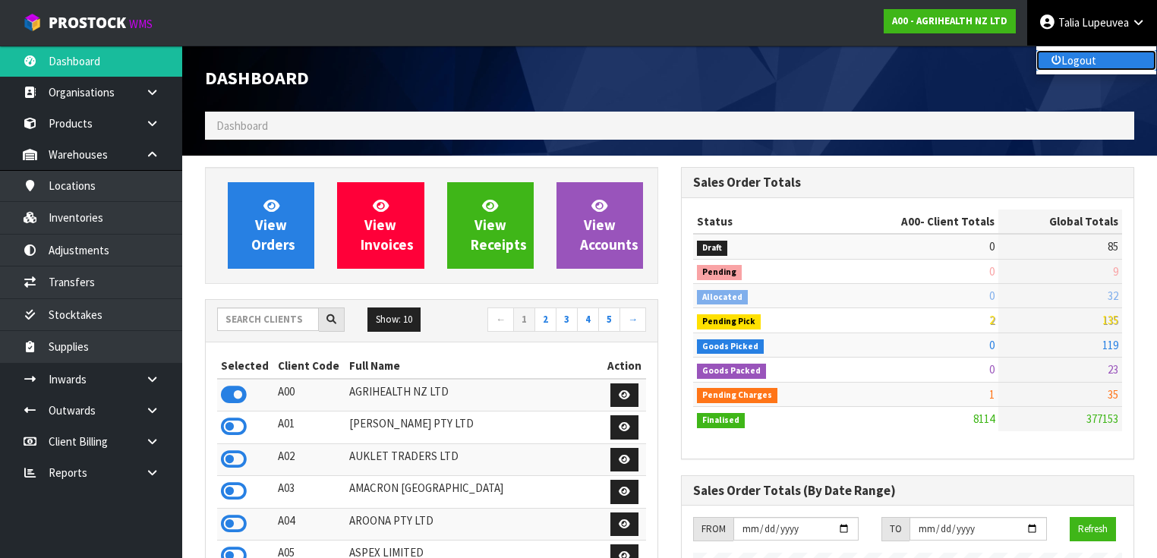
click at [1132, 61] on link "Logout" at bounding box center [1096, 60] width 120 height 20
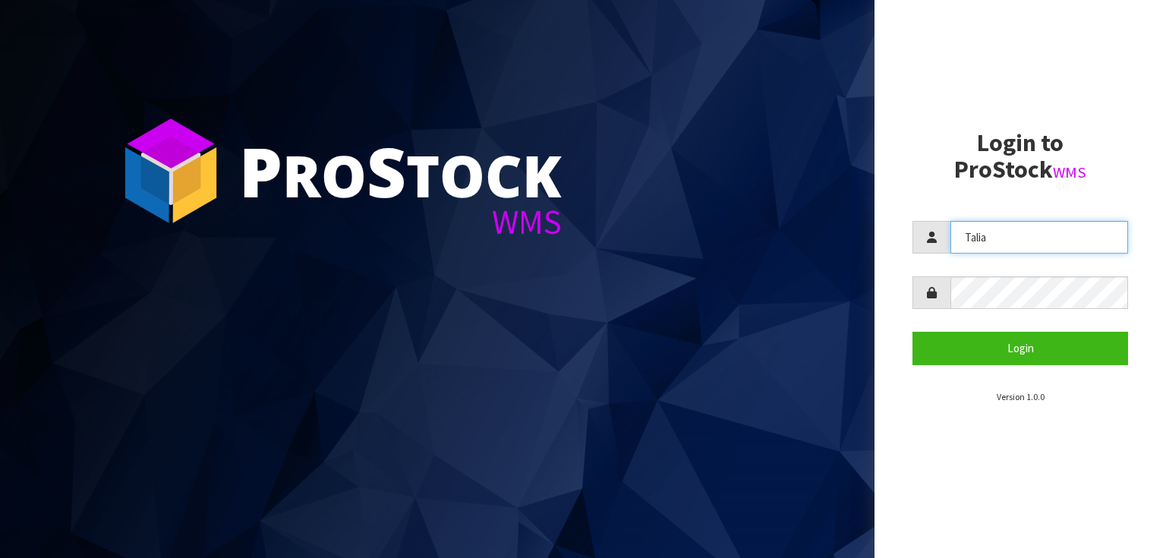
drag, startPoint x: 956, startPoint y: 253, endPoint x: 871, endPoint y: 258, distance: 85.9
click at [871, 258] on div "P ro S tock WMS Login to ProStock WMS [GEOGRAPHIC_DATA] Login Version 1.0.0" at bounding box center [583, 279] width 1166 height 558
type input "meena"
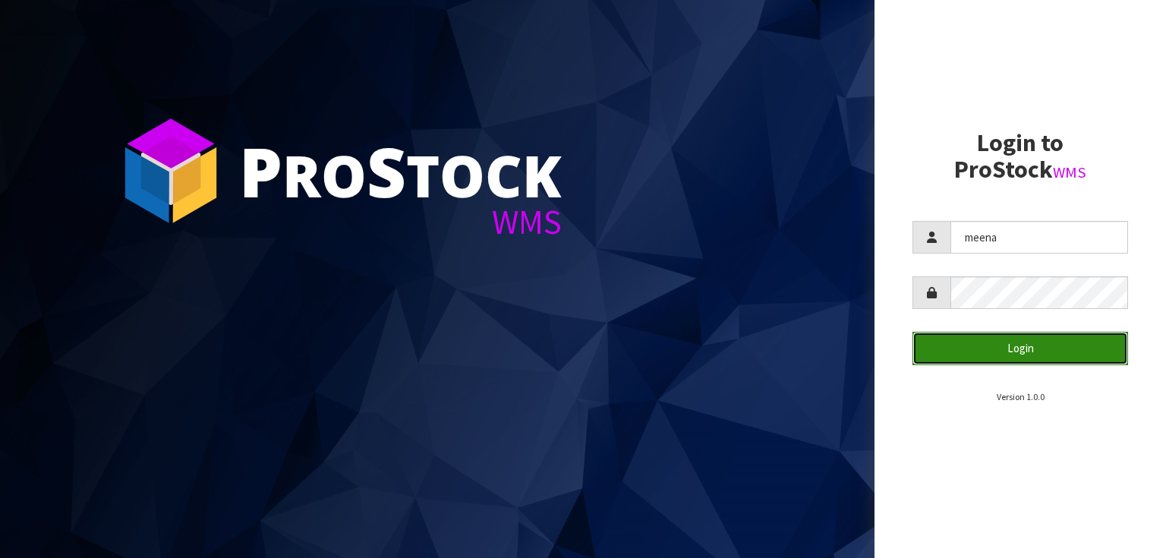
click at [1027, 341] on button "Login" at bounding box center [1020, 348] width 216 height 33
click at [1027, 341] on span "submit" at bounding box center [1033, 348] width 17 height 14
